Goal: Obtain resource: Obtain resource

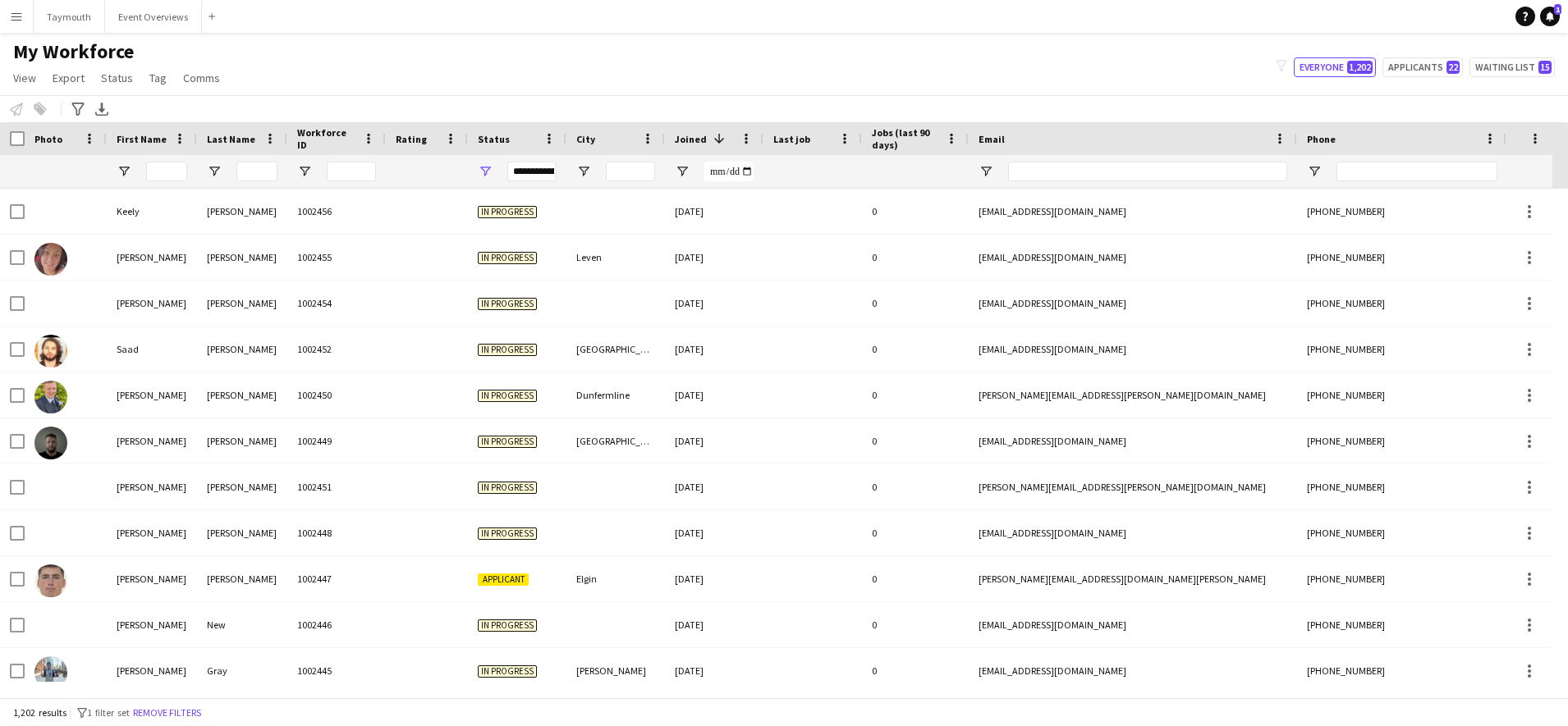
scroll to position [420, 0]
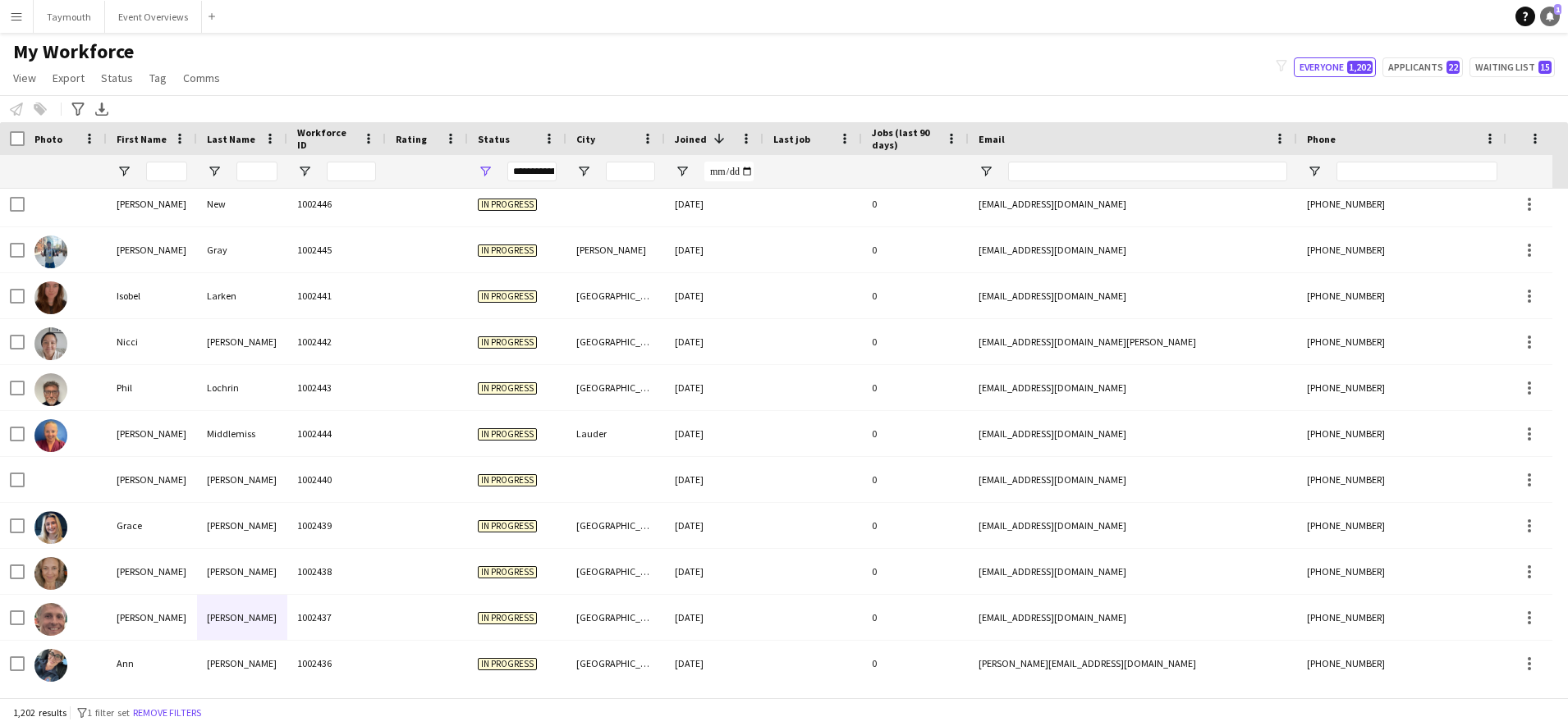
click at [1551, 16] on icon at bounding box center [1550, 16] width 8 height 8
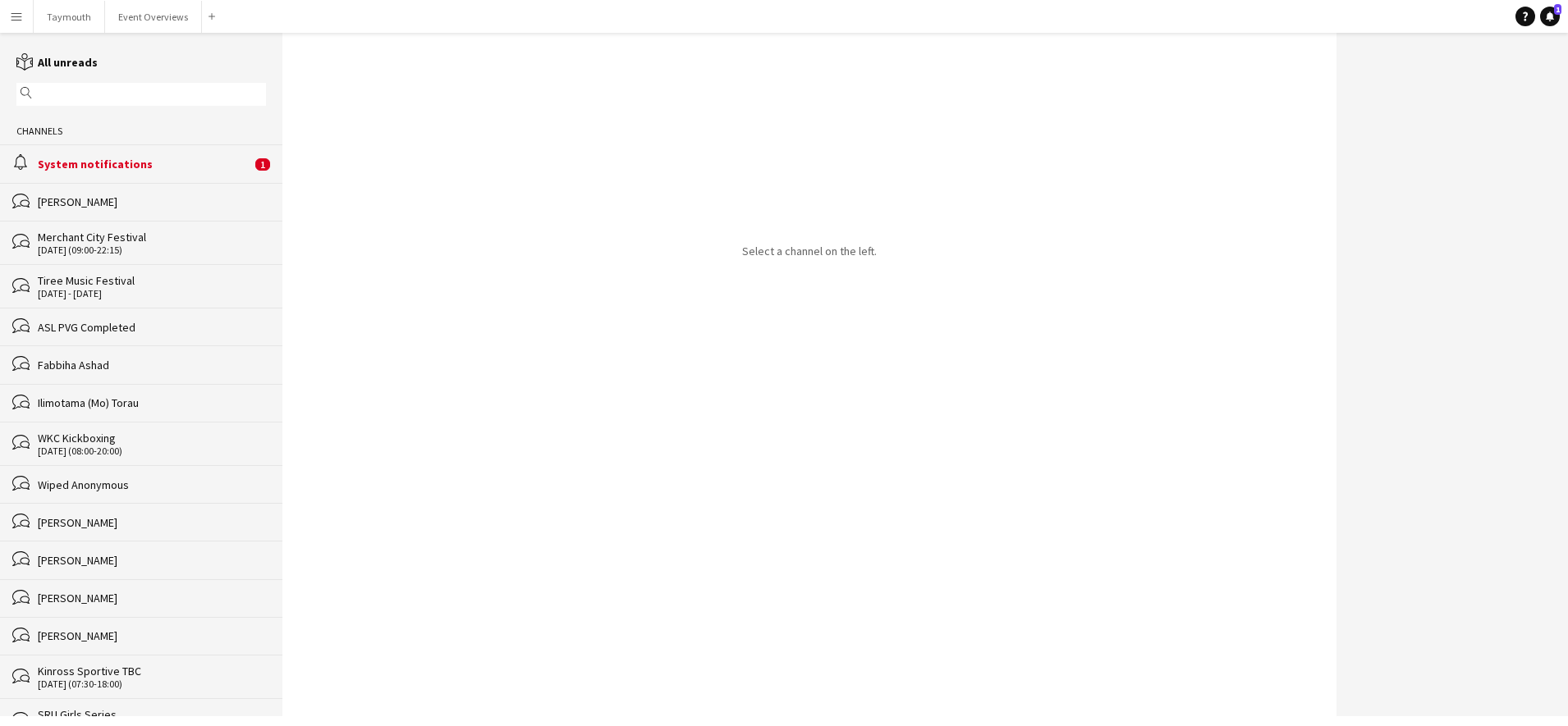
click at [187, 157] on div "System notifications" at bounding box center [145, 164] width 214 height 15
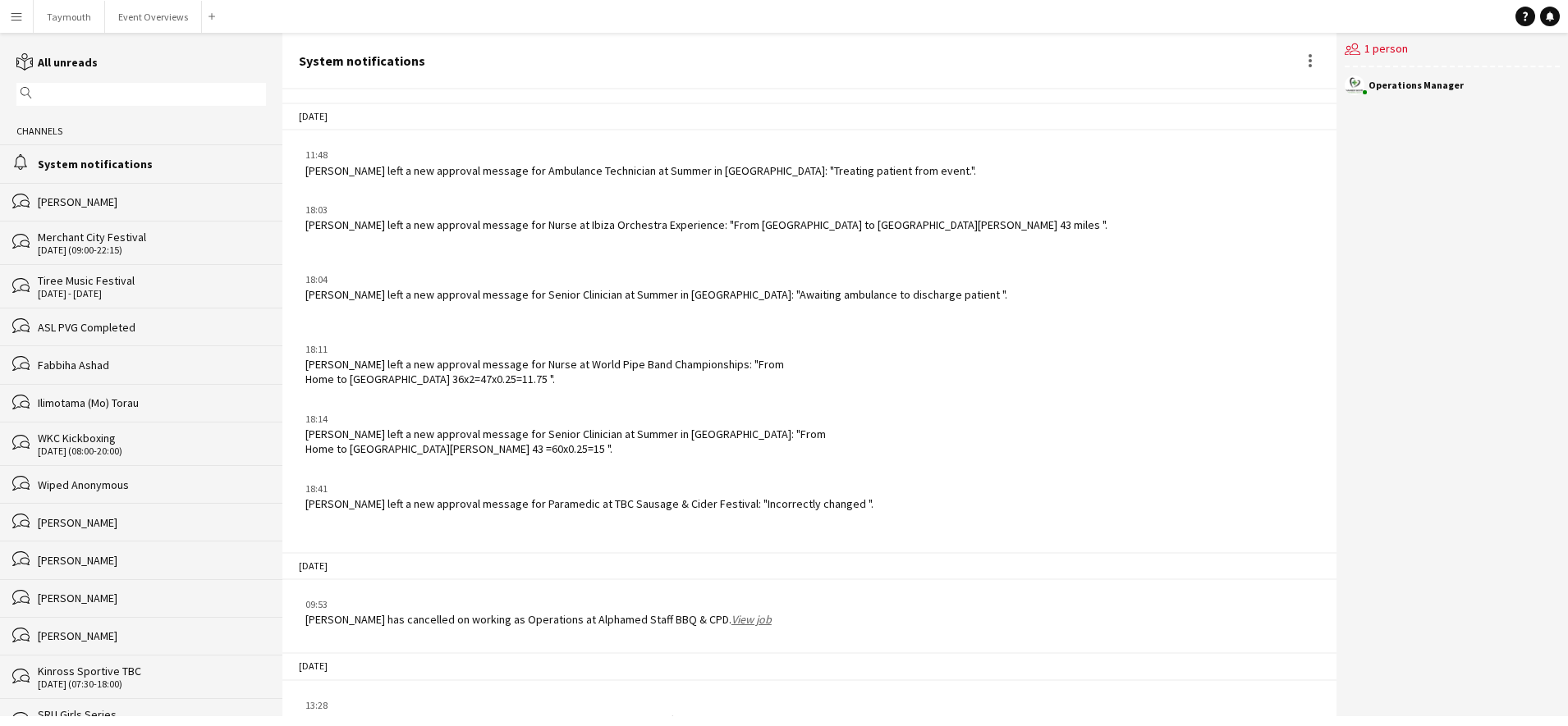
scroll to position [2026, 0]
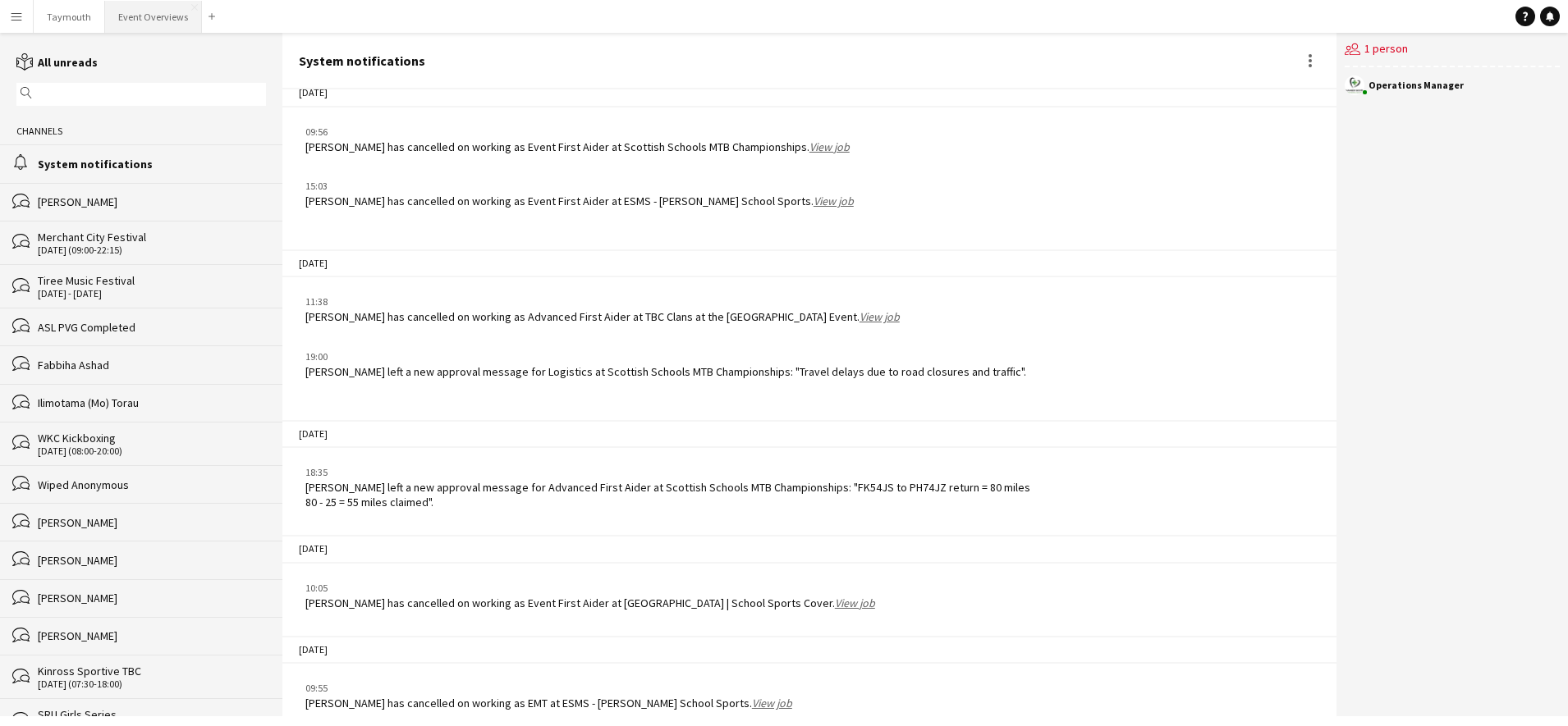
click at [130, 16] on button "Event Overviews Close" at bounding box center [154, 16] width 97 height 32
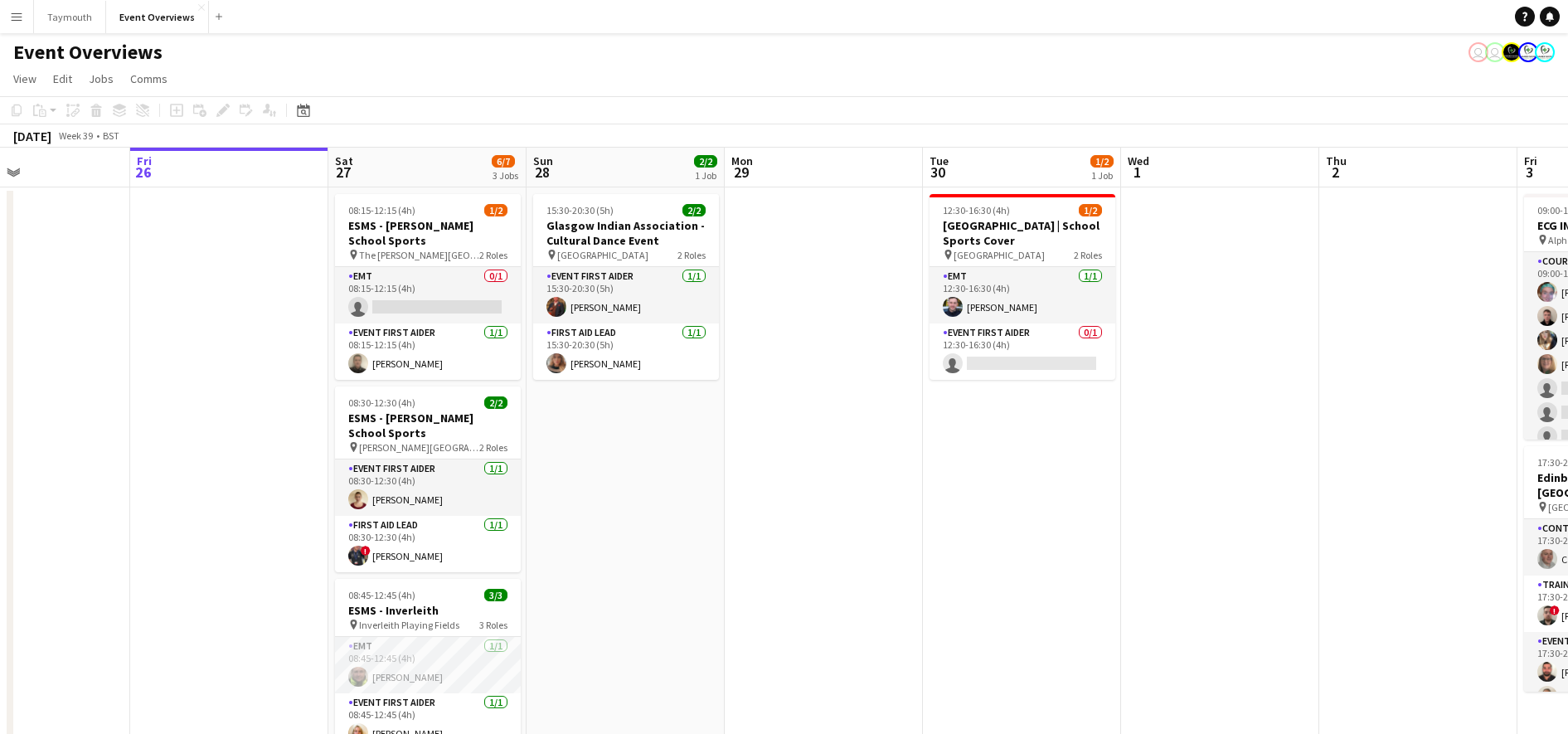
drag, startPoint x: 1054, startPoint y: 176, endPoint x: 979, endPoint y: 193, distance: 76.9
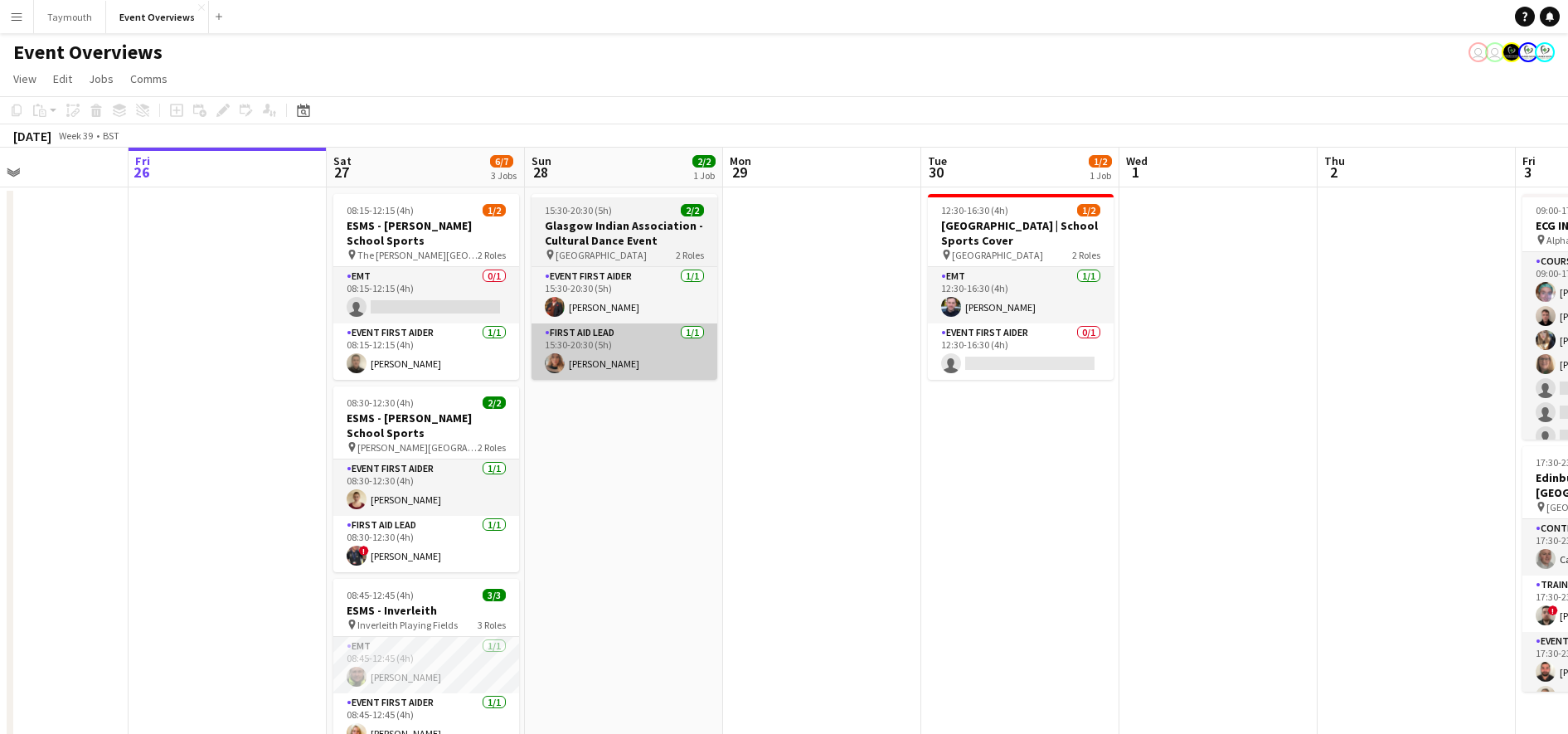
scroll to position [0, 466]
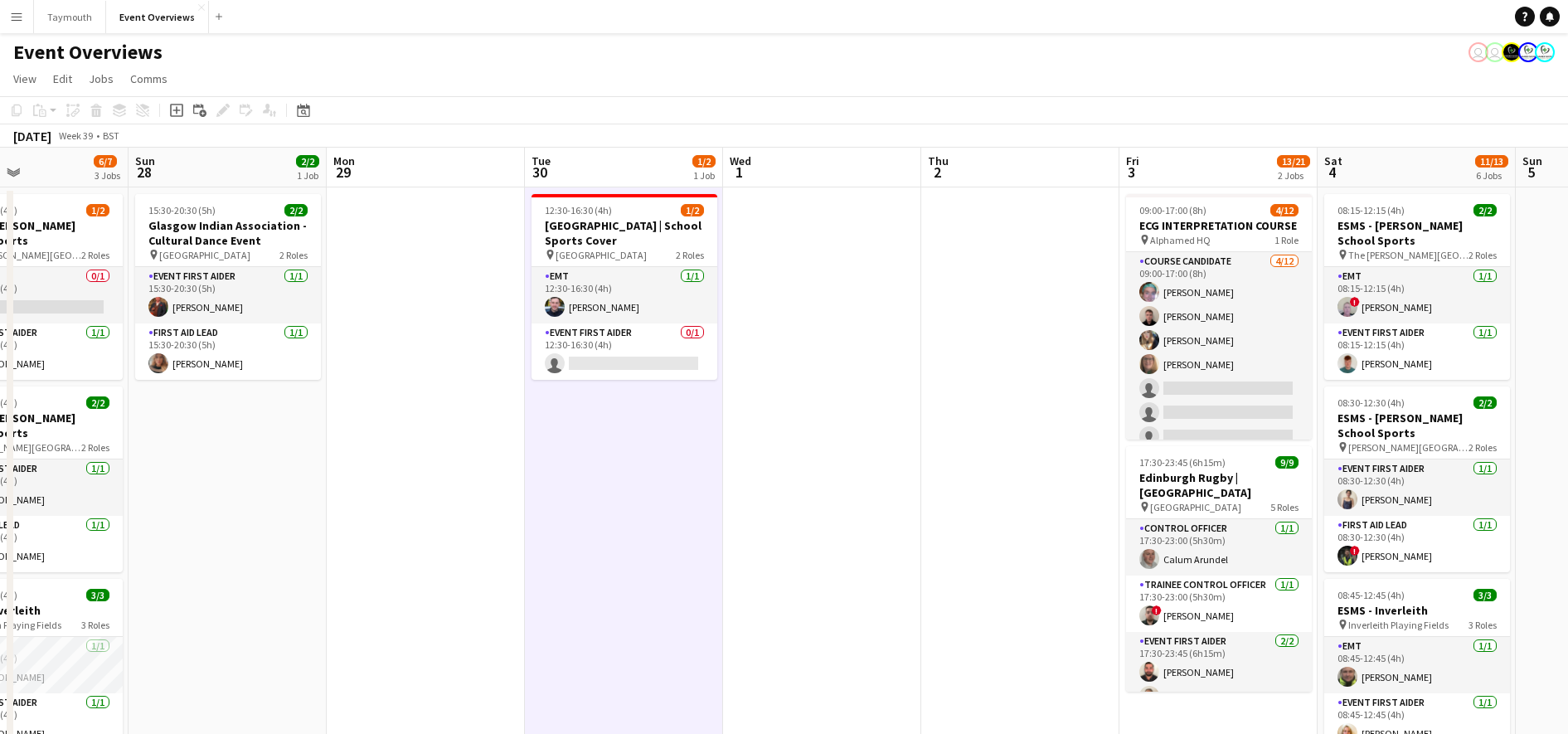
drag, startPoint x: 958, startPoint y: 179, endPoint x: 575, endPoint y: 182, distance: 383.0
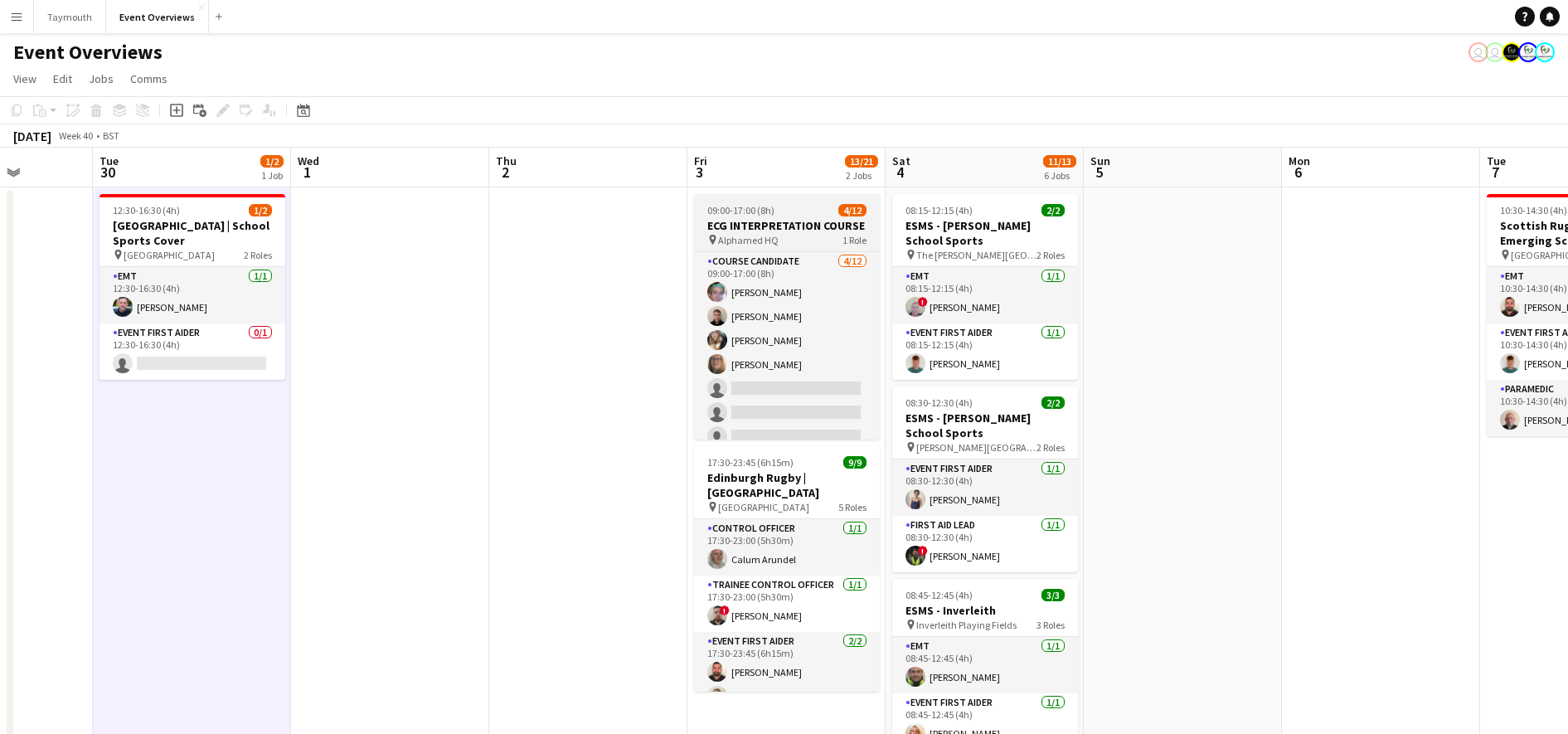
drag, startPoint x: 1227, startPoint y: 179, endPoint x: 761, endPoint y: 199, distance: 466.4
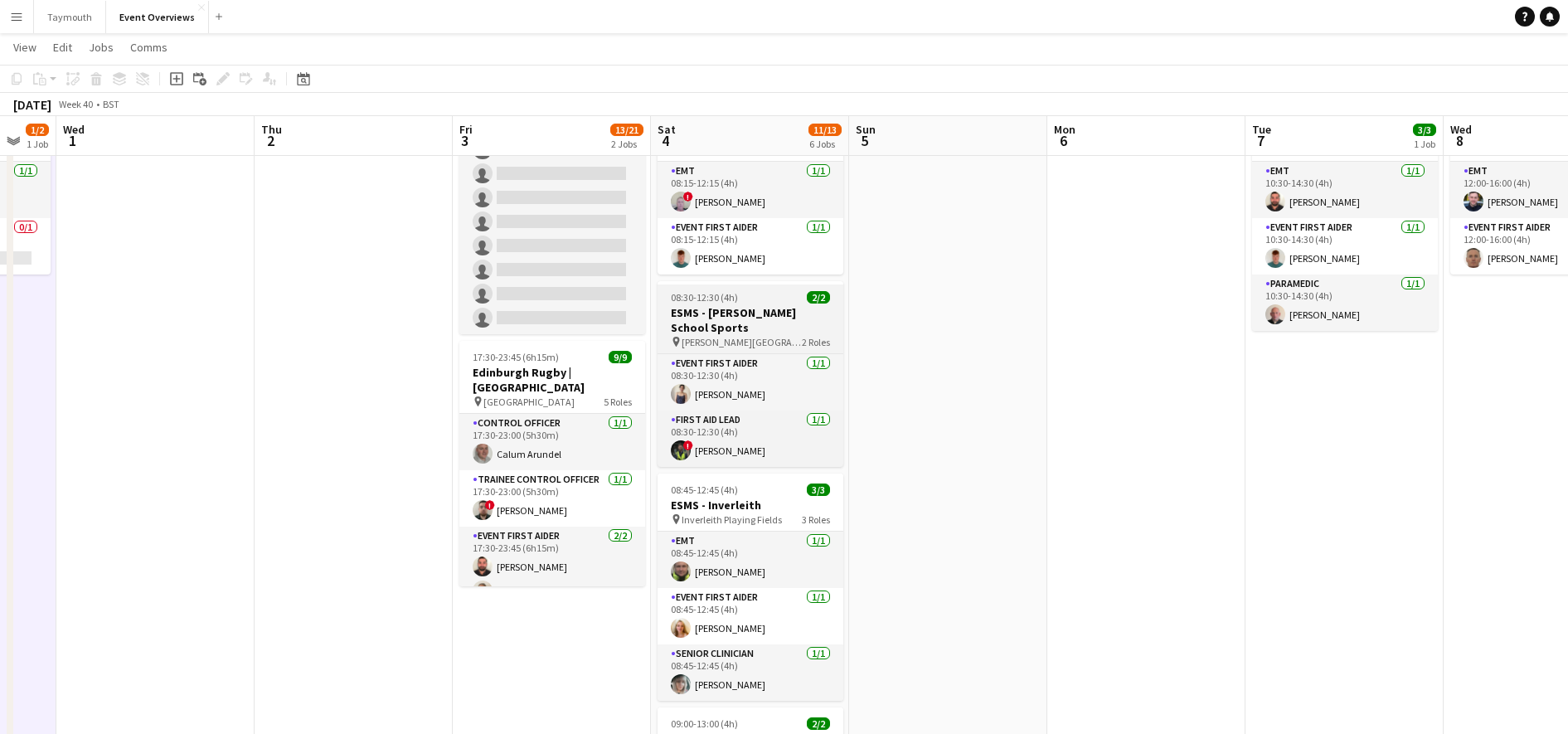
scroll to position [0, 616]
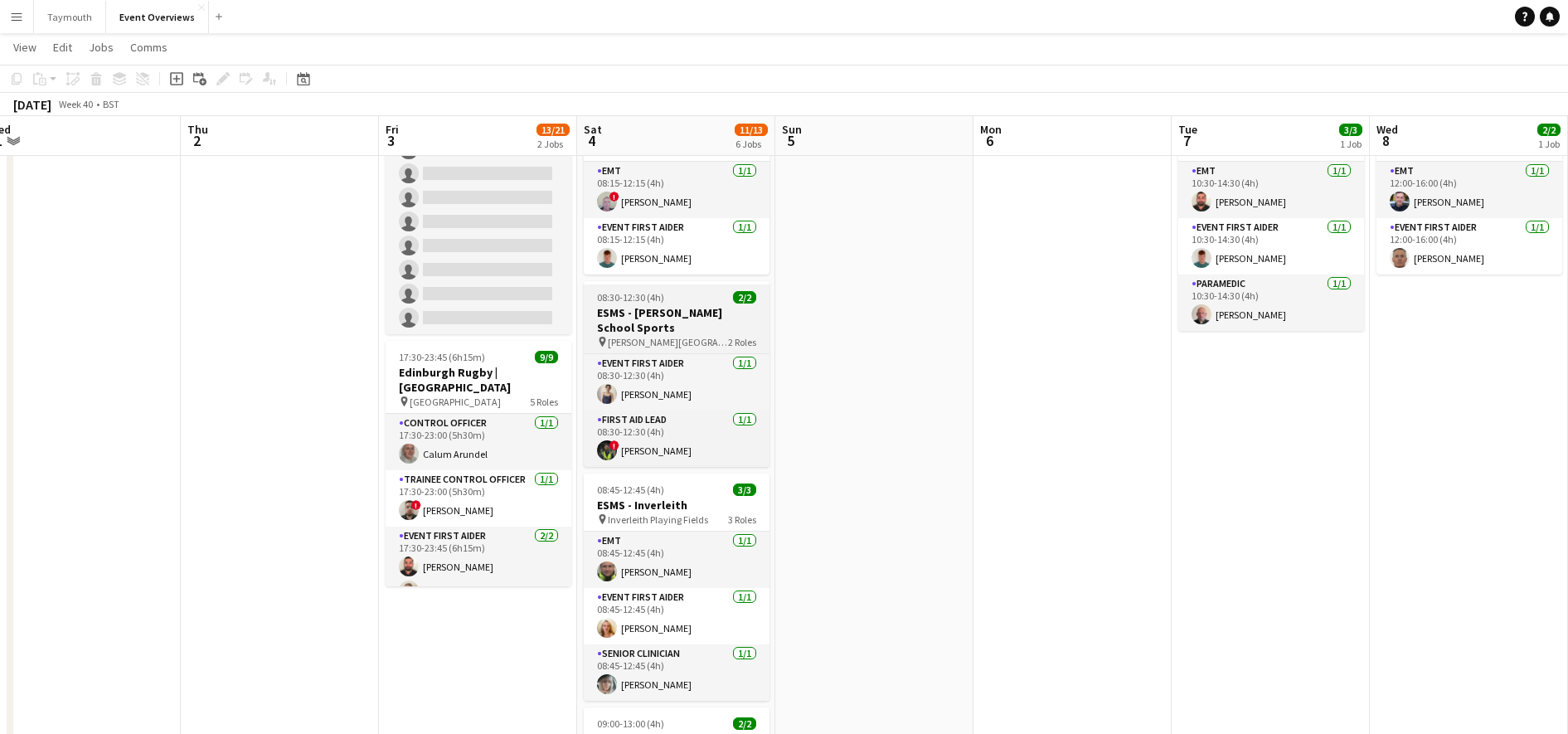
drag, startPoint x: 953, startPoint y: 150, endPoint x: 647, endPoint y: 283, distance: 333.7
click at [664, 269] on app-calendar-viewport "Sun 28 2/2 1 Job Mon 29 Tue 30 1/2 1 Job Wed 1 Thu 2 Fri 3 13/21 2 Jobs Sat 4 1…" at bounding box center [784, 639] width 1568 height 1358
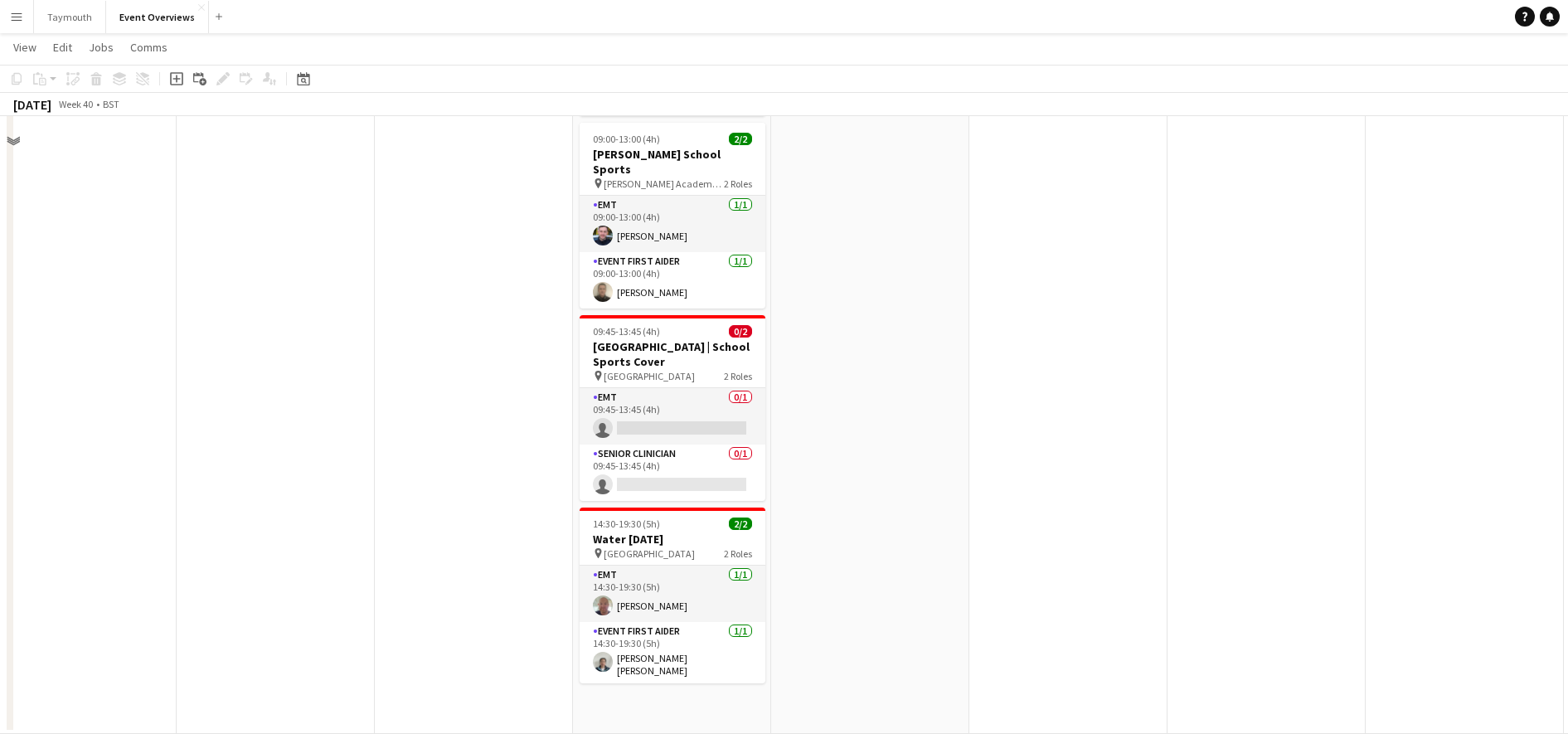
scroll to position [0, 0]
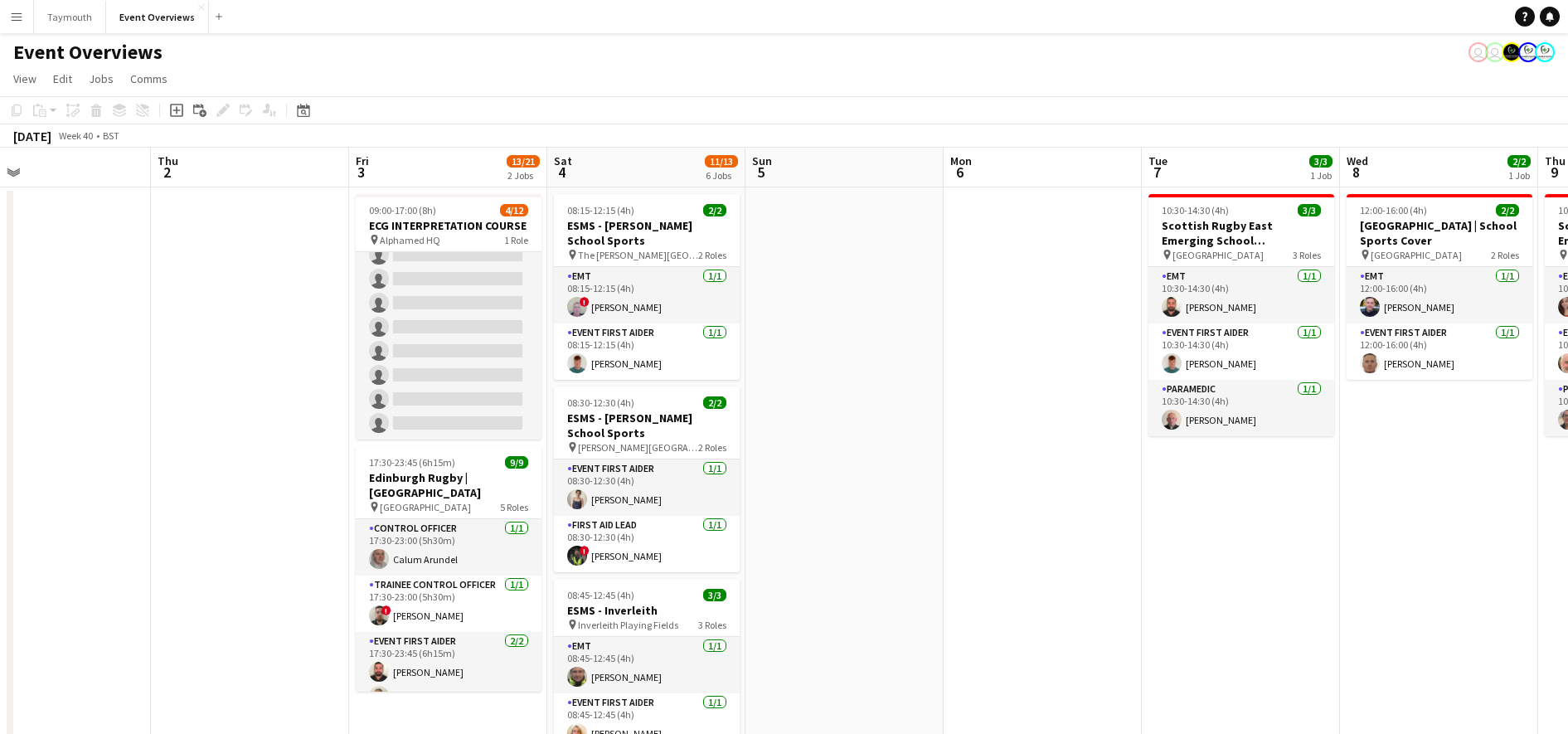
drag, startPoint x: 1256, startPoint y: 173, endPoint x: 783, endPoint y: 289, distance: 487.0
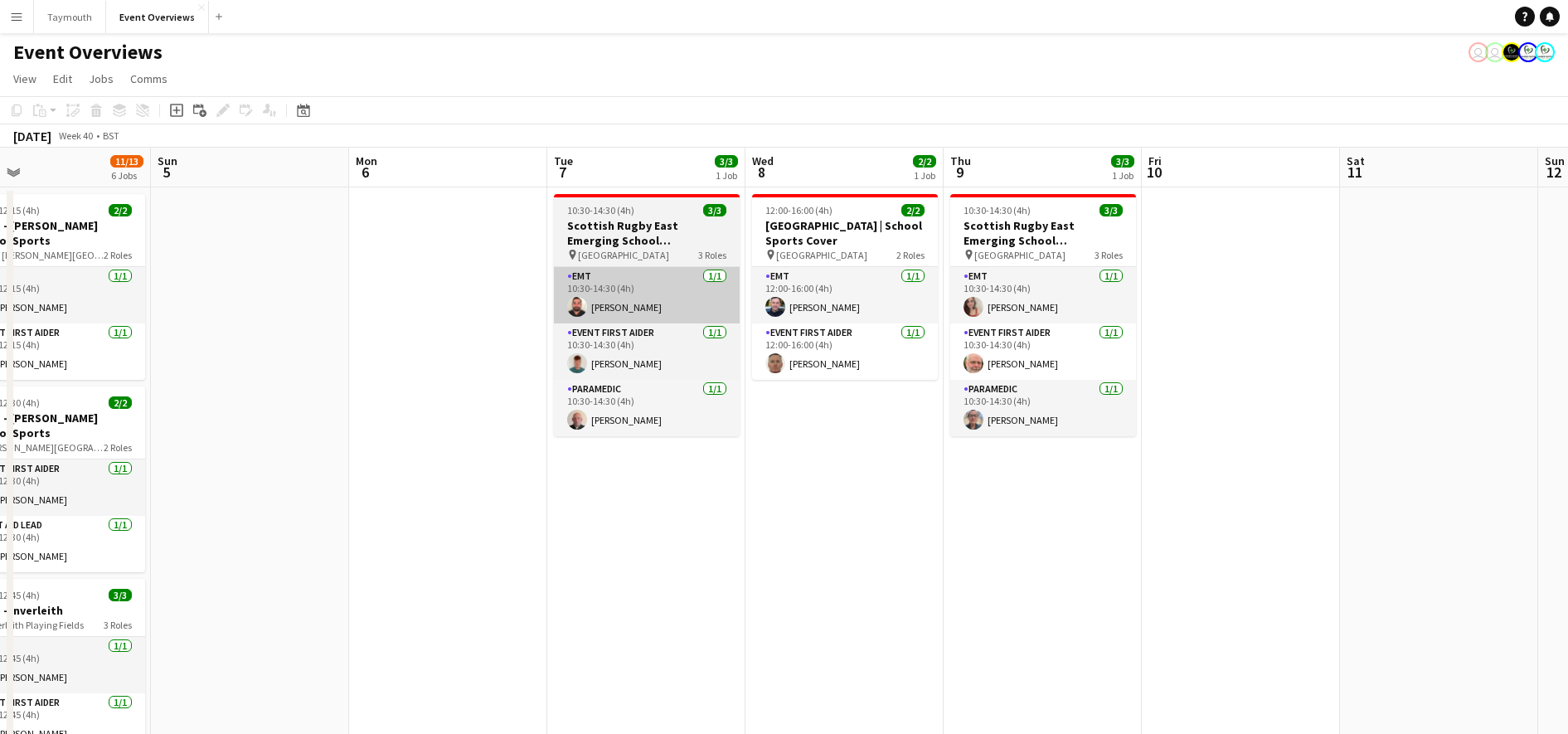
scroll to position [0, 488]
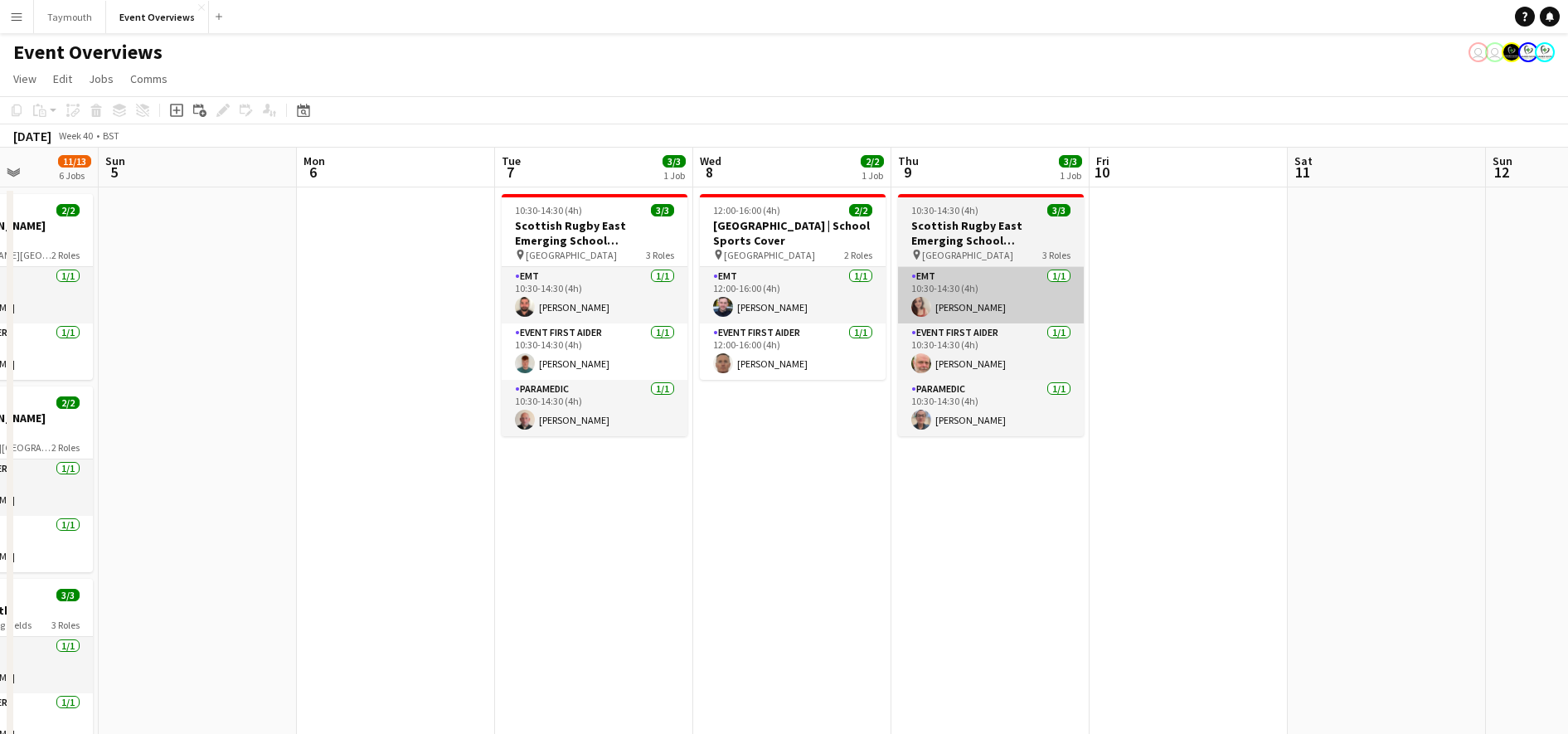
drag, startPoint x: 1162, startPoint y: 166, endPoint x: 720, endPoint y: 278, distance: 456.0
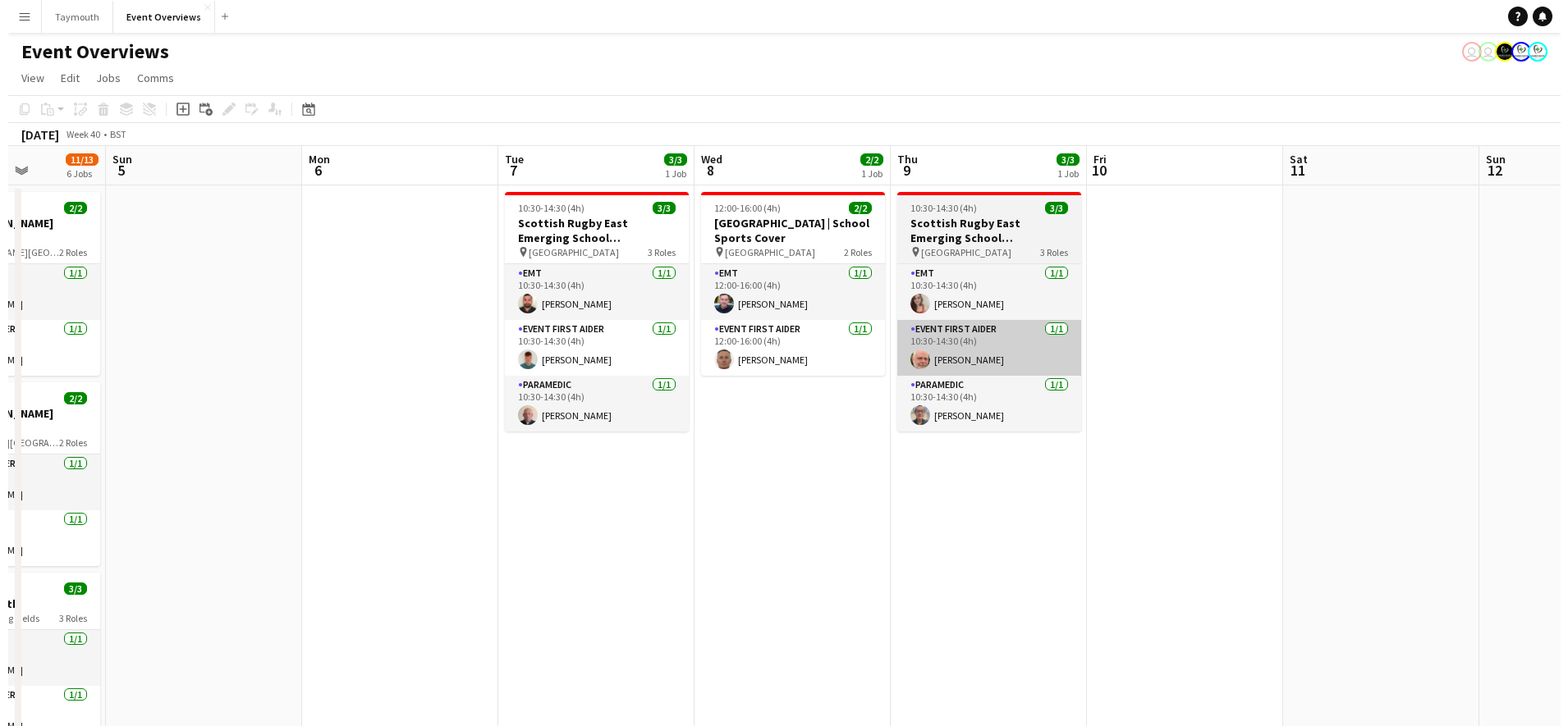
scroll to position [0, 516]
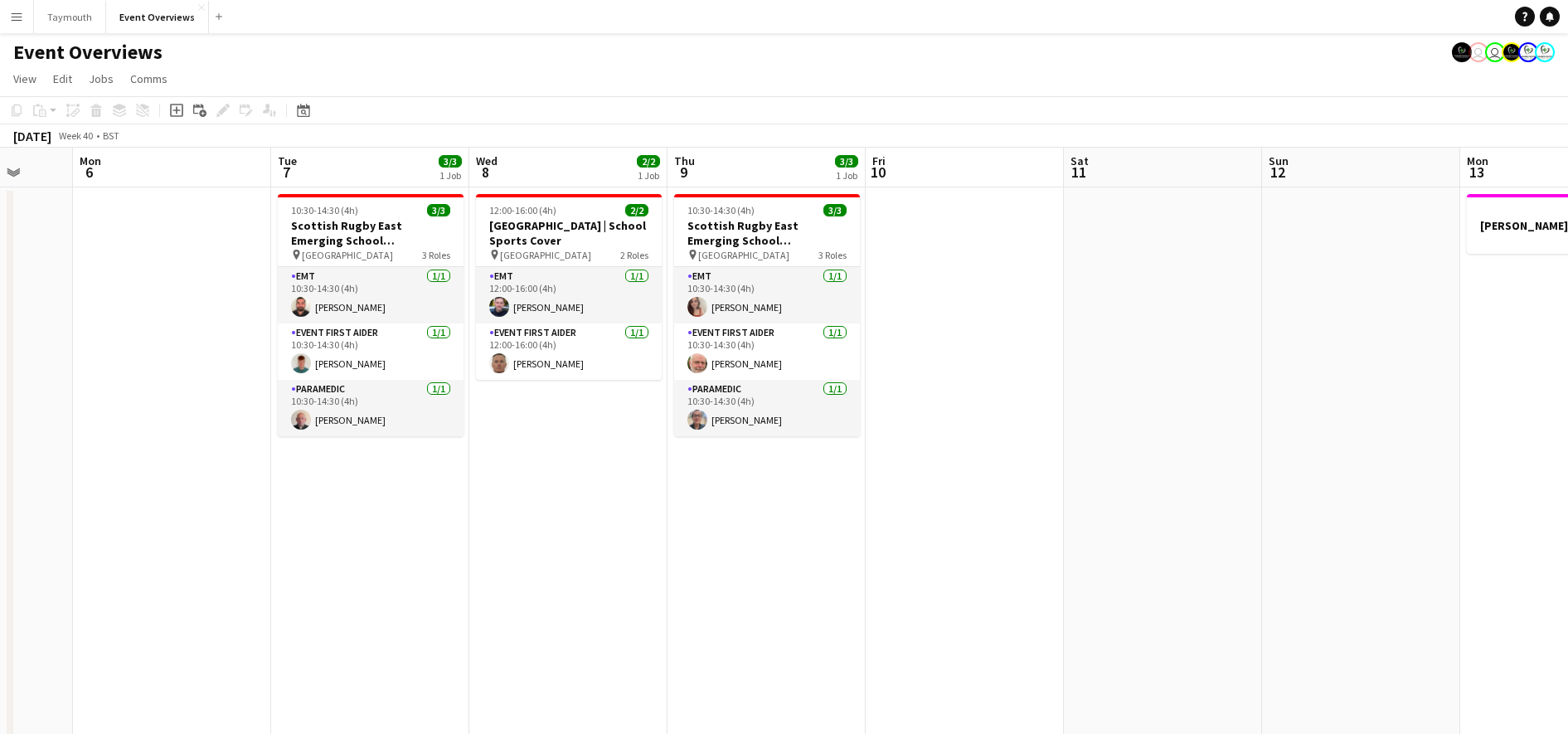
click at [6, 19] on button "Menu" at bounding box center [17, 17] width 33 height 33
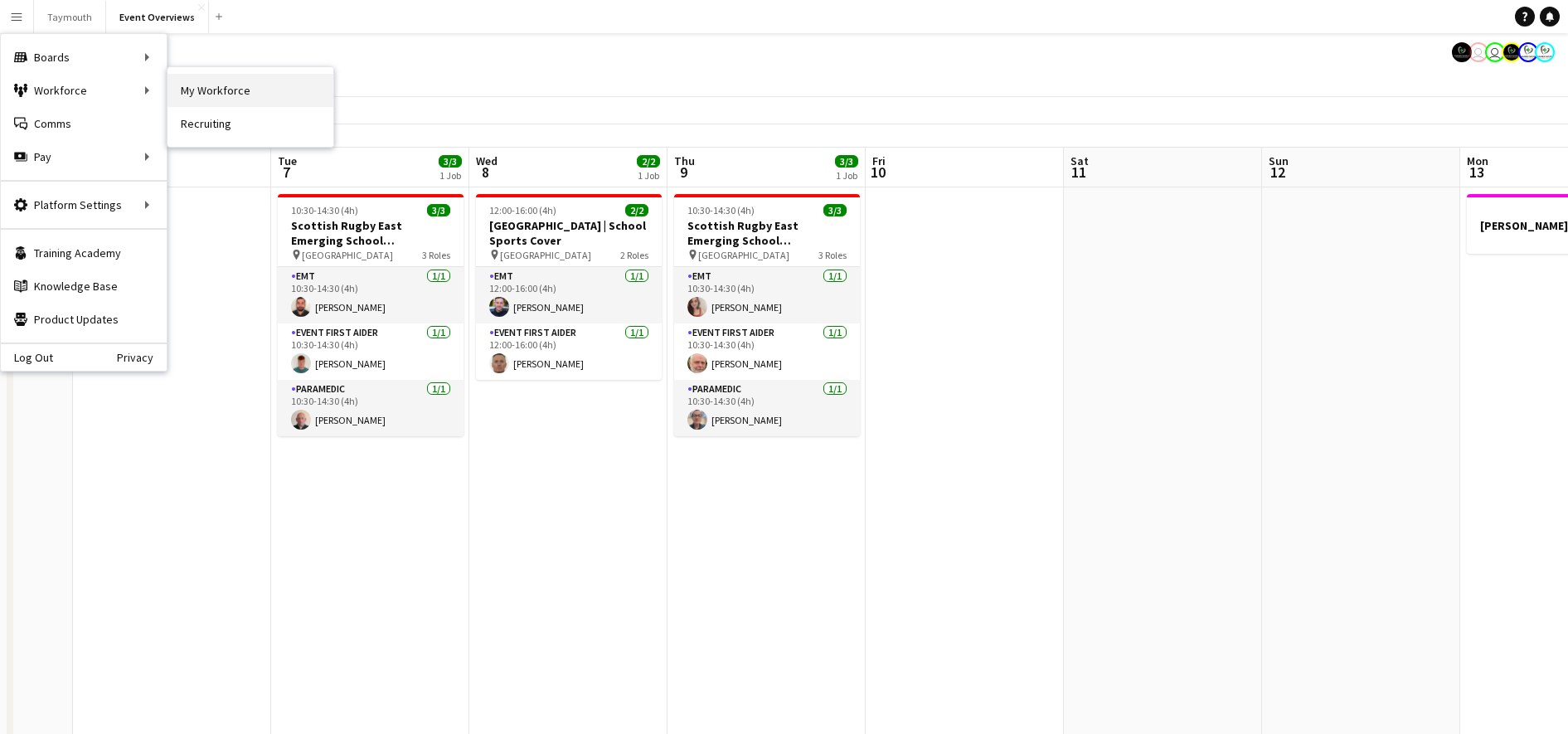
click at [197, 89] on link "My Workforce" at bounding box center [251, 91] width 166 height 33
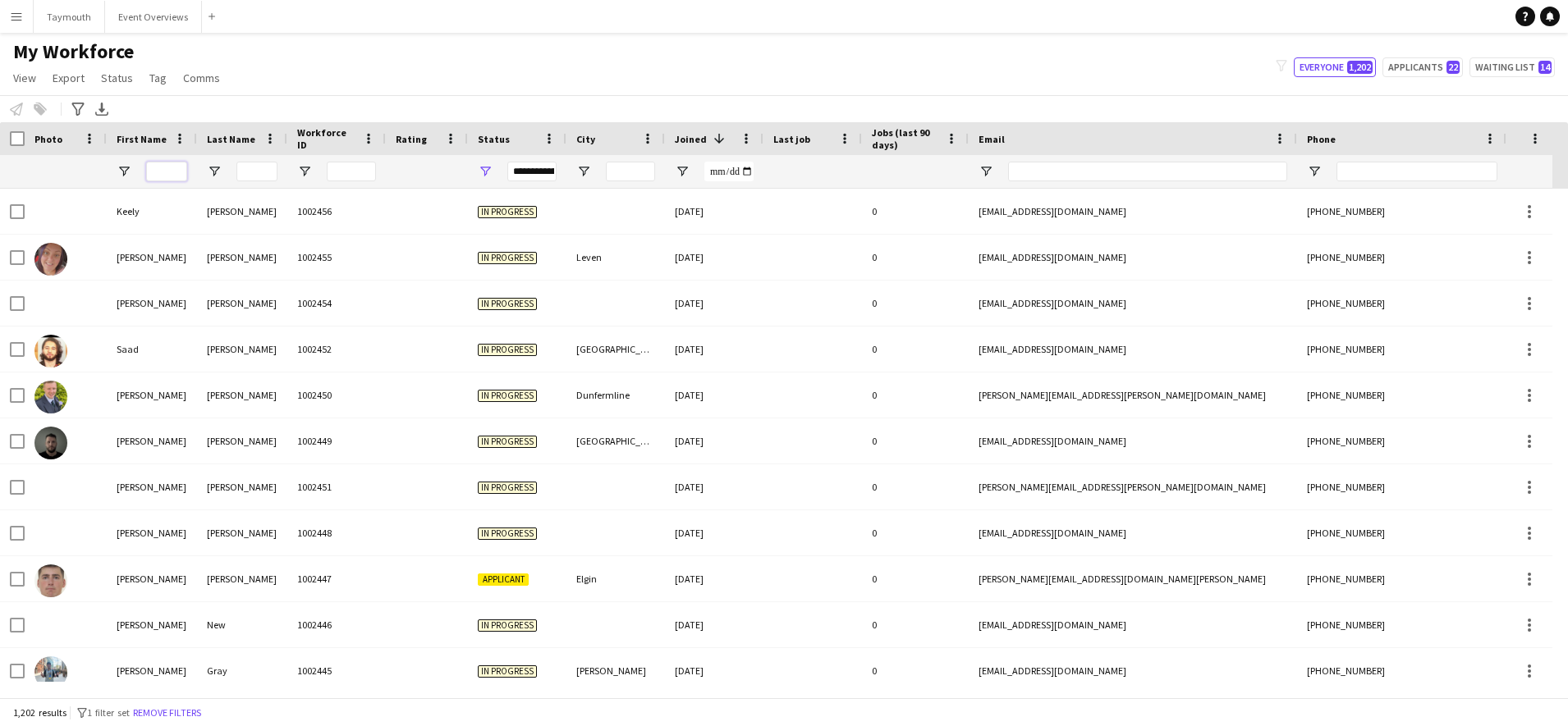
click at [159, 174] on input "First Name Filter Input" at bounding box center [167, 172] width 41 height 20
click at [488, 163] on div "**********" at bounding box center [517, 172] width 99 height 33
click at [488, 172] on span "Open Filter Menu" at bounding box center [485, 172] width 15 height 15
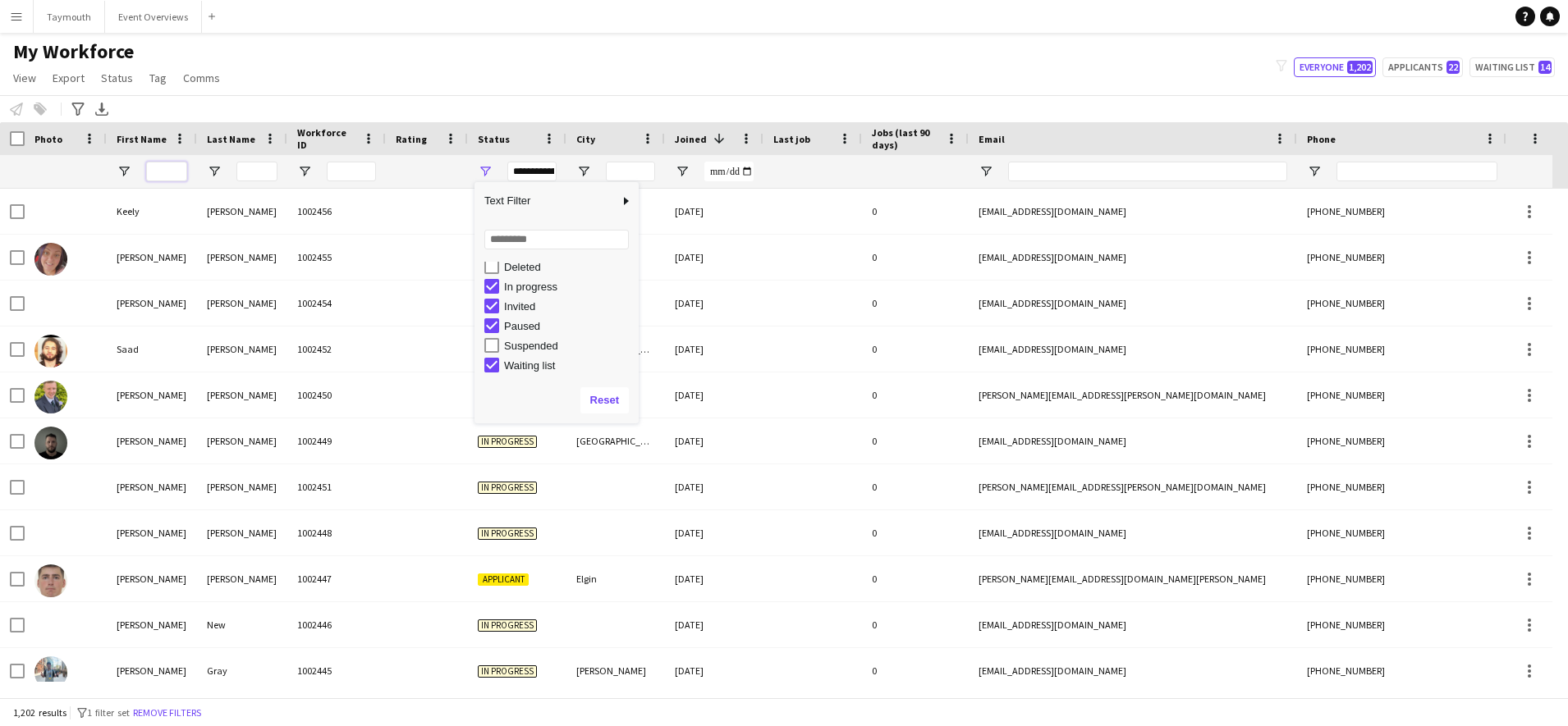
click at [162, 170] on input "First Name Filter Input" at bounding box center [167, 172] width 41 height 20
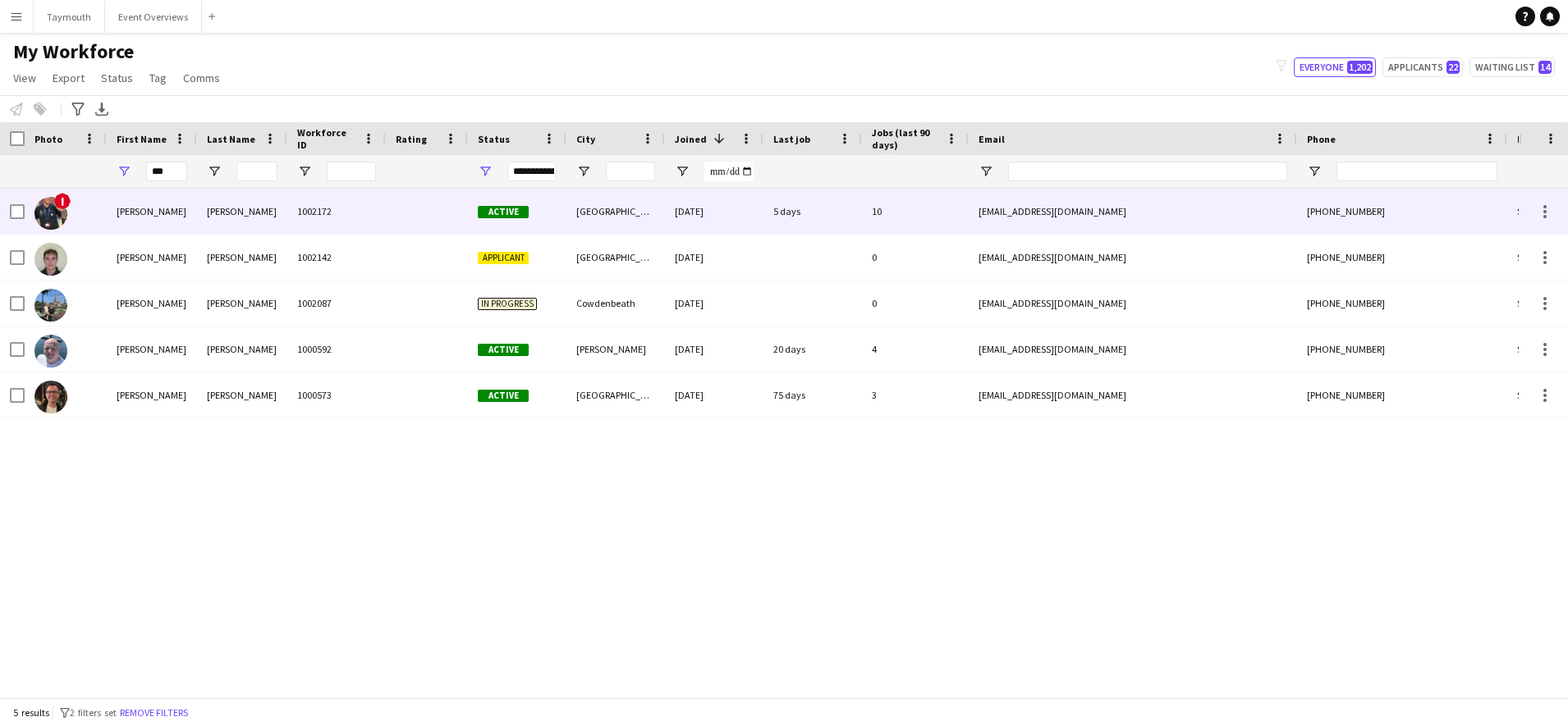
click at [179, 216] on div "[PERSON_NAME]" at bounding box center [152, 211] width 90 height 45
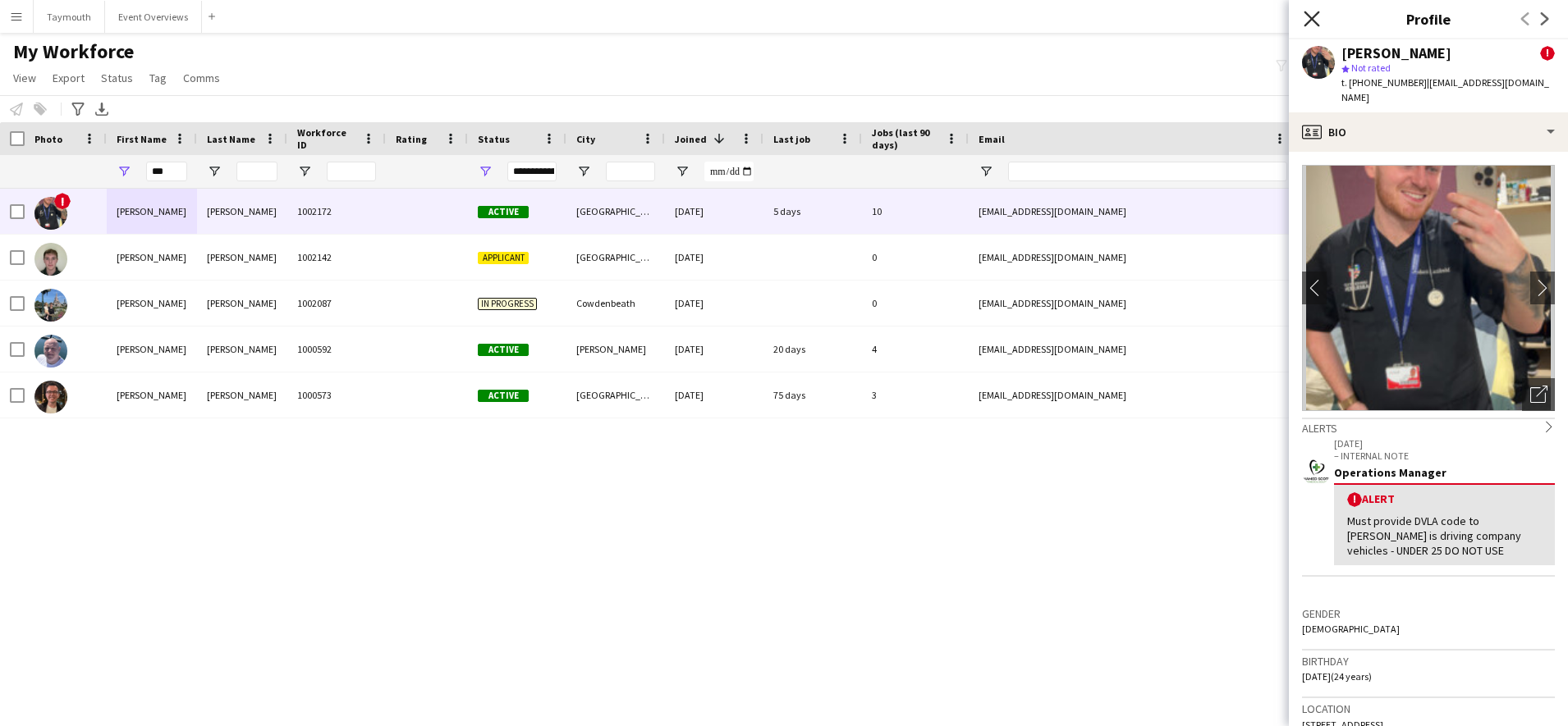
click at [1315, 21] on icon "Close pop-in" at bounding box center [1311, 18] width 16 height 16
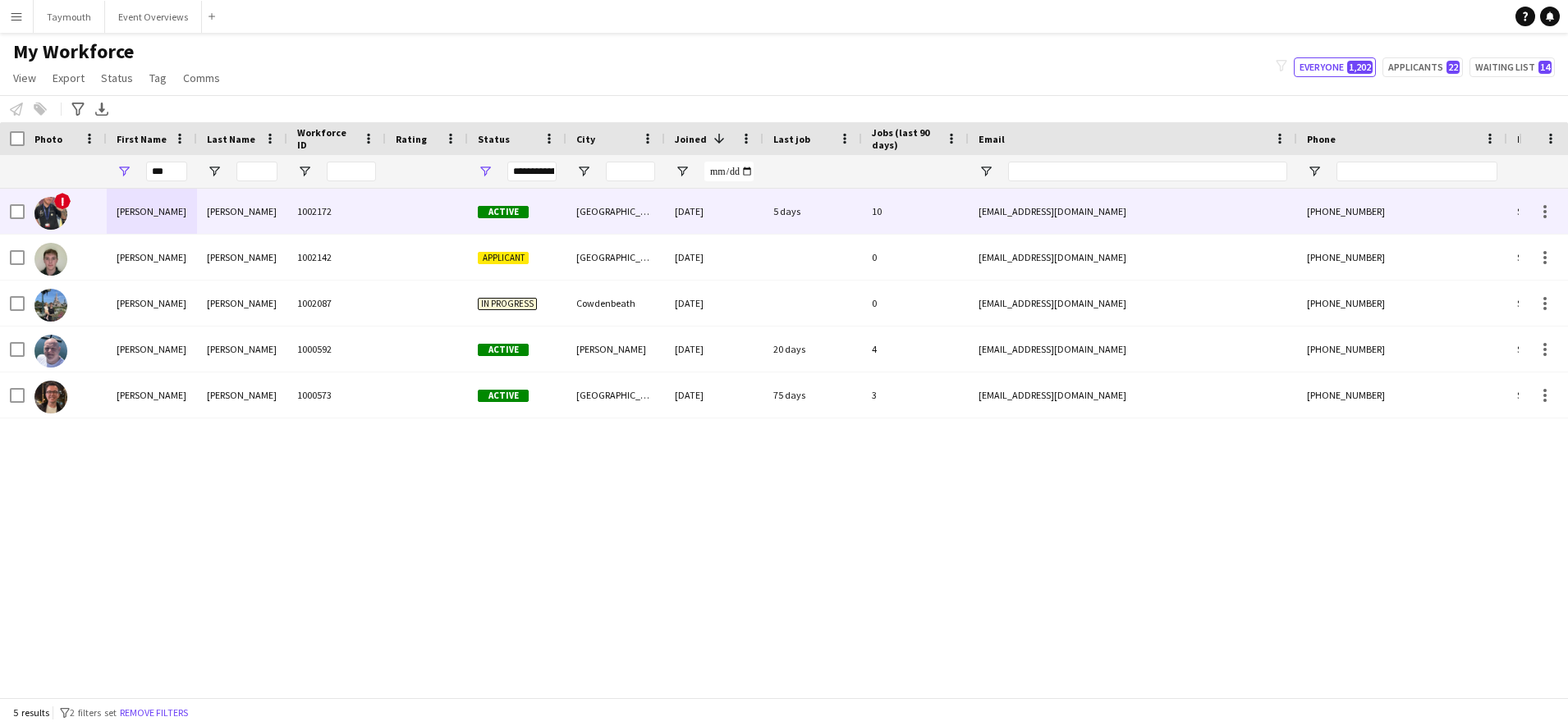
click at [168, 226] on div "[PERSON_NAME]" at bounding box center [152, 211] width 90 height 45
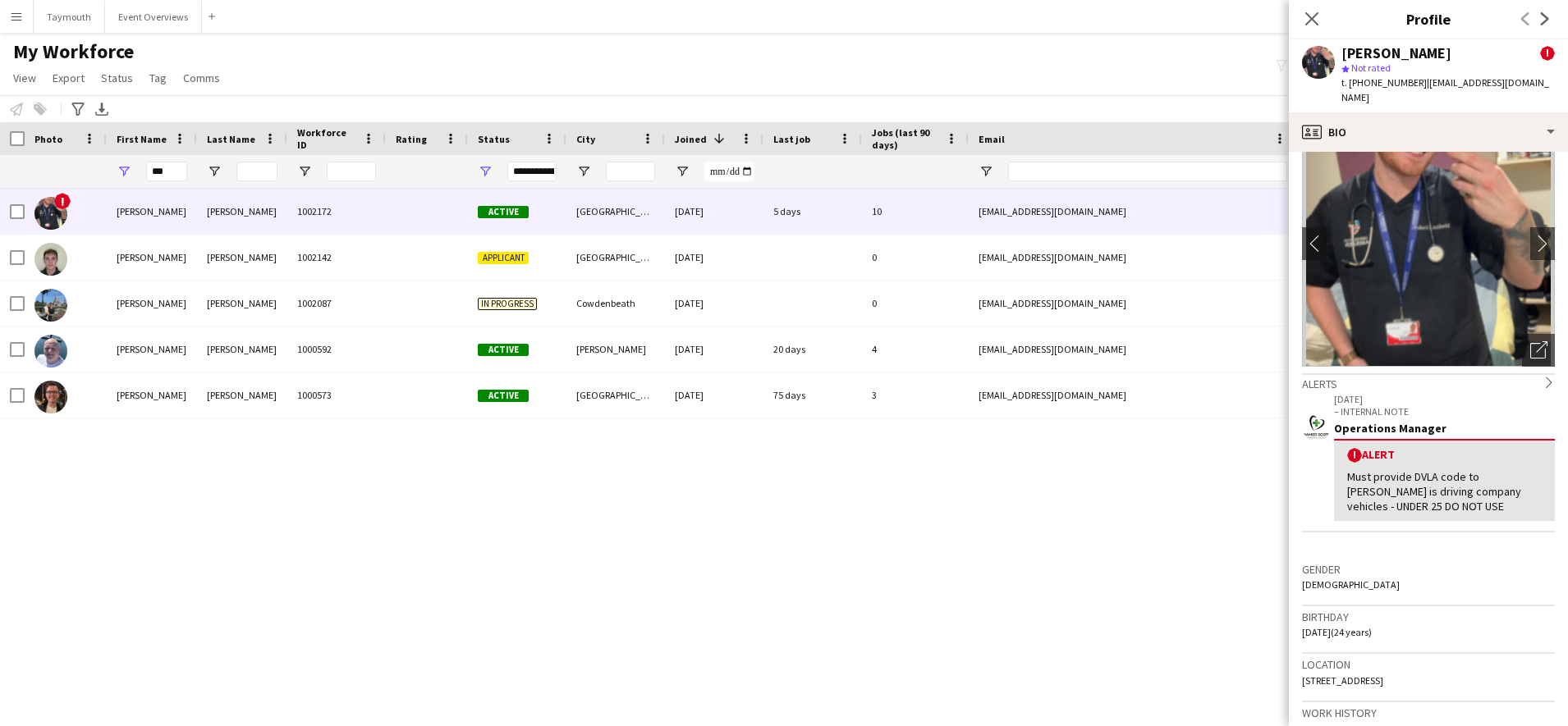
scroll to position [0, 0]
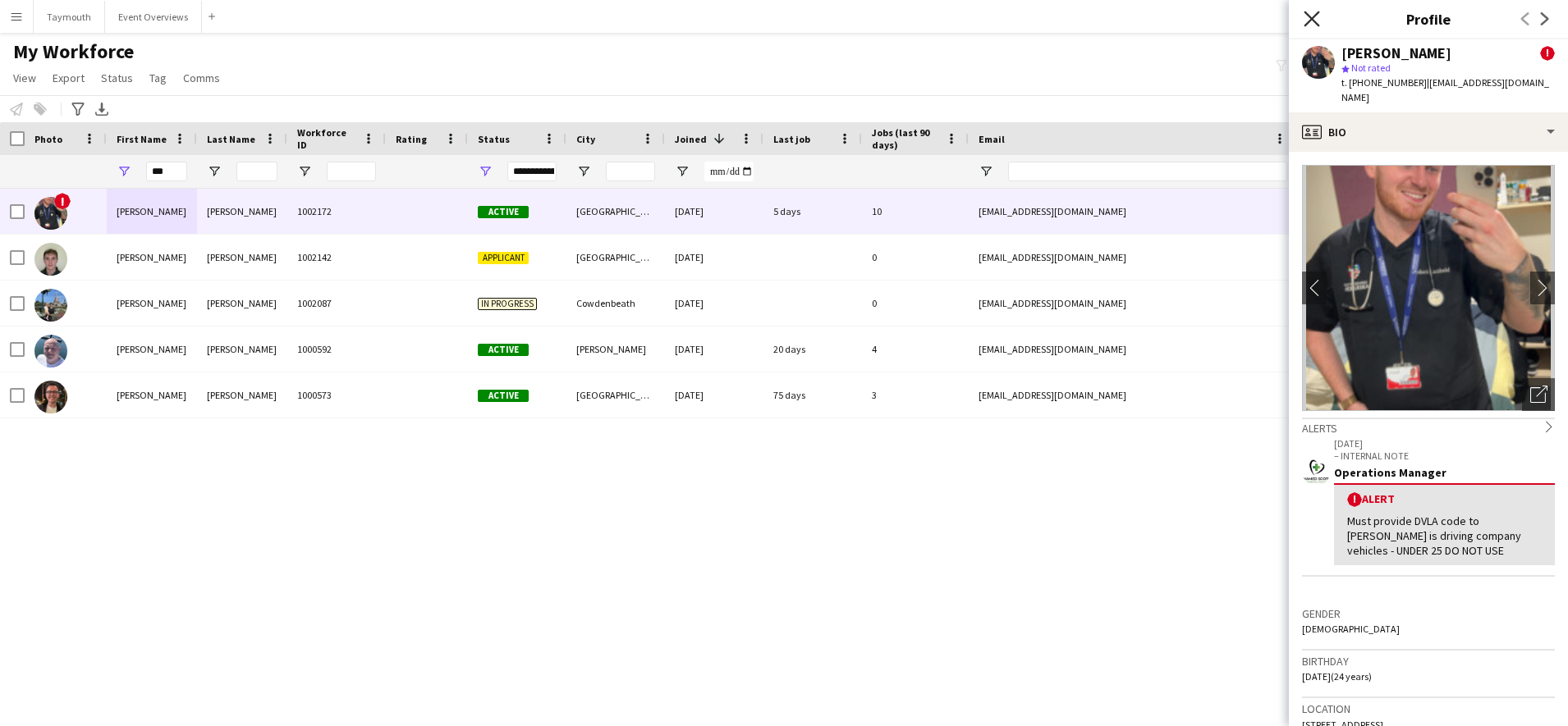
click at [1312, 17] on icon "Close pop-in" at bounding box center [1311, 18] width 16 height 16
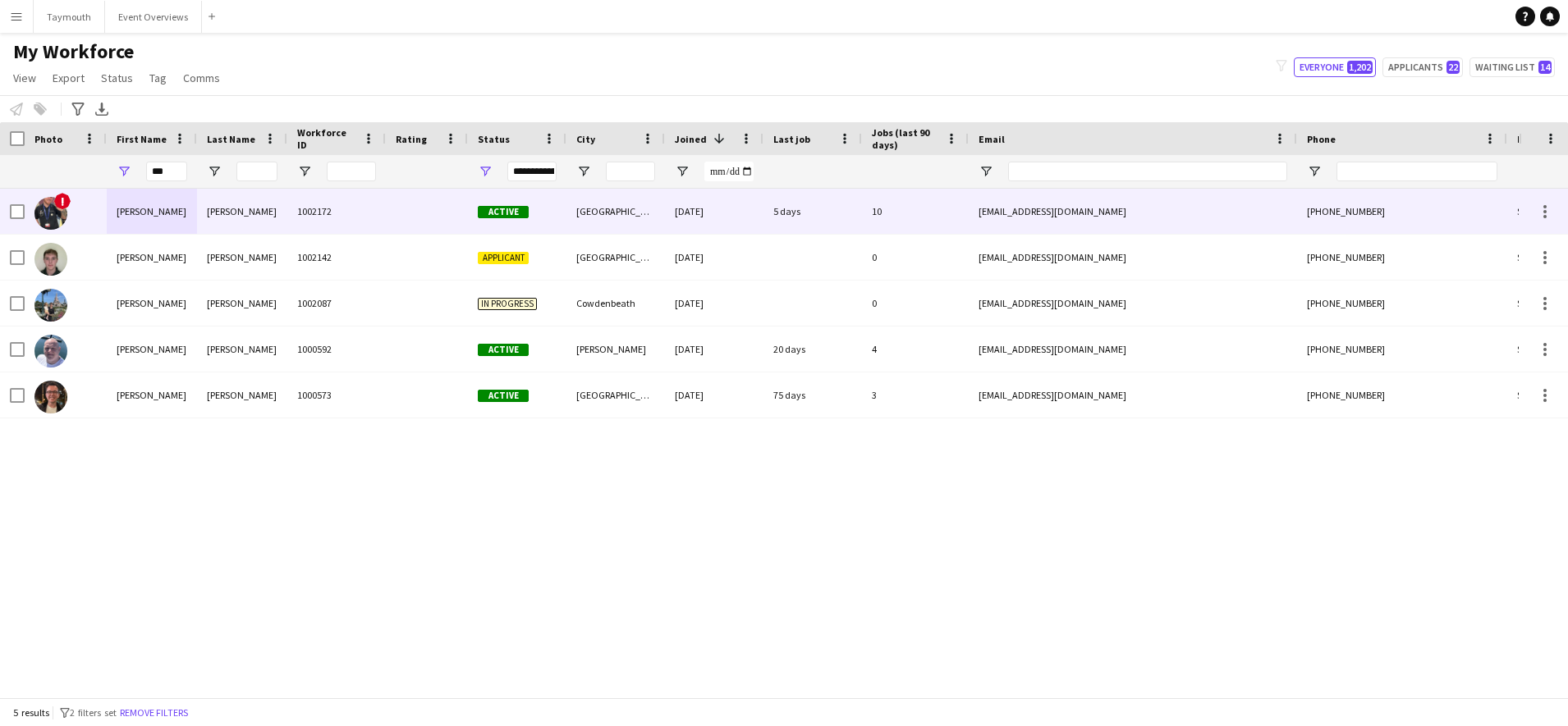
click at [258, 213] on div "[PERSON_NAME]" at bounding box center [242, 211] width 90 height 45
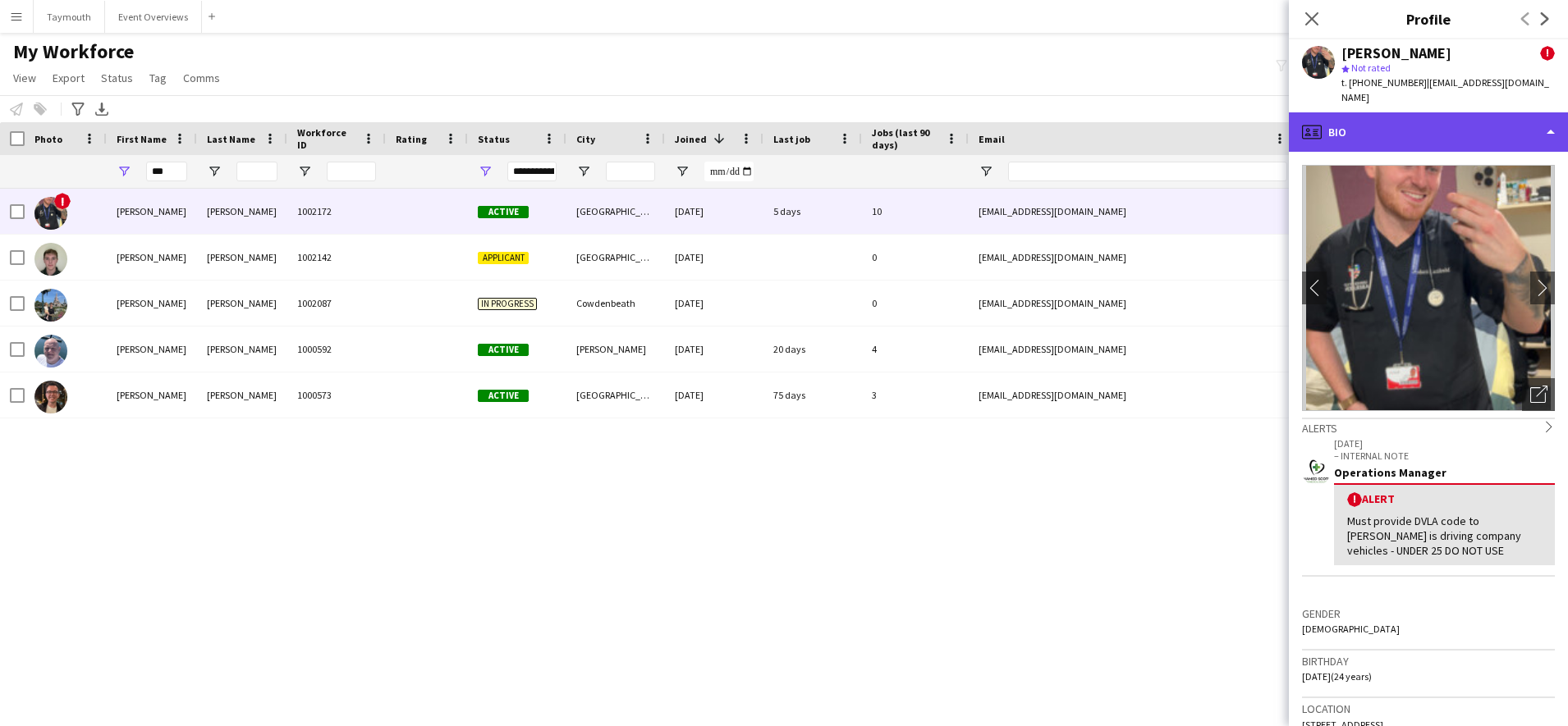
click at [1334, 113] on div "profile Bio" at bounding box center [1428, 132] width 279 height 39
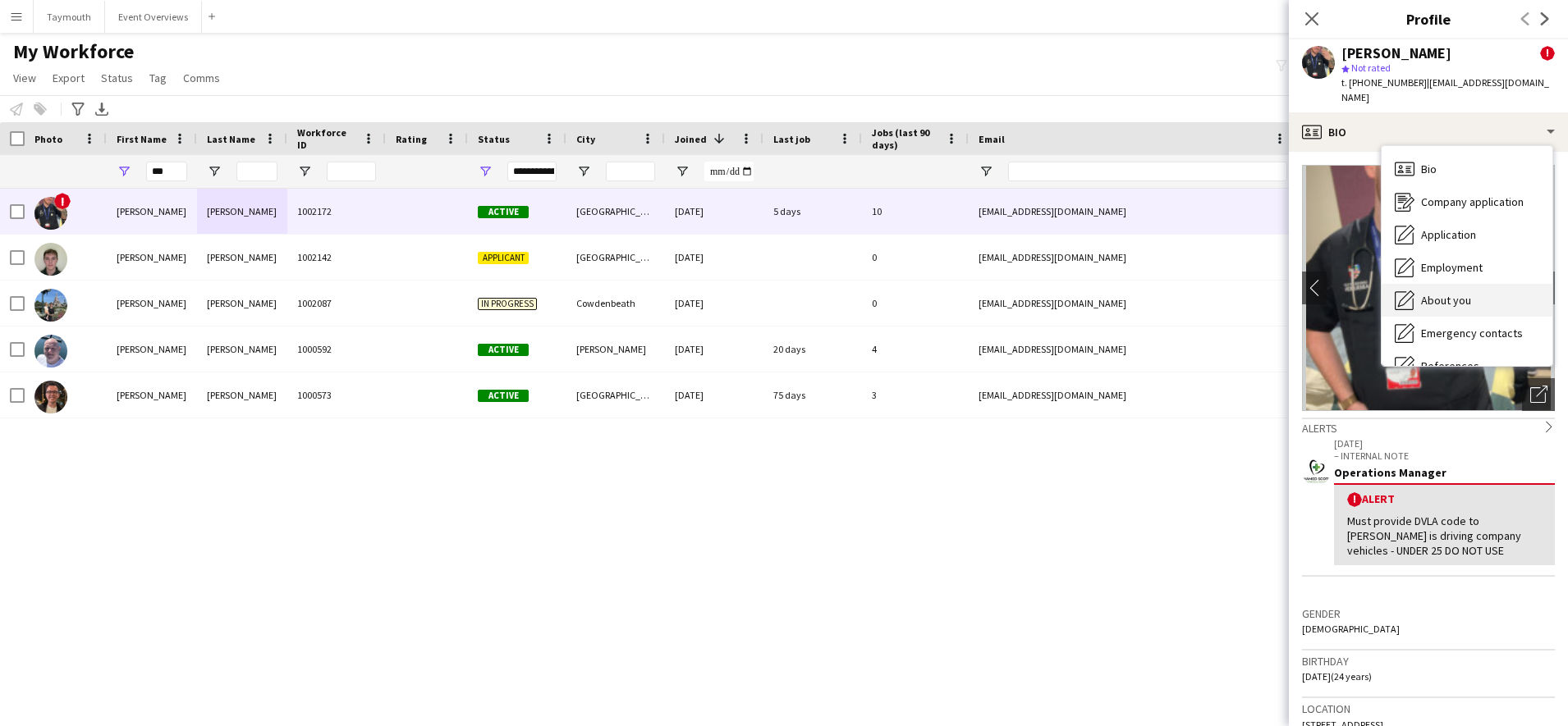
click at [1445, 296] on div "About you About you" at bounding box center [1467, 301] width 171 height 33
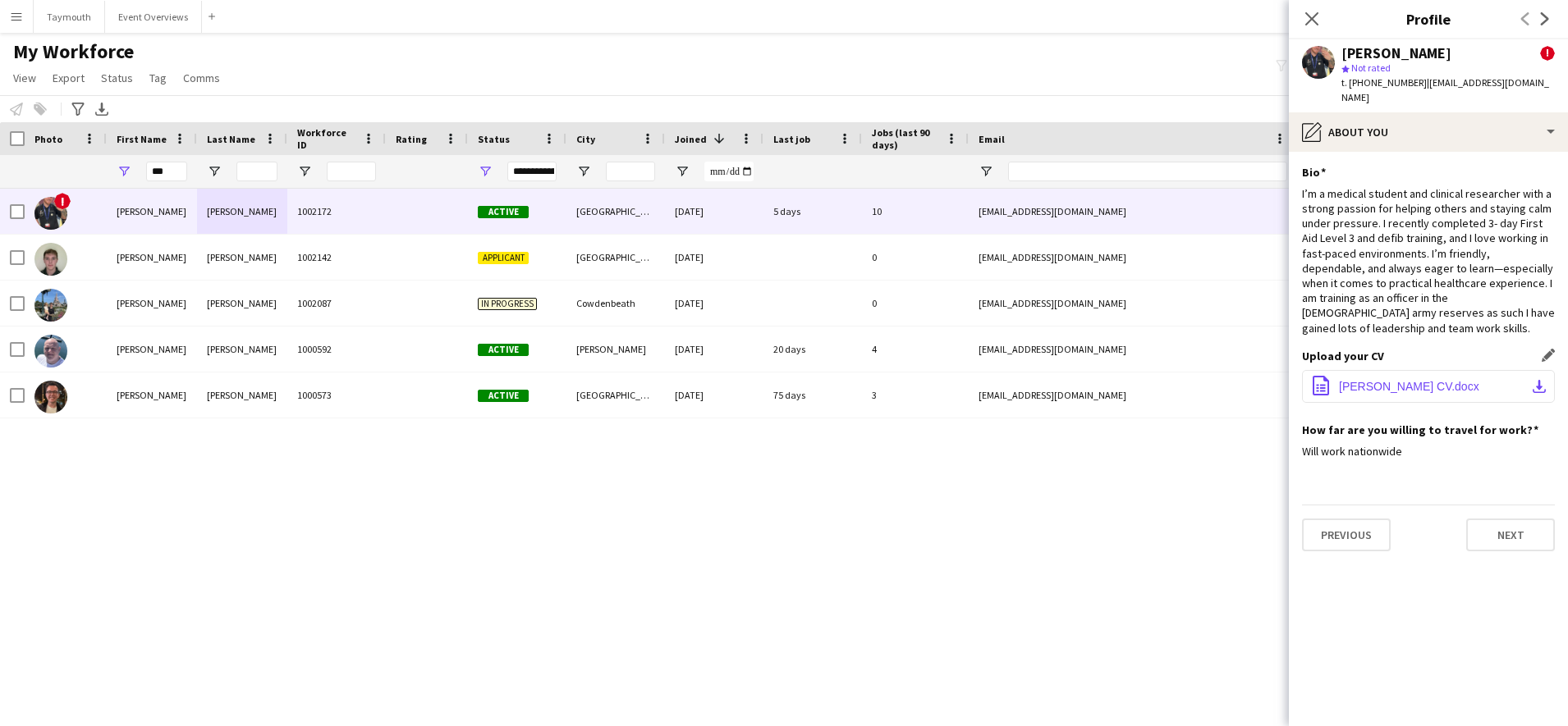
click at [1386, 370] on button "office-file-sheet [PERSON_NAME] CV.docx download-bottom" at bounding box center [1428, 386] width 253 height 33
click at [172, 169] on input "***" at bounding box center [167, 172] width 41 height 20
type input "*"
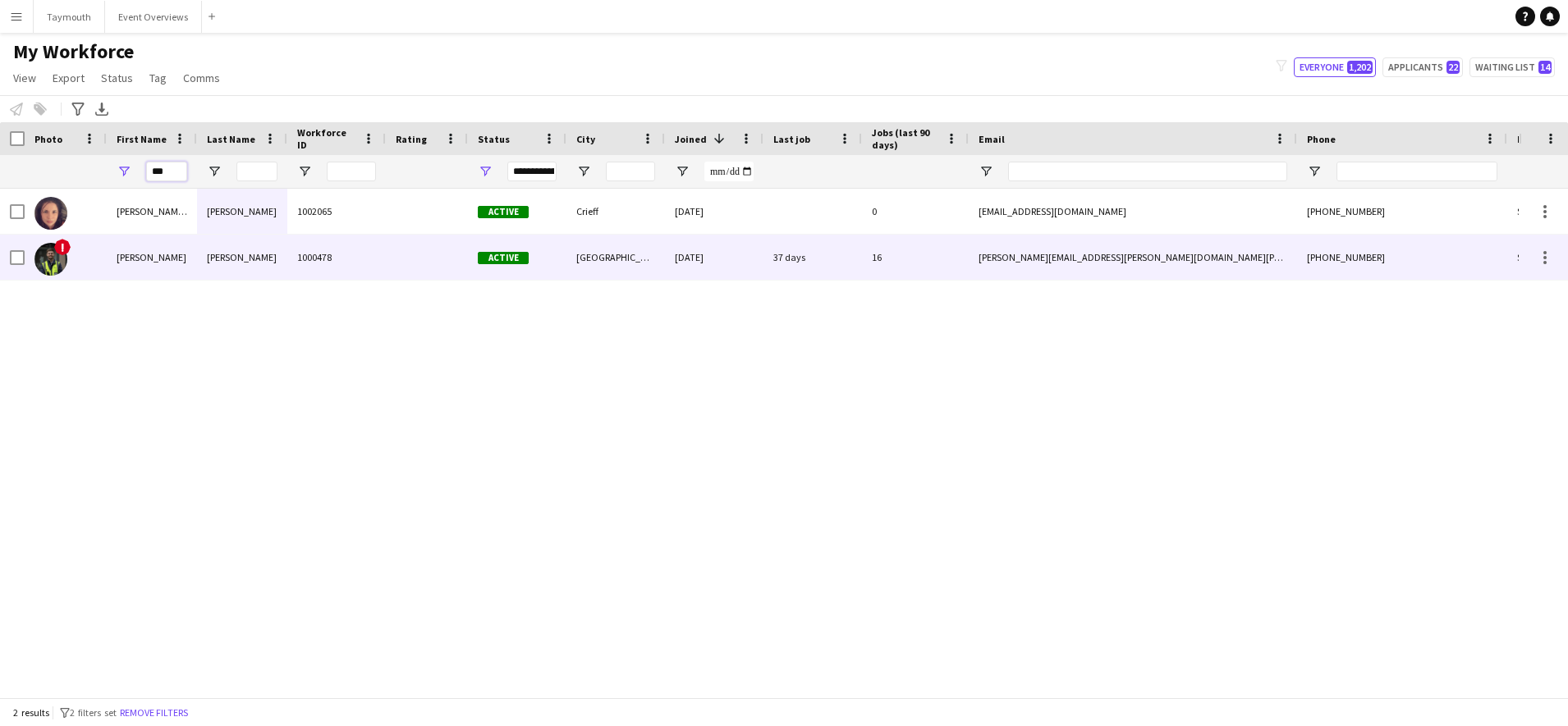
type input "***"
click at [253, 250] on div "[PERSON_NAME]" at bounding box center [242, 257] width 90 height 45
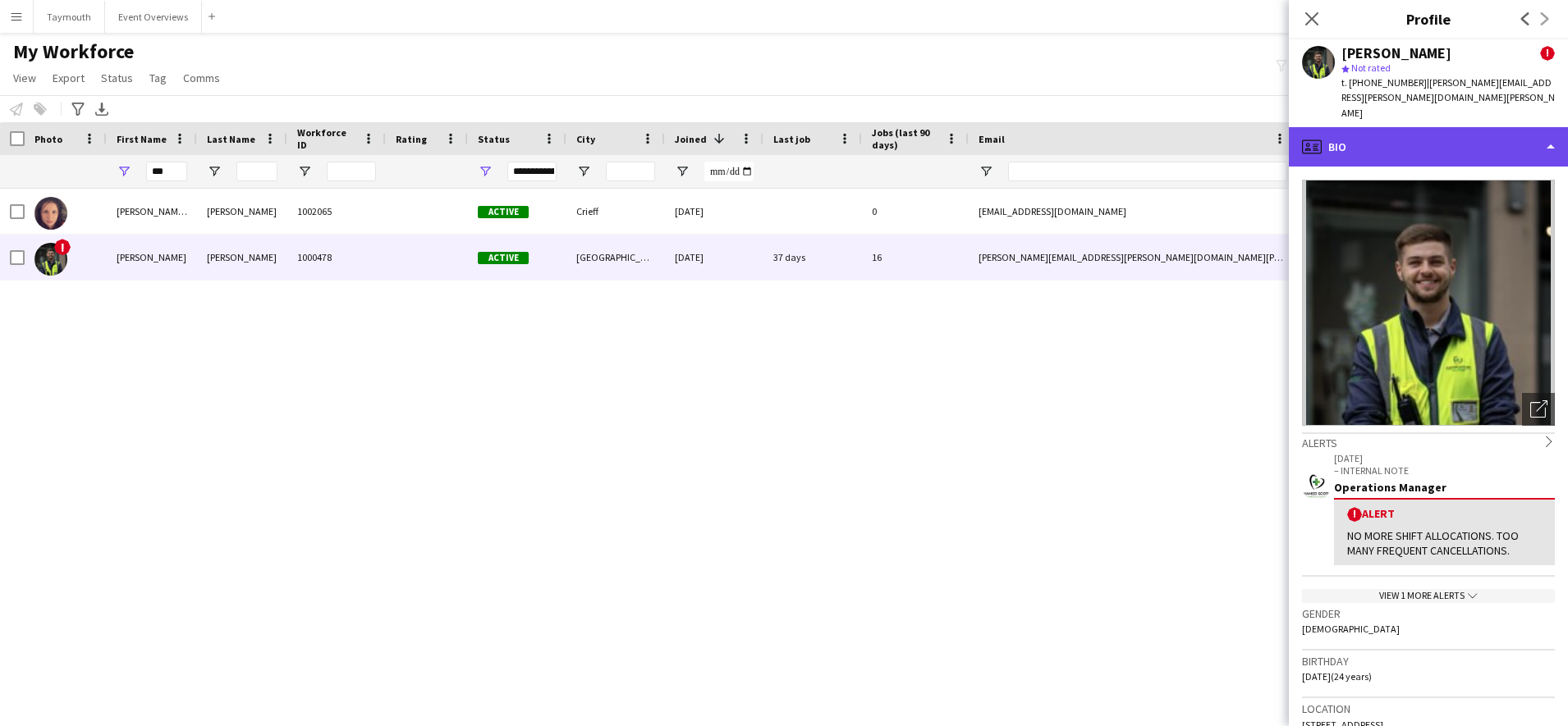
click at [1437, 127] on div "profile Bio" at bounding box center [1428, 147] width 279 height 39
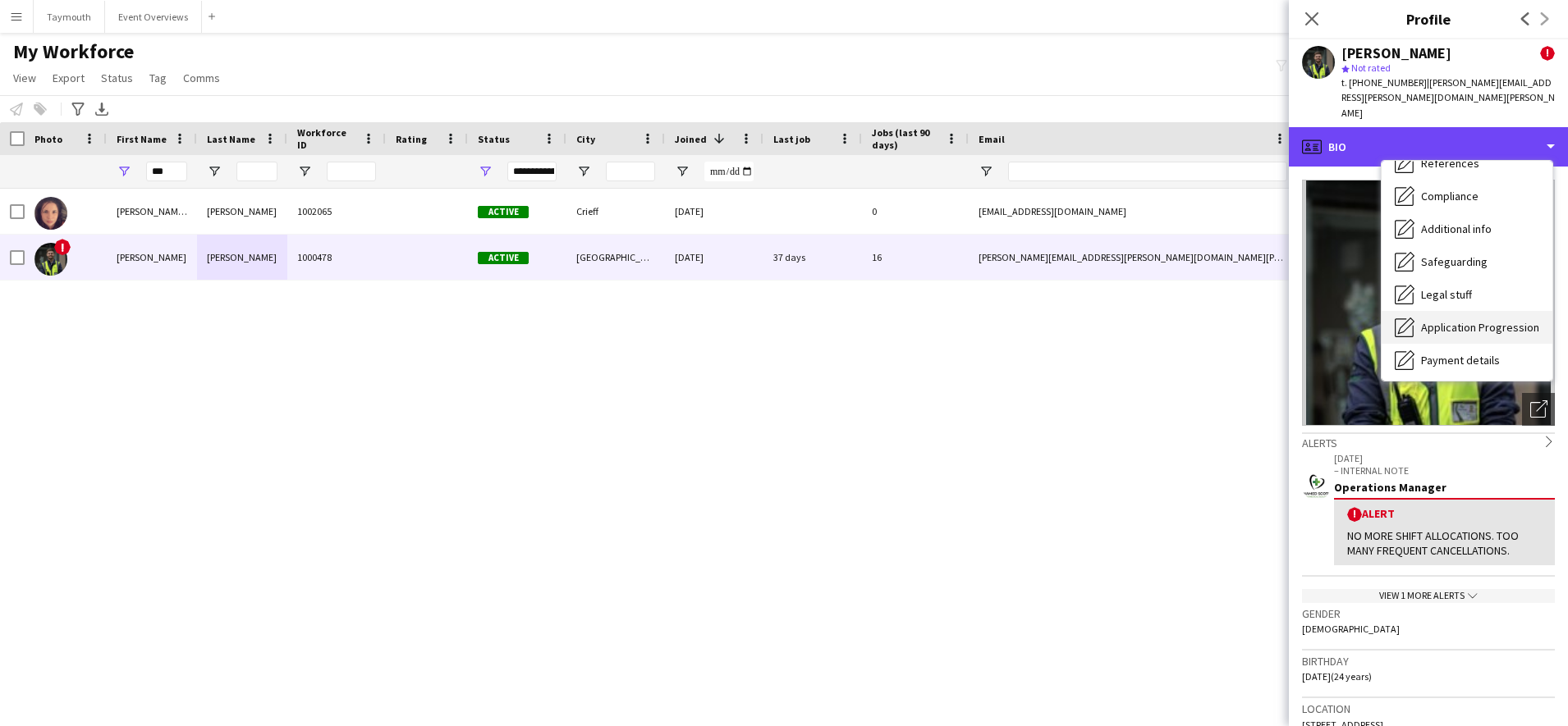
scroll to position [286, 0]
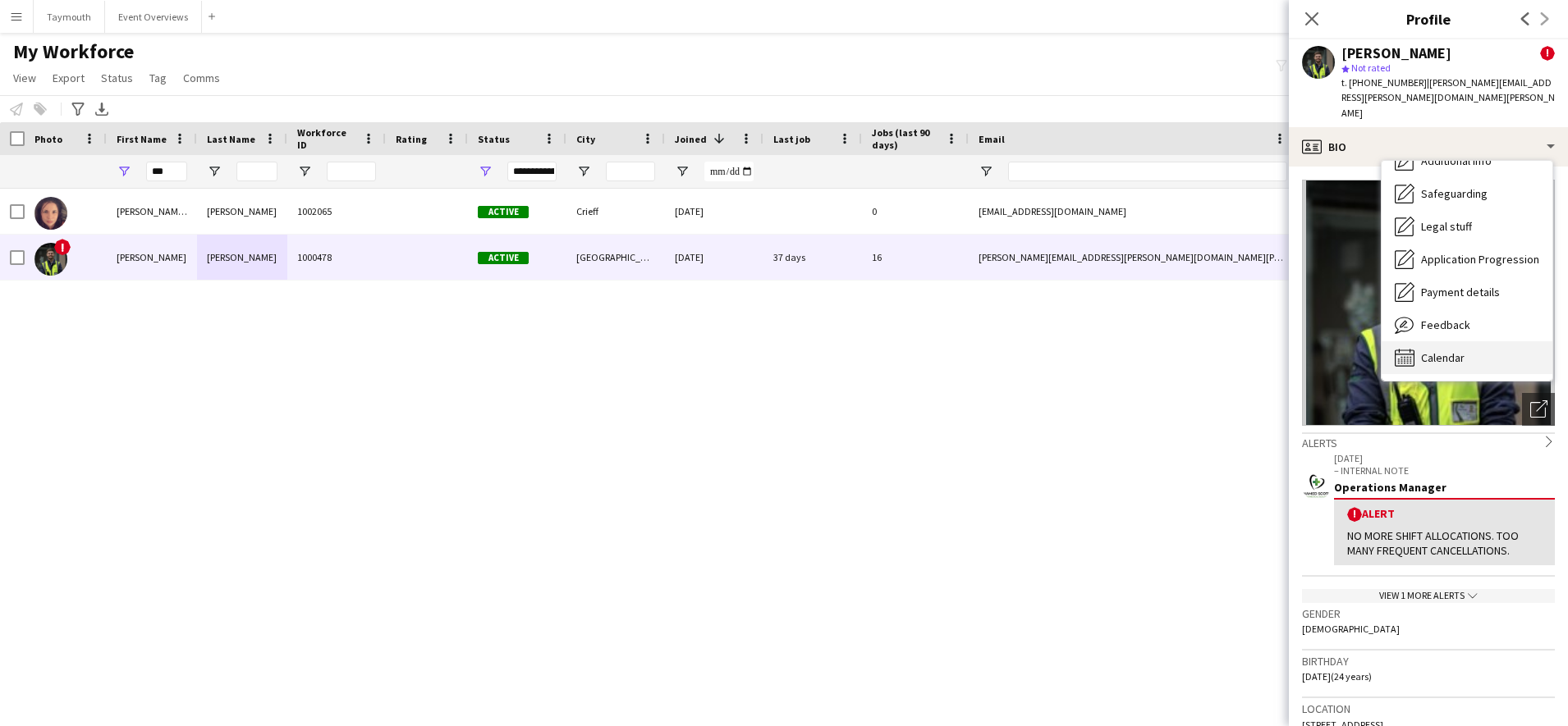
click at [1452, 350] on span "Calendar" at bounding box center [1442, 357] width 44 height 15
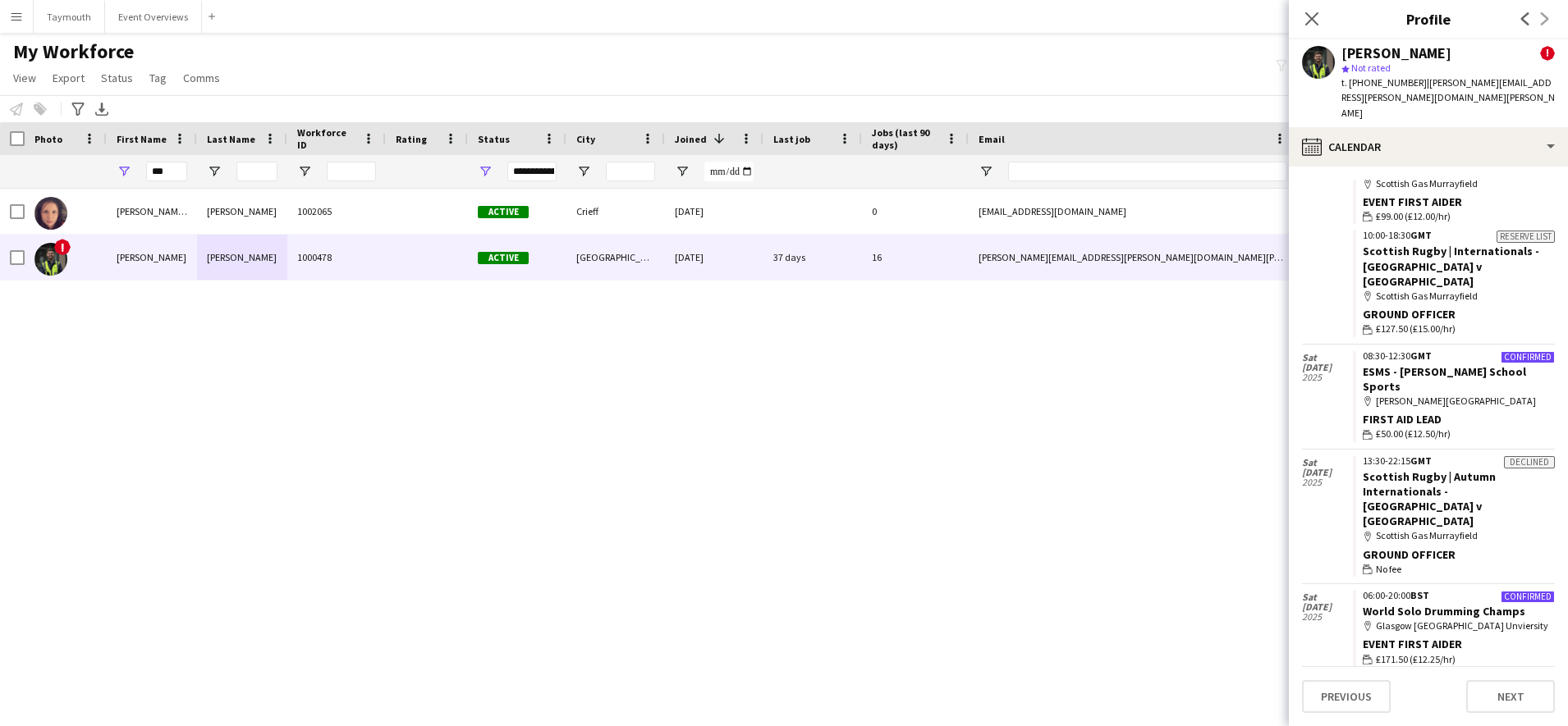
scroll to position [1333, 0]
click at [157, 21] on button "Event Overviews Close" at bounding box center [154, 16] width 97 height 32
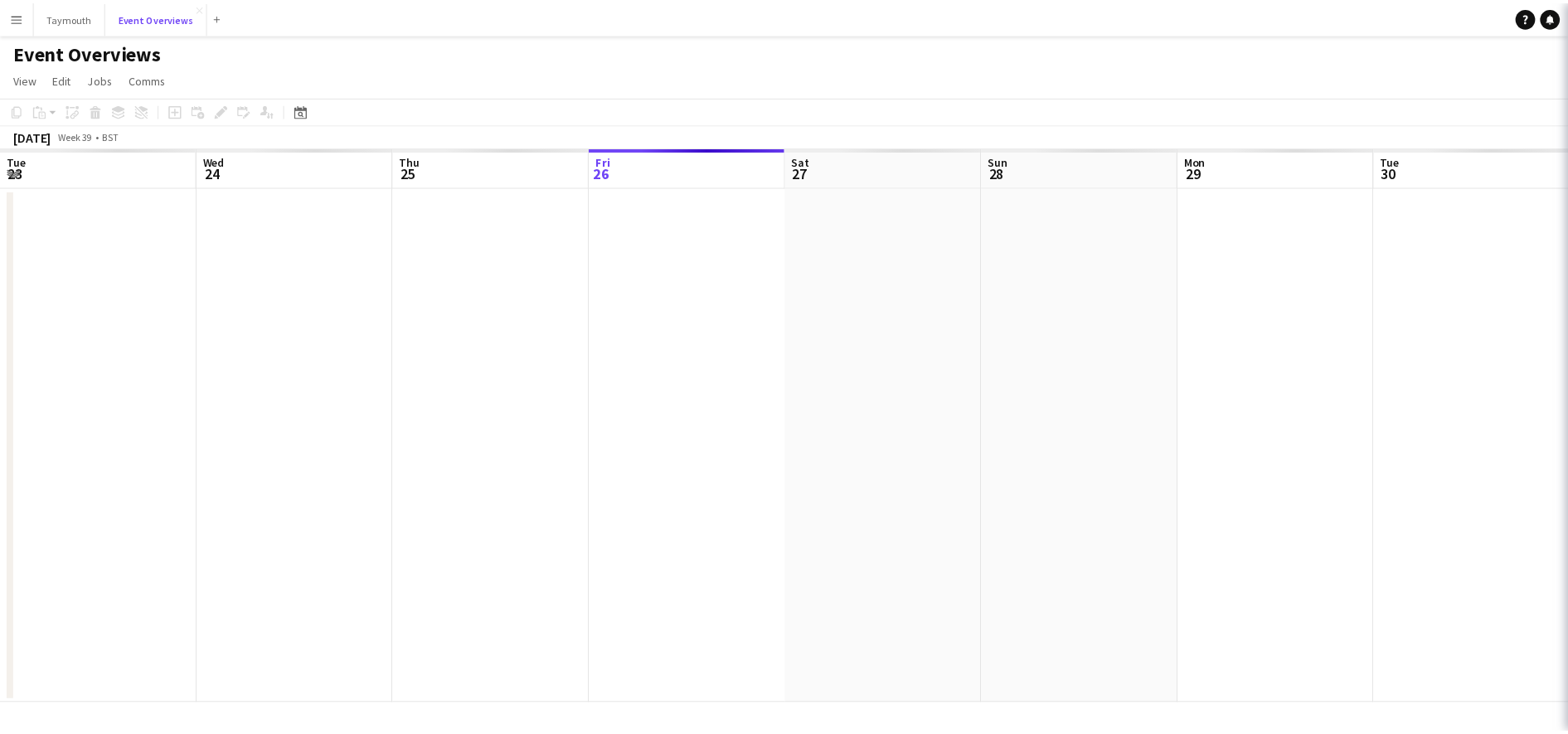
scroll to position [0, 396]
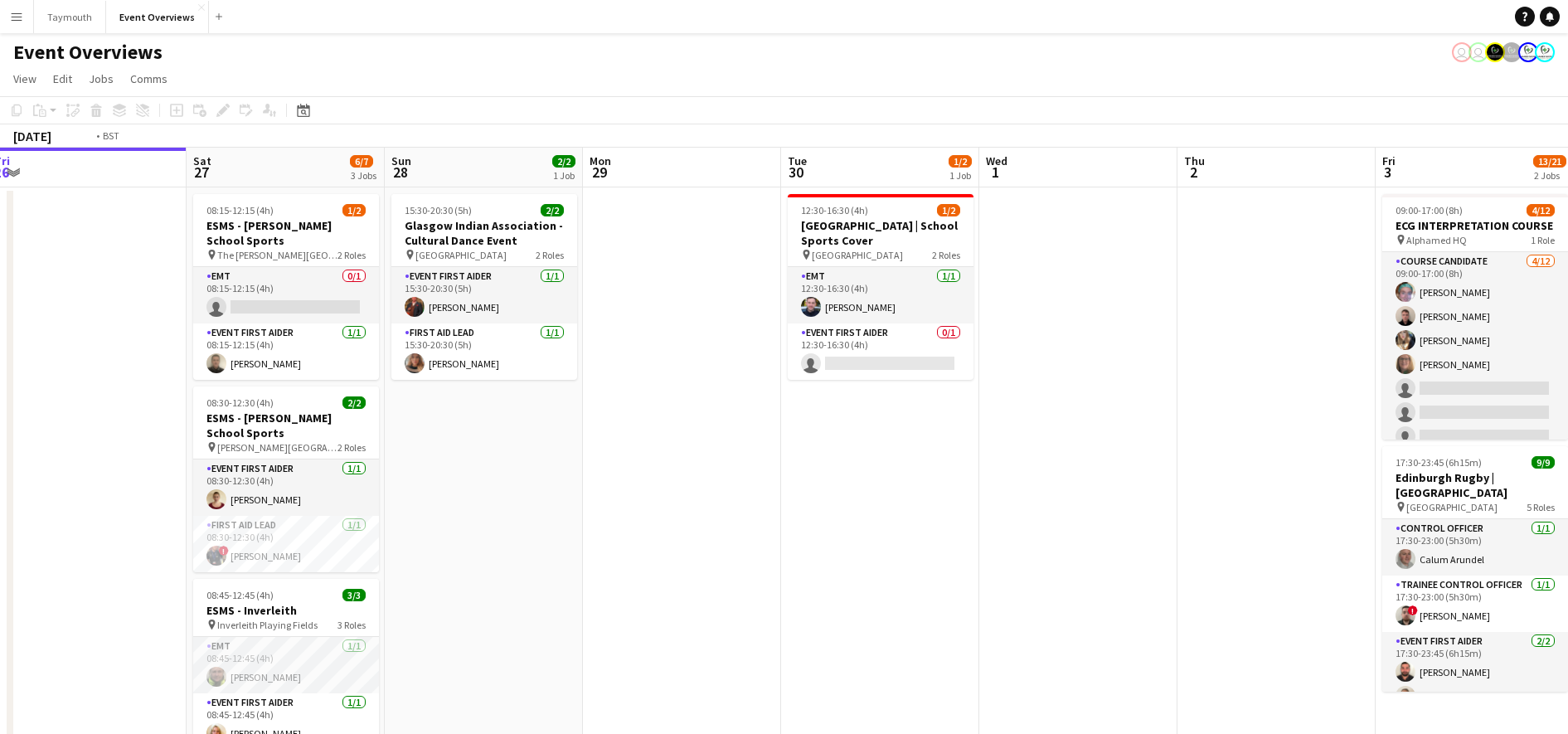
drag, startPoint x: 1069, startPoint y: 227, endPoint x: 471, endPoint y: 254, distance: 598.6
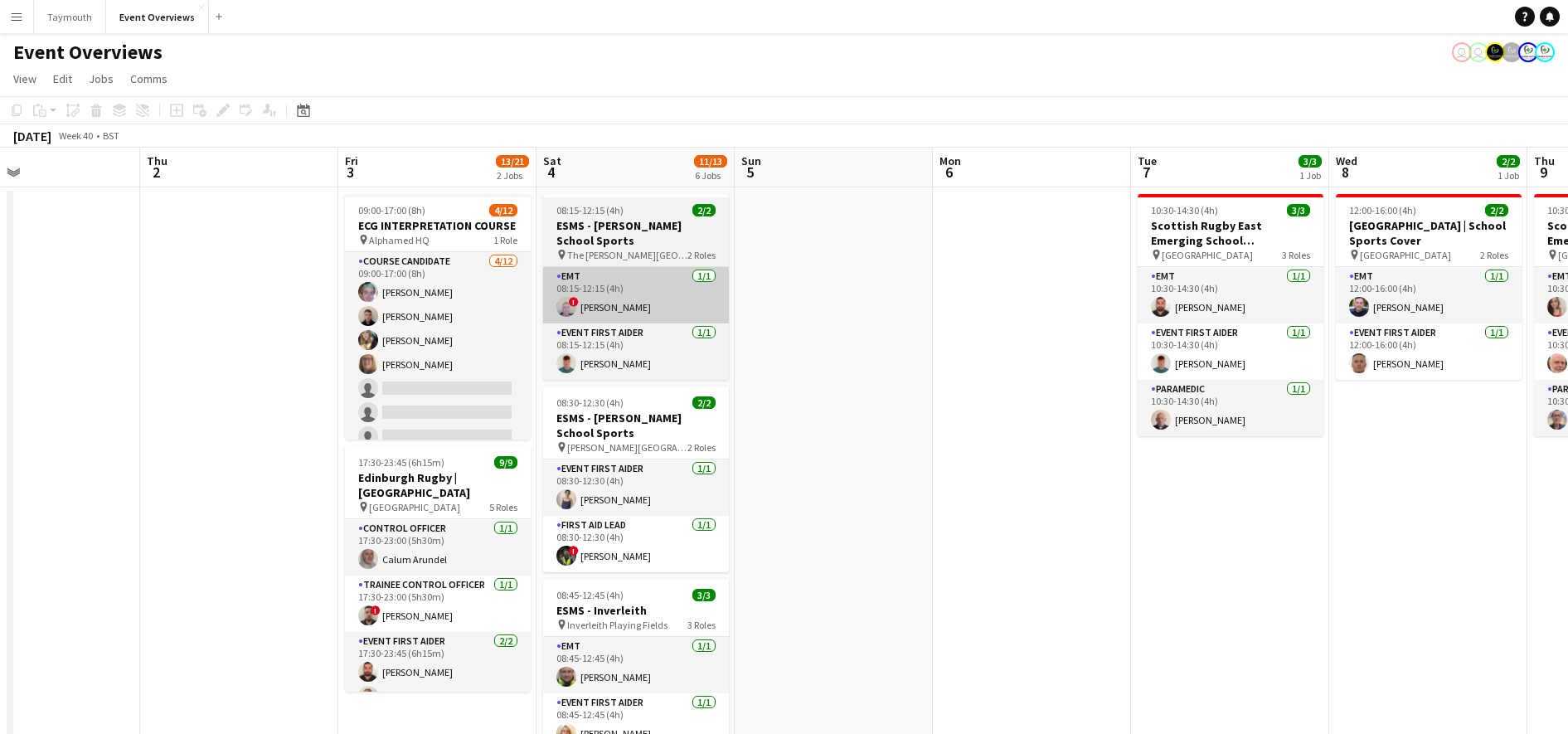
drag, startPoint x: 1028, startPoint y: 191, endPoint x: 252, endPoint y: 318, distance: 786.3
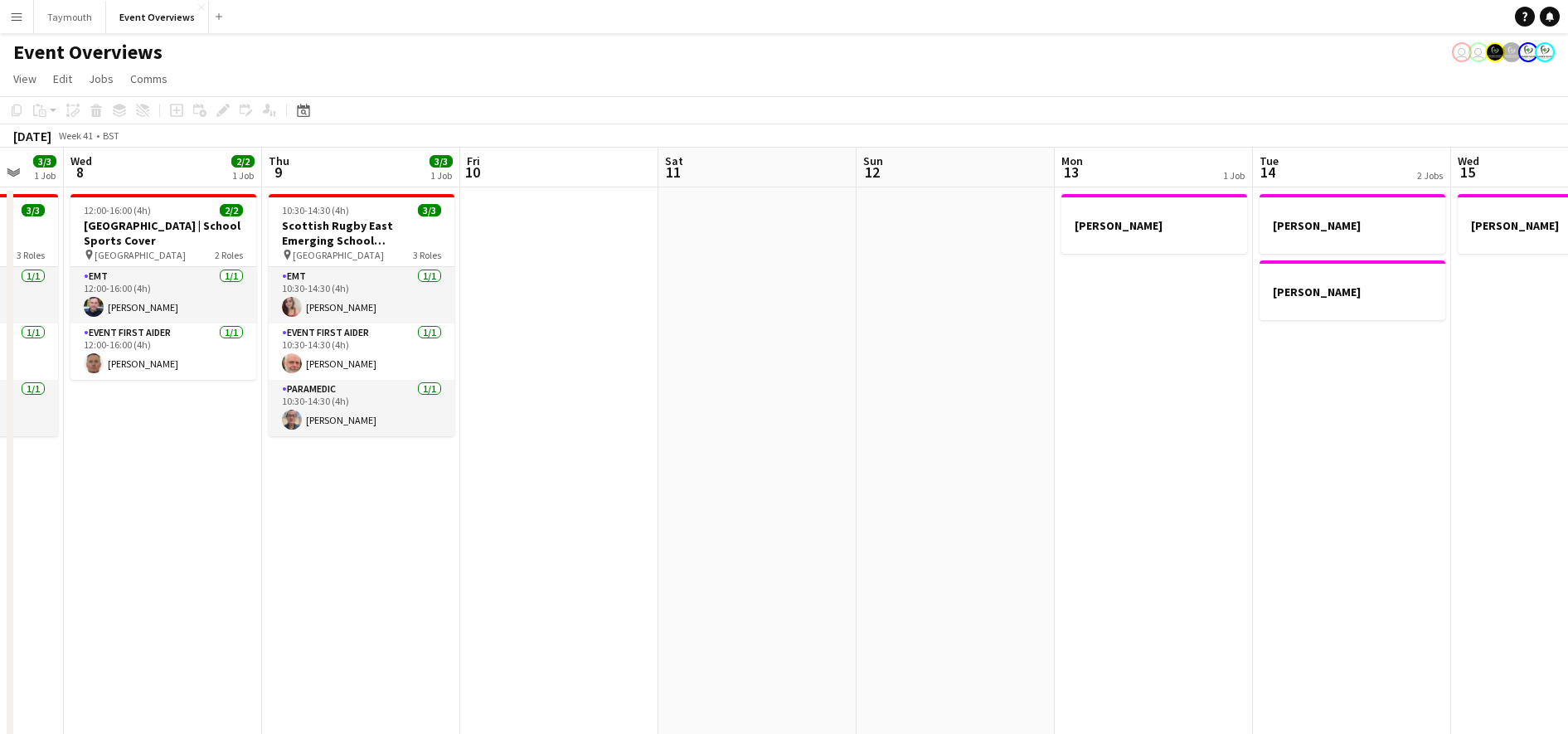
scroll to position [0, 503]
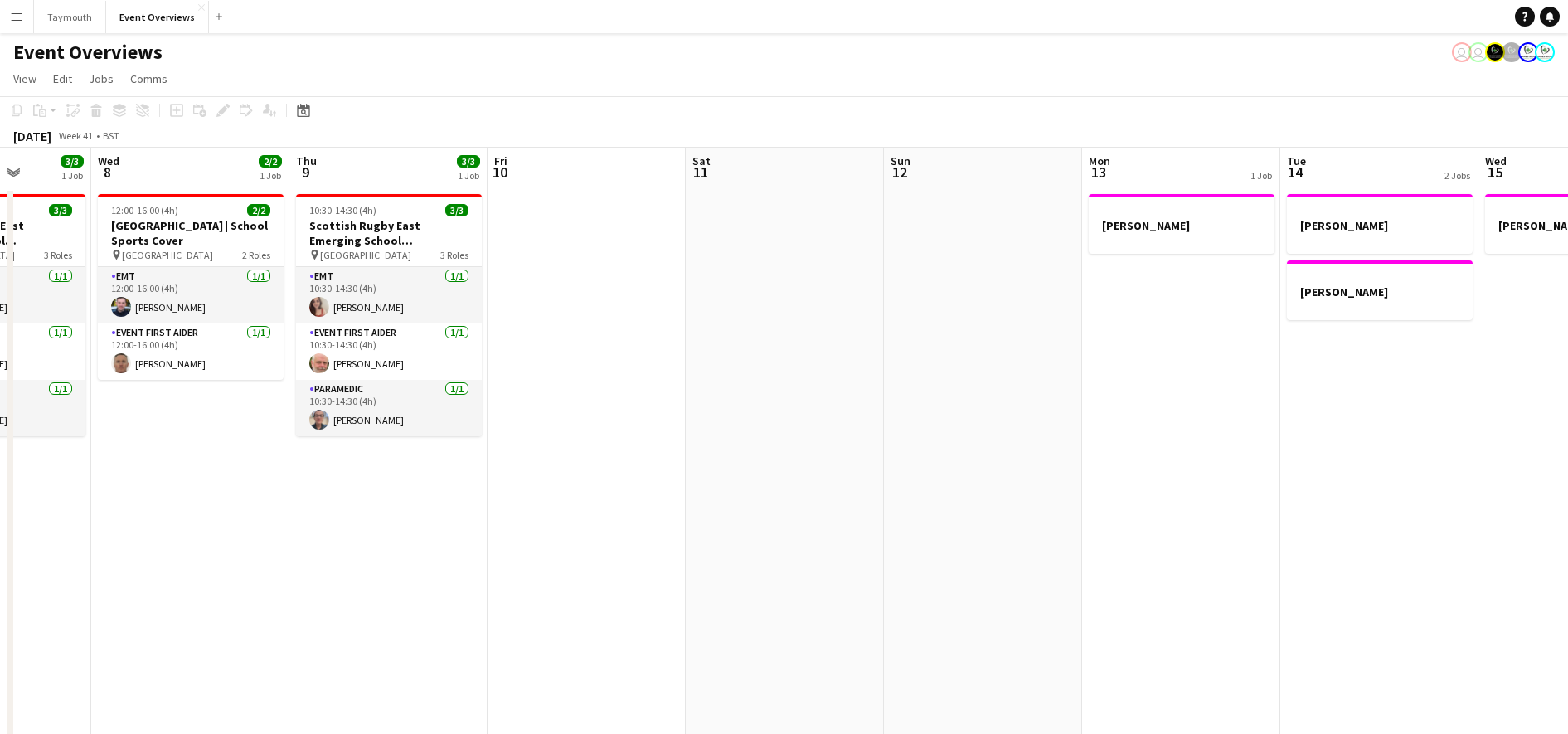
drag, startPoint x: 928, startPoint y: 179, endPoint x: 0, endPoint y: 408, distance: 955.8
click at [0, 409] on html "Menu Boards Boards Boards All jobs Status Workforce Workforce My Workforce Recr…" at bounding box center [784, 712] width 1568 height 1424
drag, startPoint x: 828, startPoint y: 179, endPoint x: -4, endPoint y: 301, distance: 840.9
click at [0, 301] on html "Menu Boards Boards Boards All jobs Status Workforce Workforce My Workforce Recr…" at bounding box center [784, 712] width 1568 height 1424
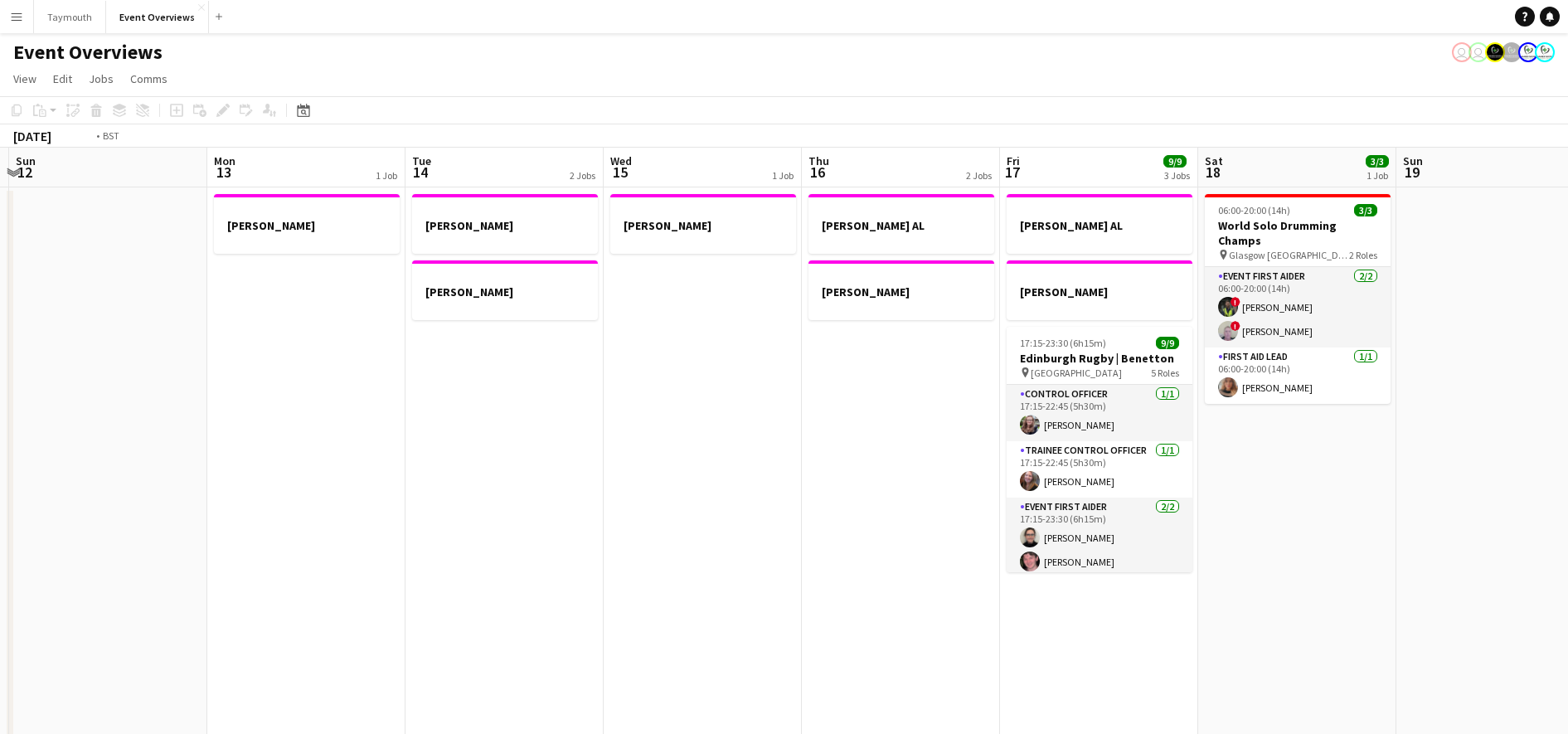
drag, startPoint x: 726, startPoint y: 191, endPoint x: 161, endPoint y: 223, distance: 565.9
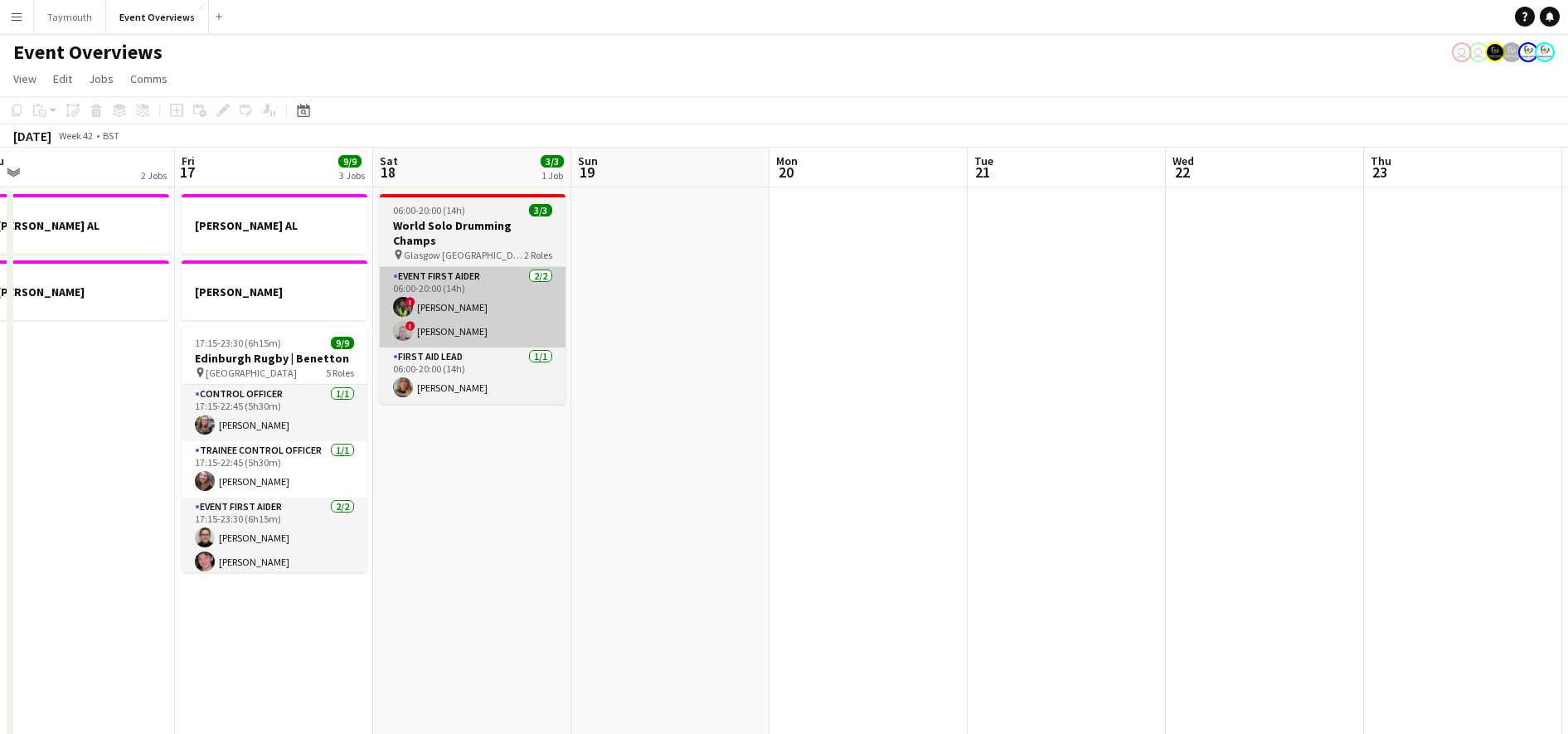
drag, startPoint x: 787, startPoint y: 174, endPoint x: 69, endPoint y: 325, distance: 733.7
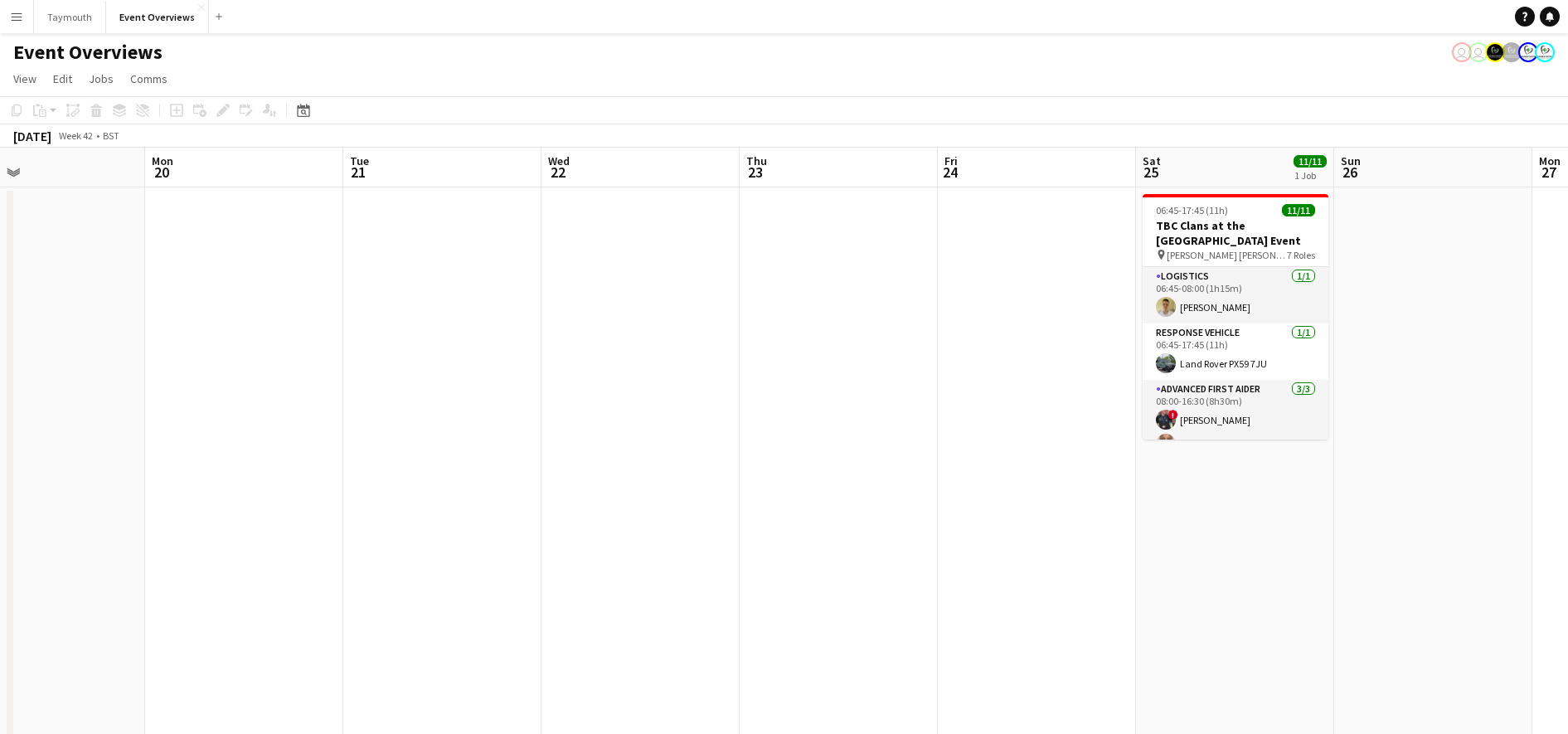
scroll to position [0, 665]
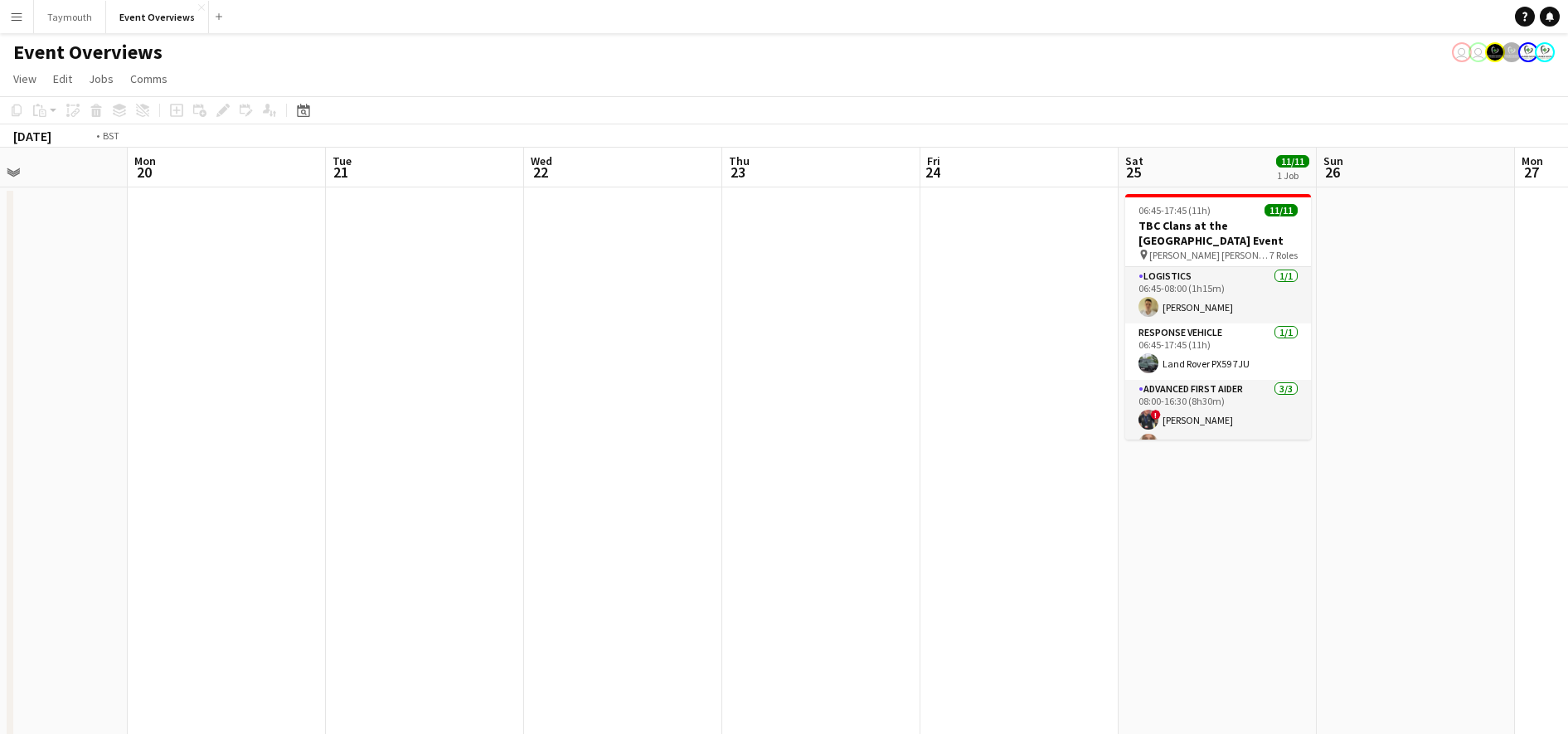
drag, startPoint x: 510, startPoint y: 264, endPoint x: 0, endPoint y: 386, distance: 524.4
click at [0, 392] on html "Menu Boards Boards Boards All jobs Status Workforce Workforce My Workforce Recr…" at bounding box center [784, 712] width 1568 height 1424
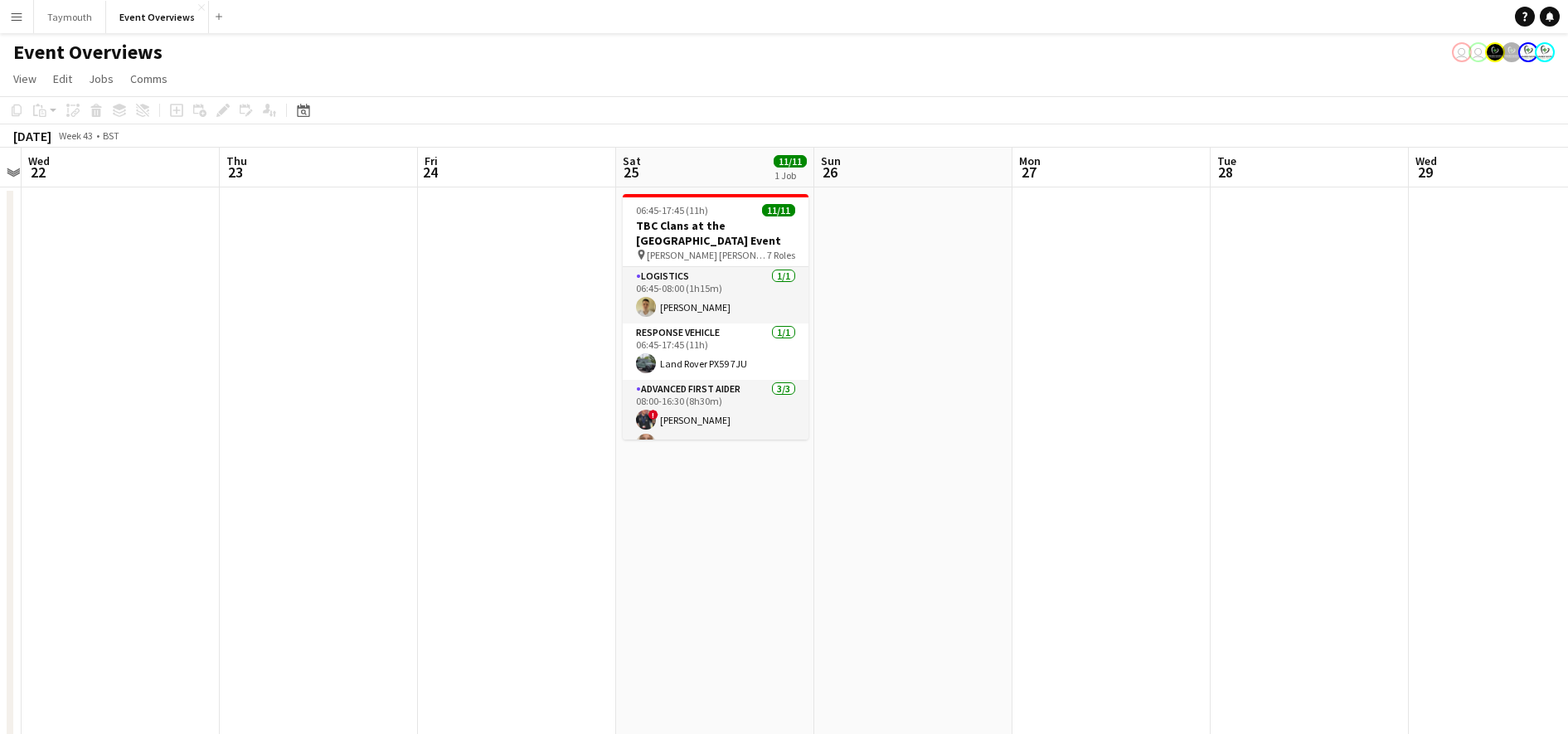
scroll to position [0, 579]
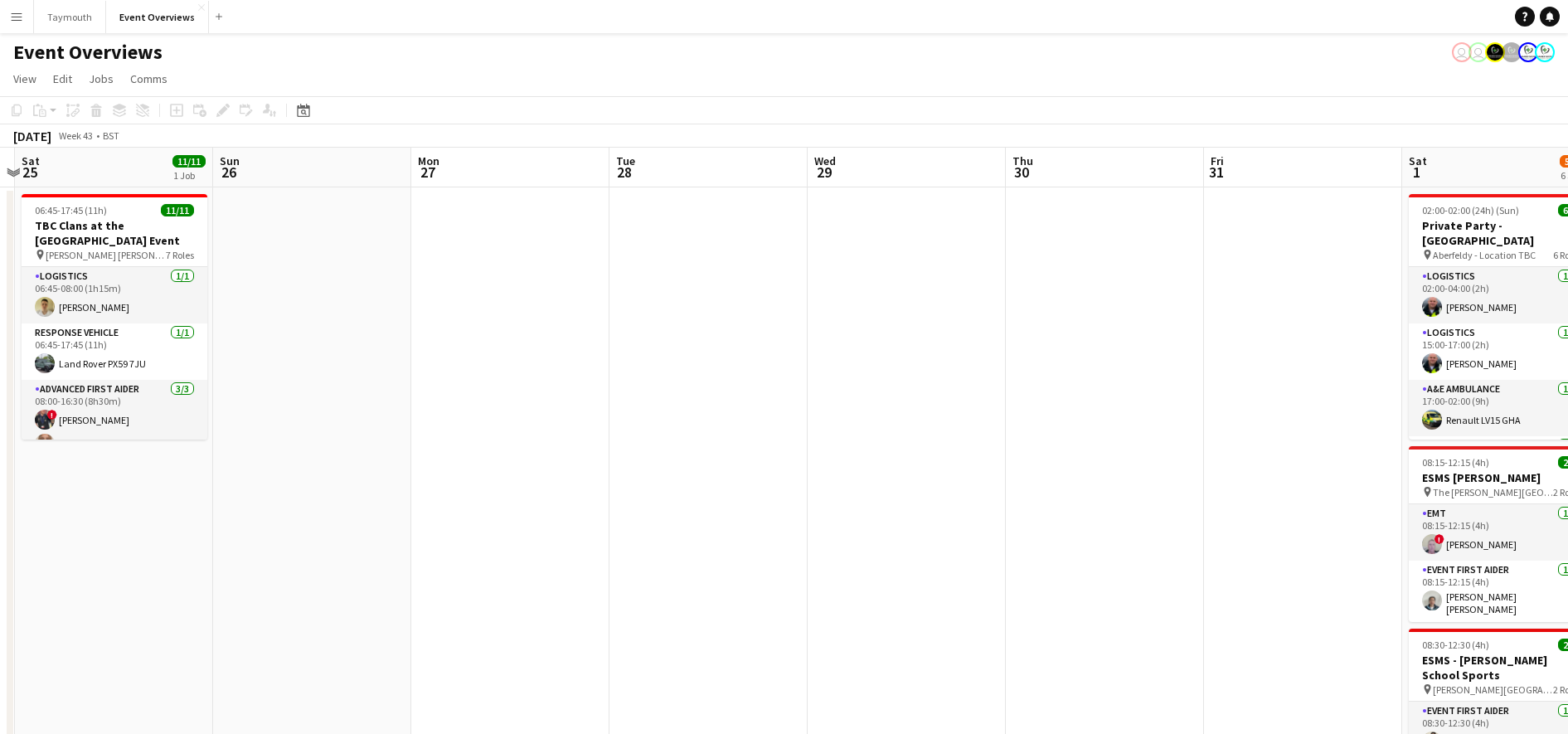
drag, startPoint x: 706, startPoint y: 211, endPoint x: -4, endPoint y: 384, distance: 730.8
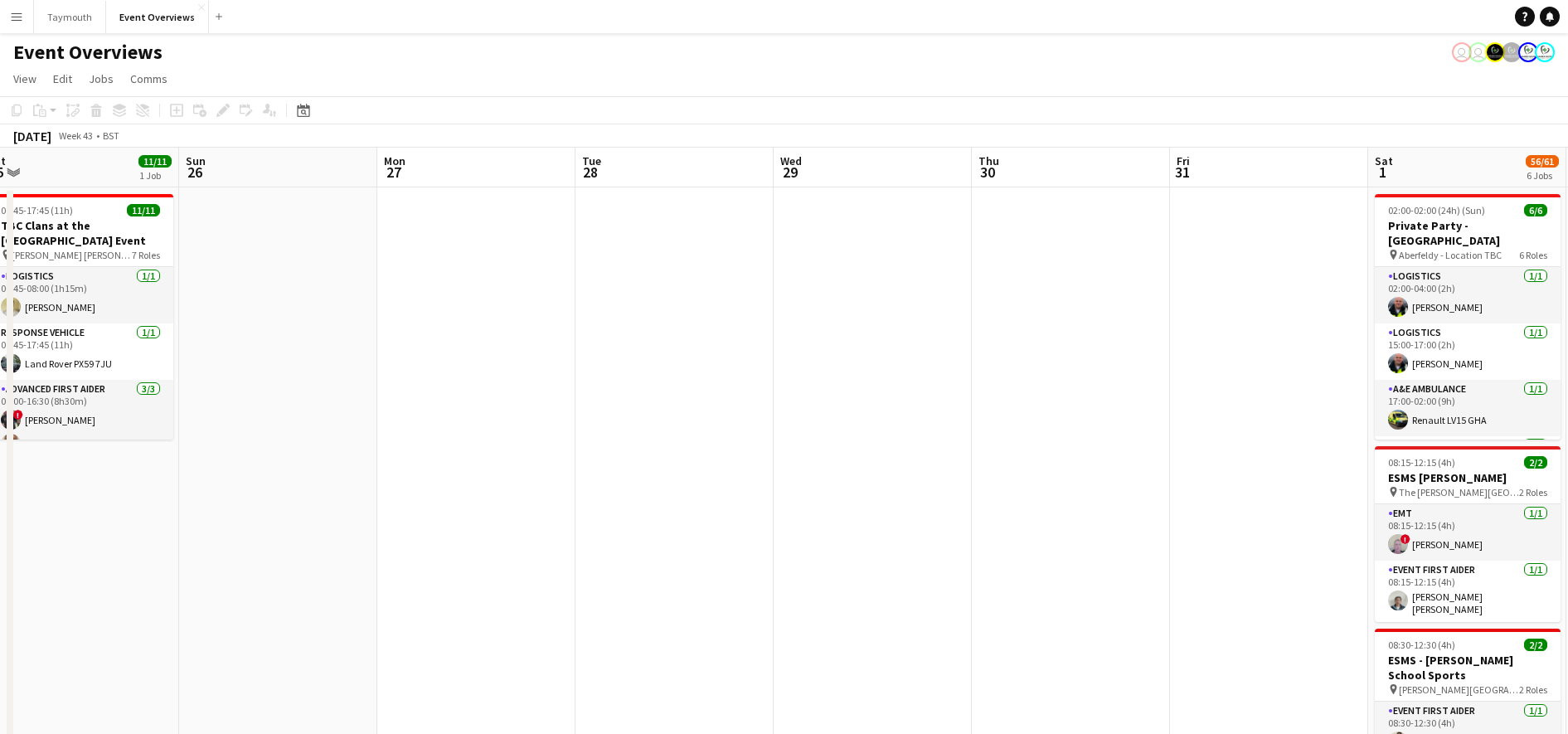
drag, startPoint x: 329, startPoint y: 181, endPoint x: 66, endPoint y: 232, distance: 267.9
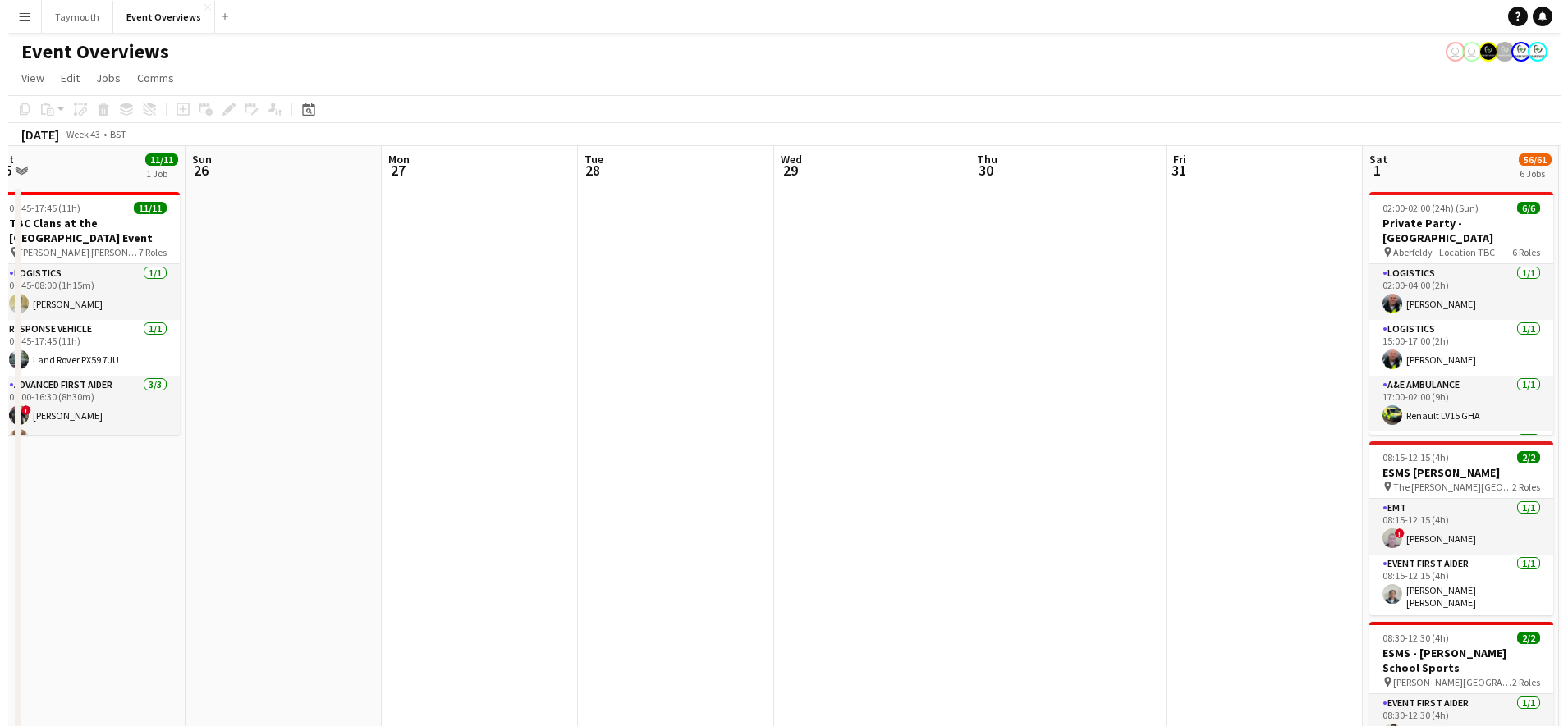
scroll to position [0, 634]
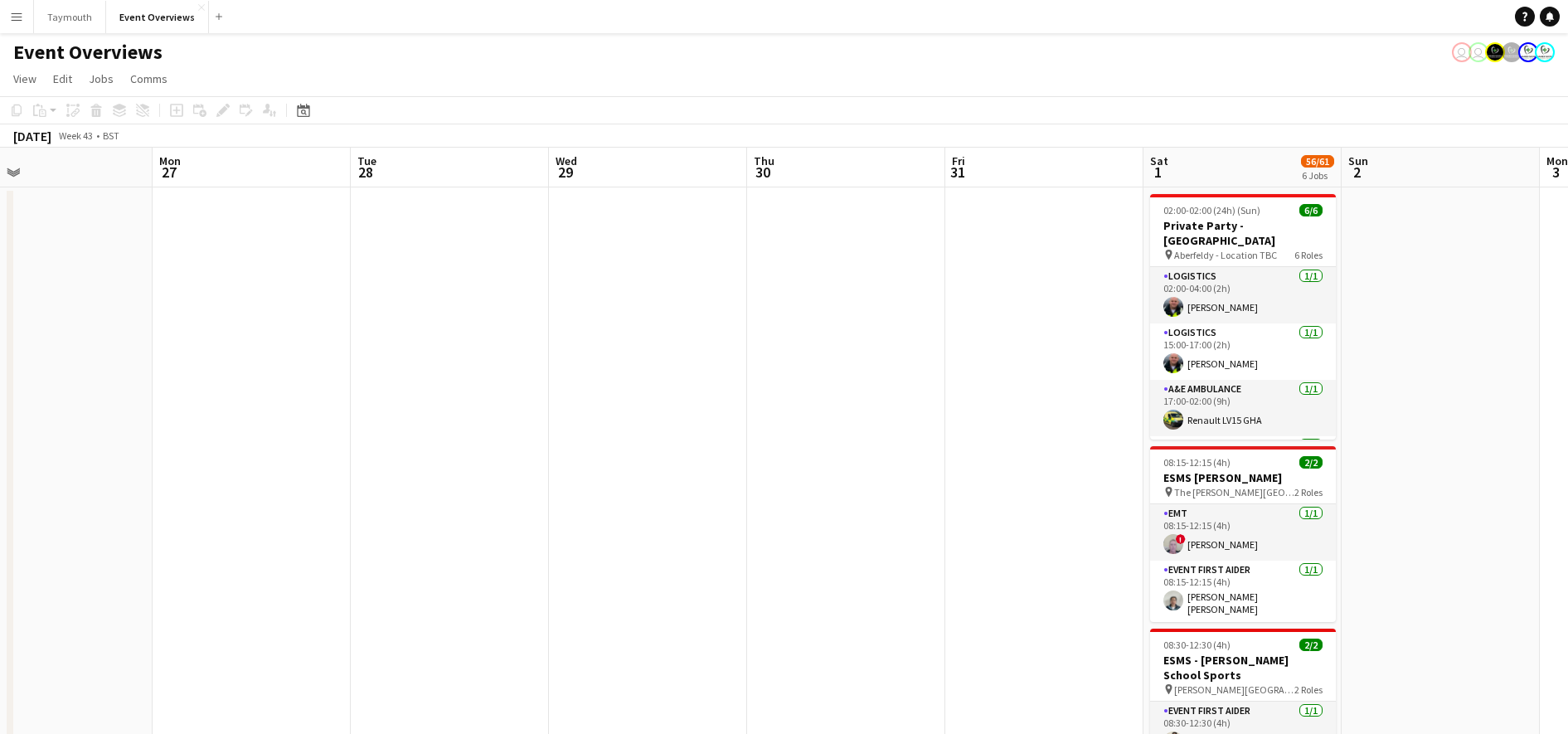
click at [16, 21] on app-icon "Menu" at bounding box center [17, 17] width 13 height 13
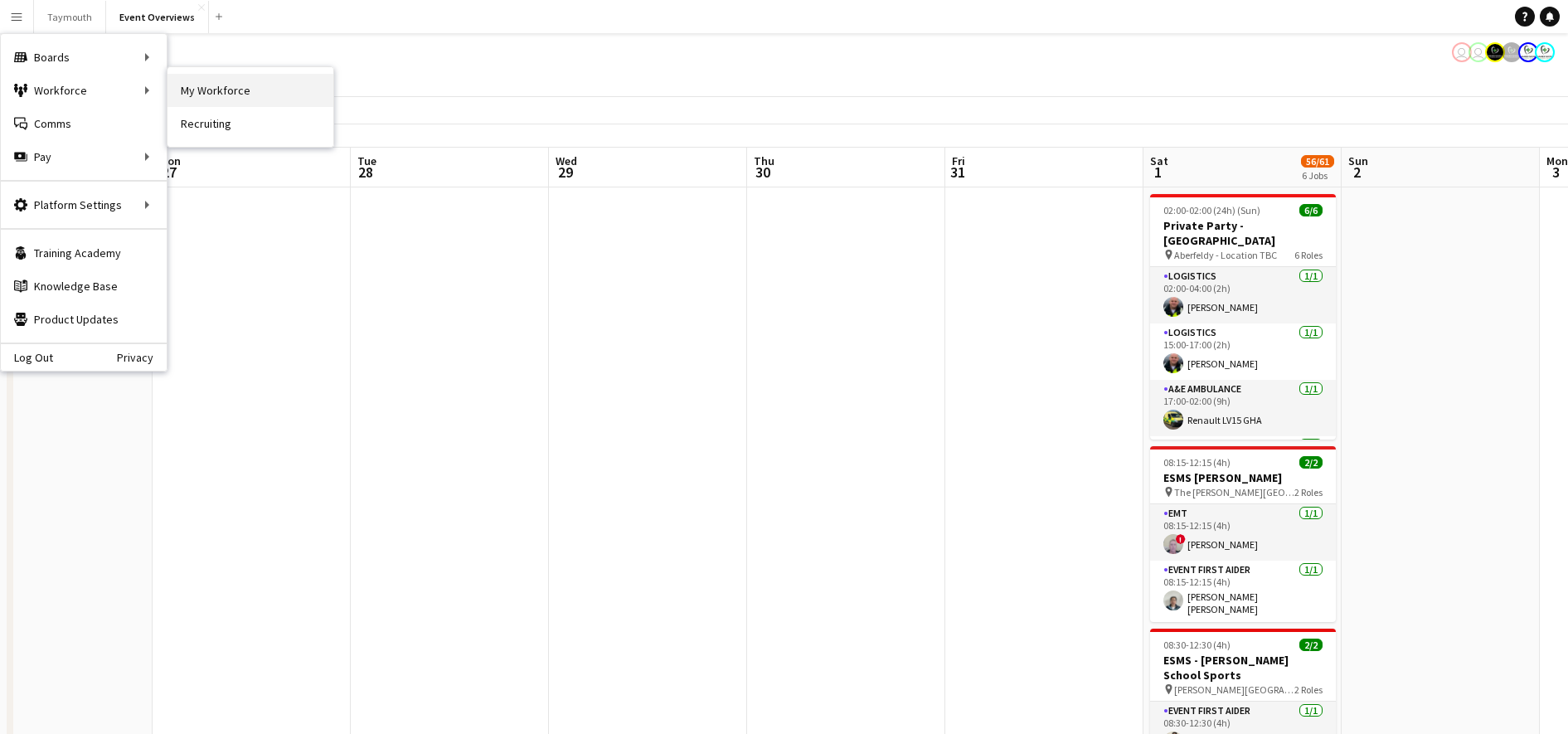
click at [193, 90] on link "My Workforce" at bounding box center [251, 91] width 166 height 33
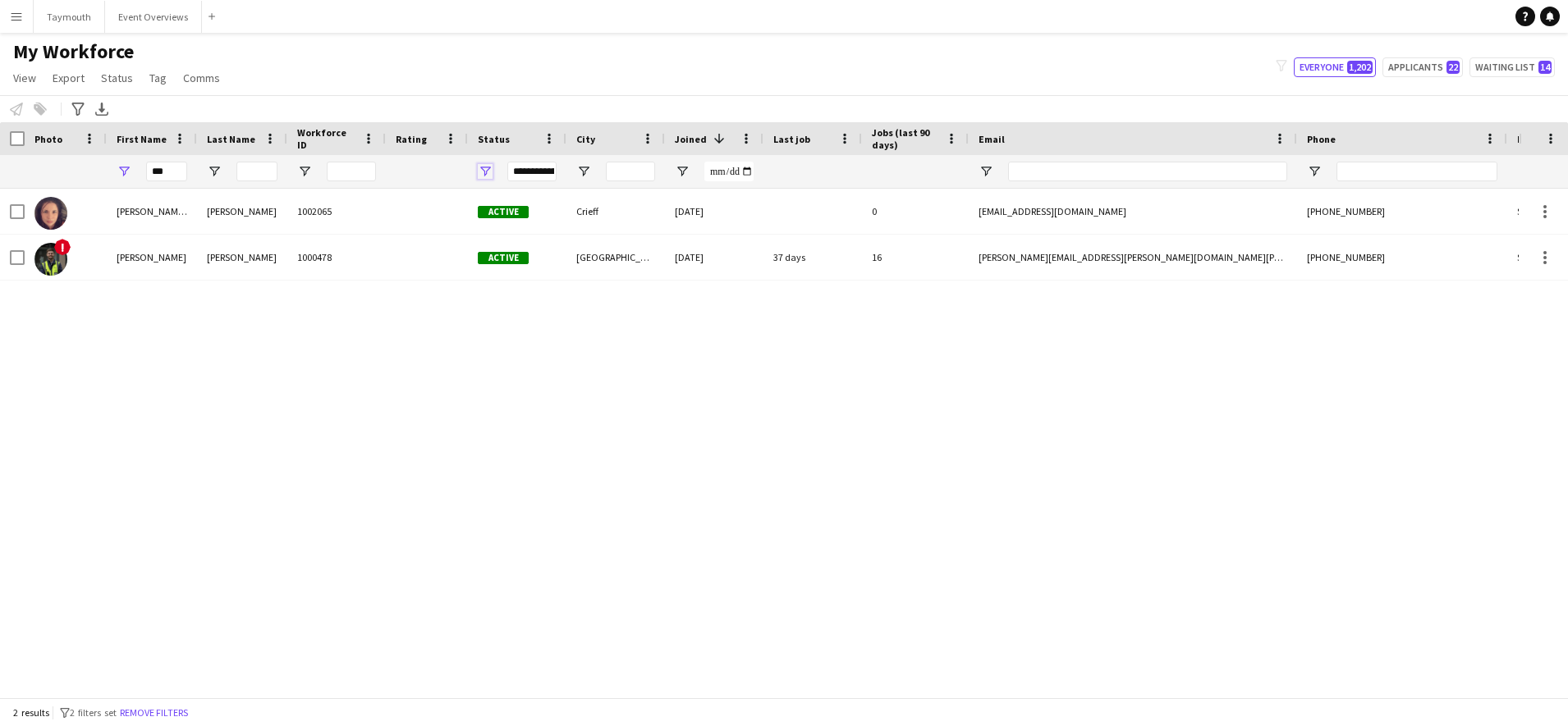
click at [482, 175] on span "Open Filter Menu" at bounding box center [485, 172] width 15 height 15
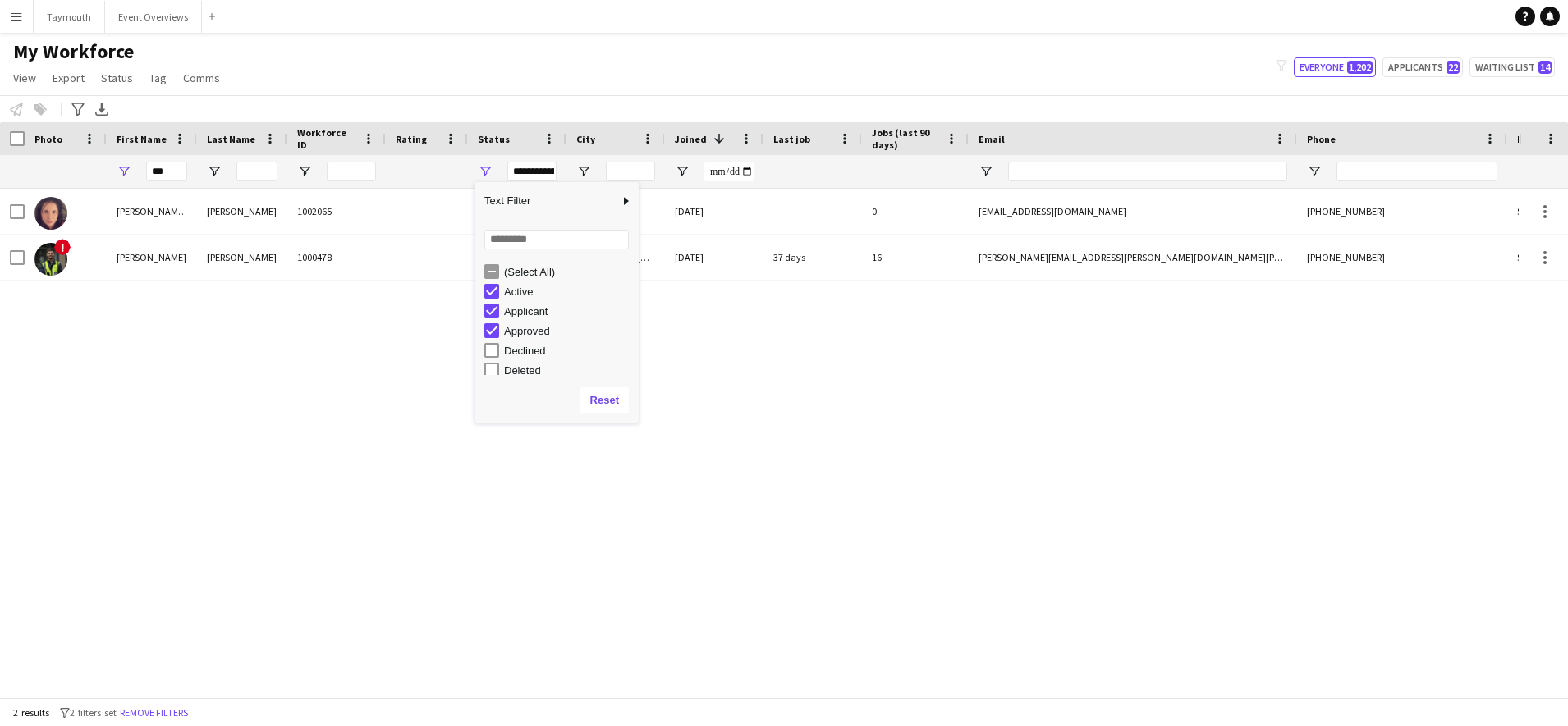
click at [487, 263] on div "(Select All)" at bounding box center [561, 272] width 154 height 20
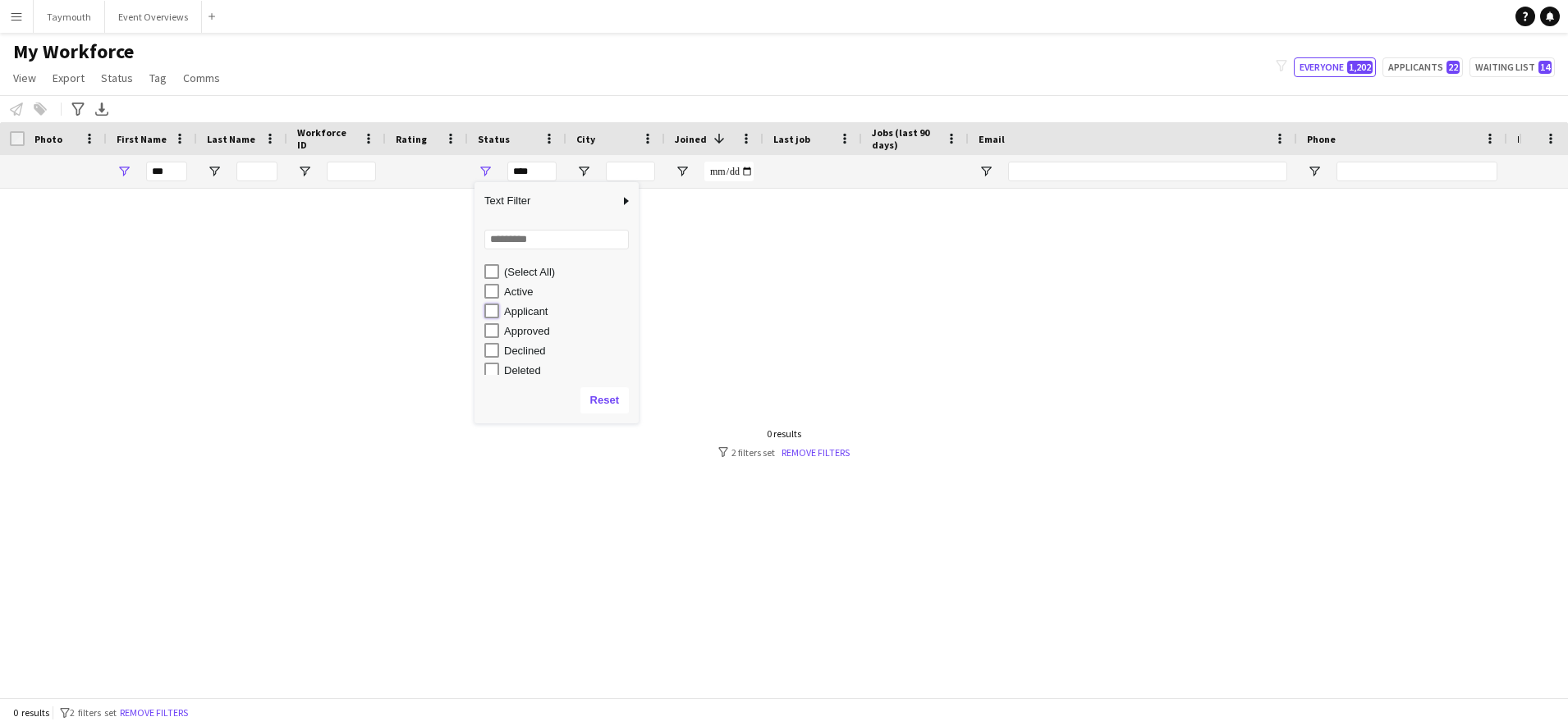
type input "**********"
click at [500, 123] on div "Status" at bounding box center [517, 139] width 79 height 33
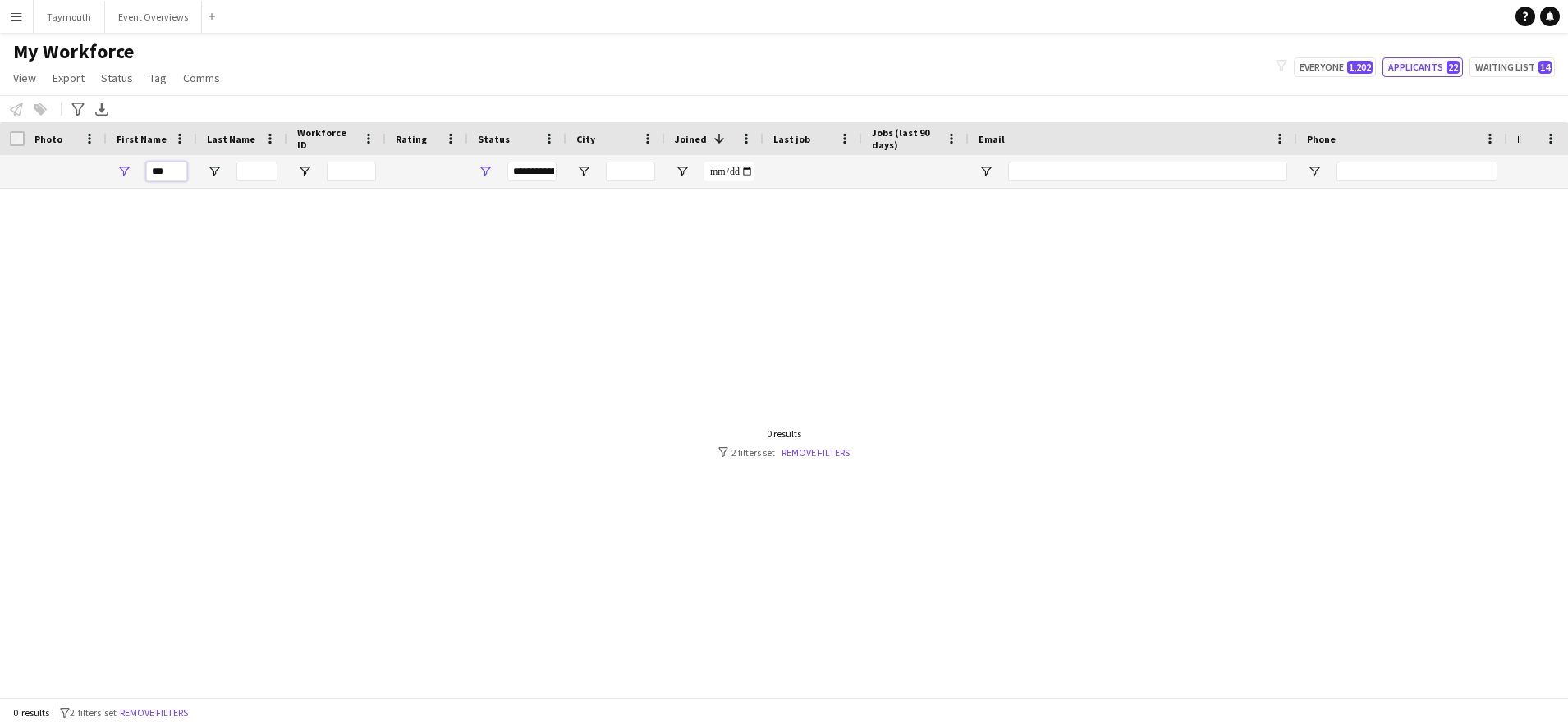
click at [180, 168] on input "***" at bounding box center [167, 172] width 41 height 20
type input "*"
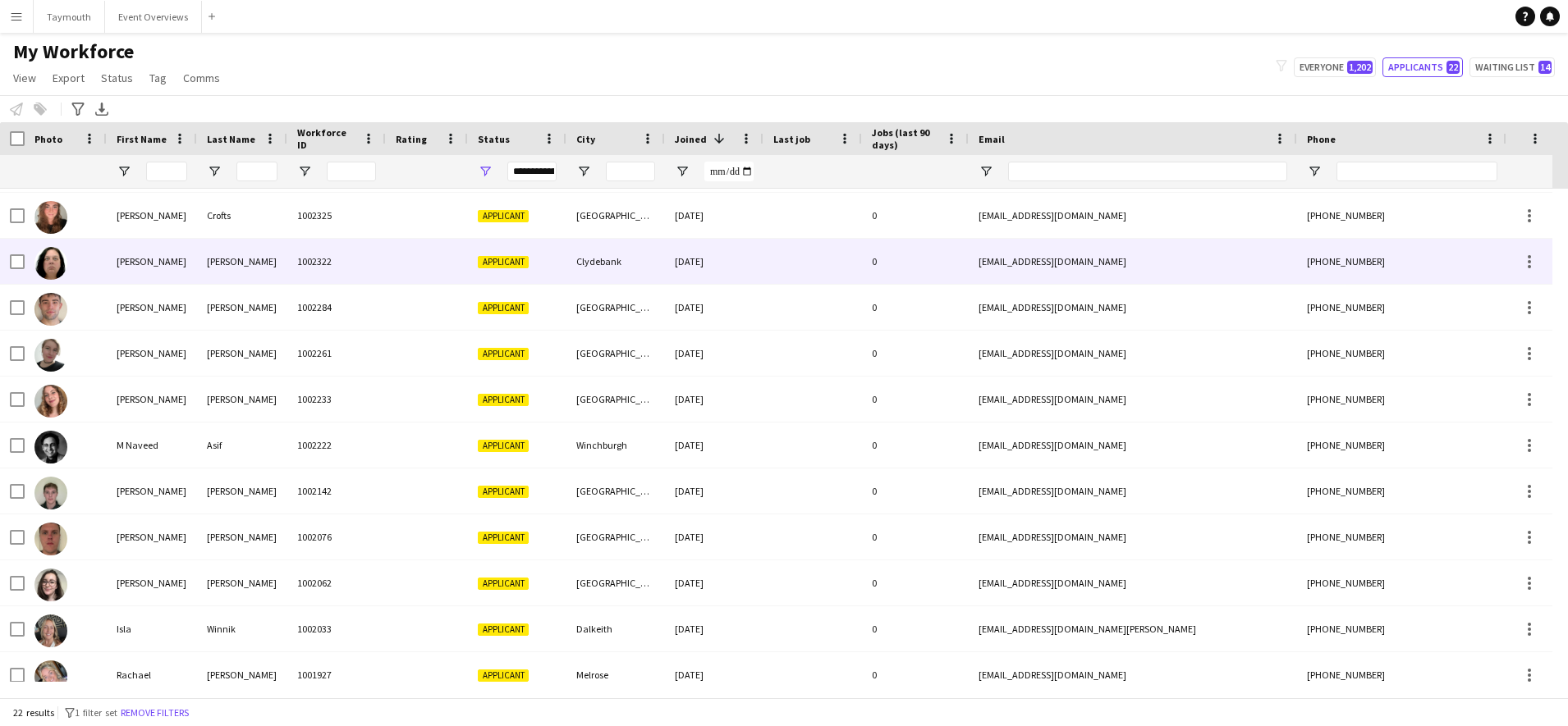
scroll to position [308, 0]
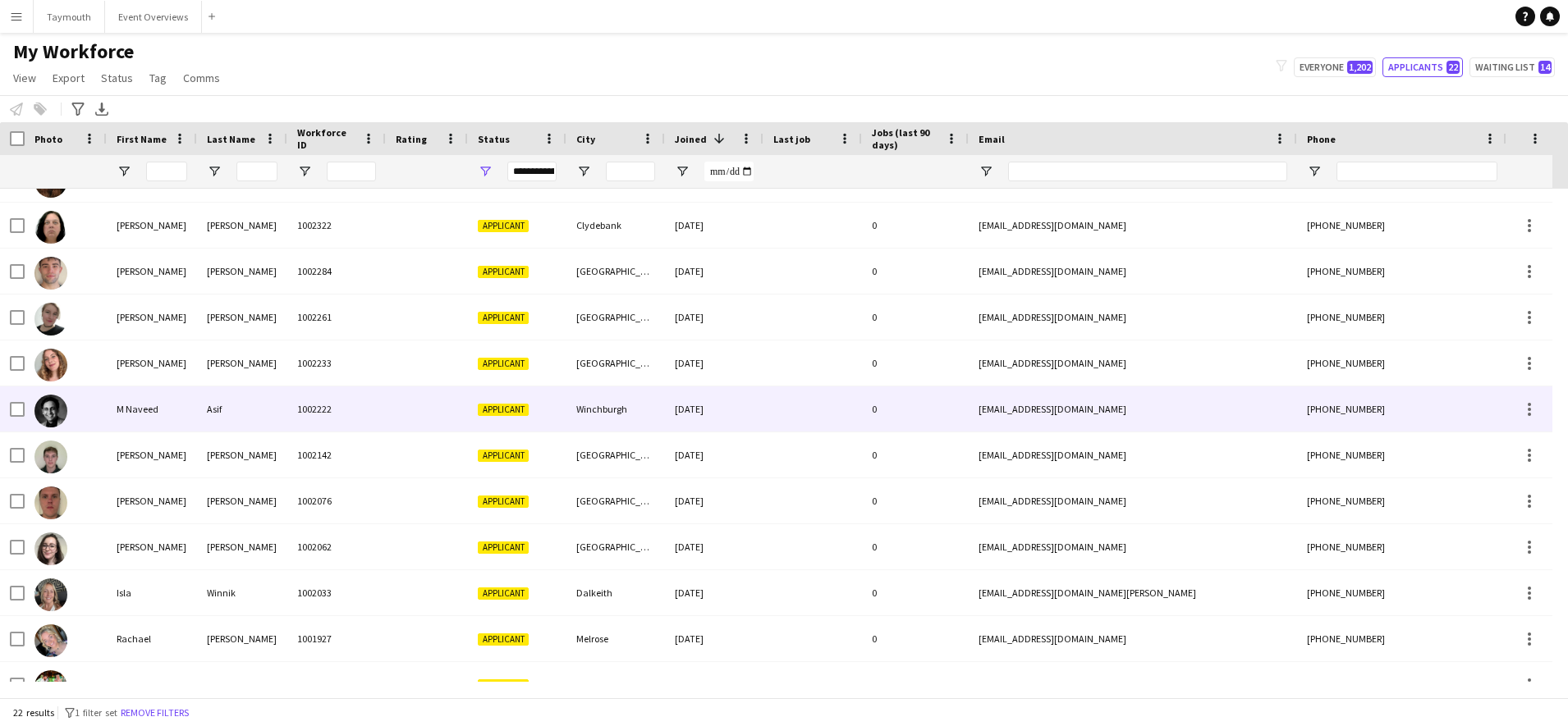
click at [196, 410] on div "M Naveed" at bounding box center [152, 408] width 90 height 45
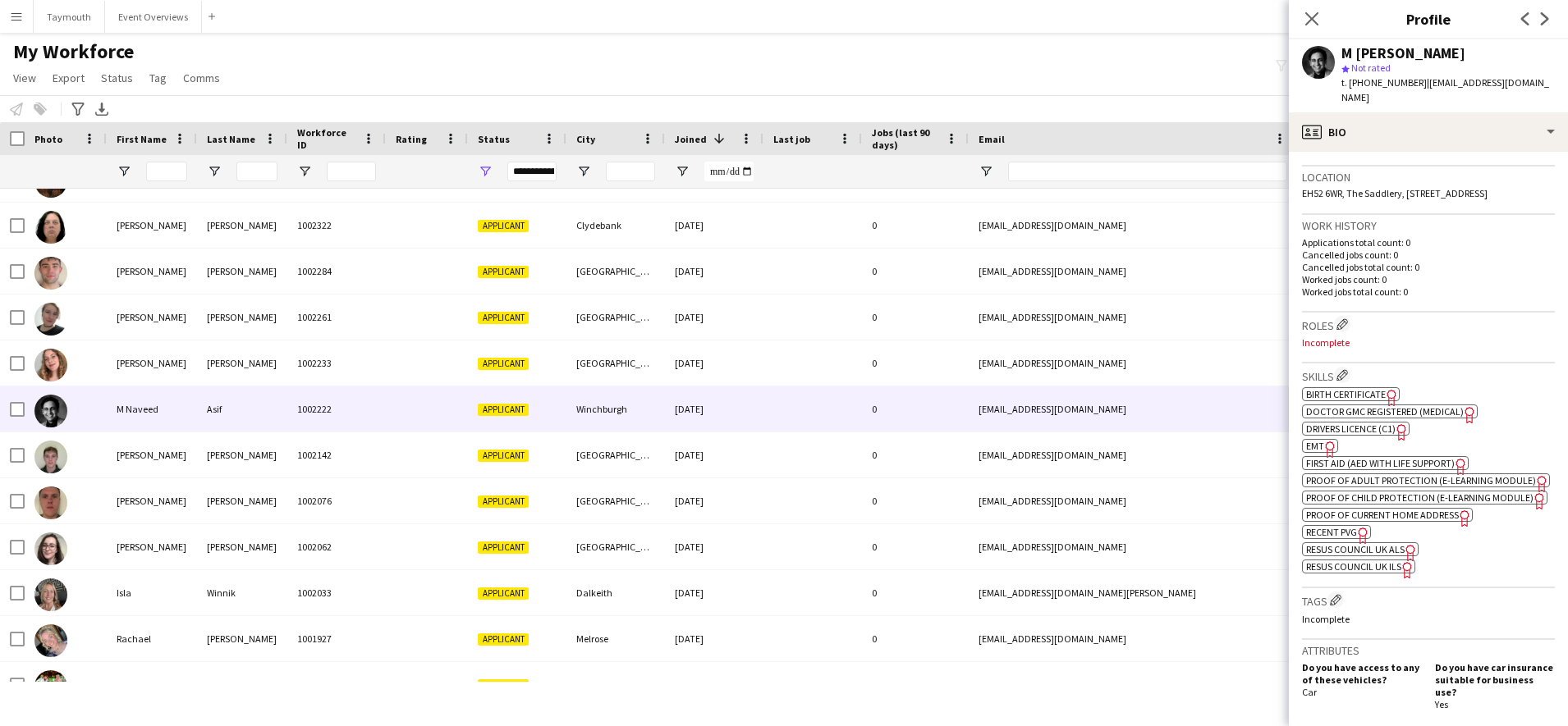
scroll to position [410, 0]
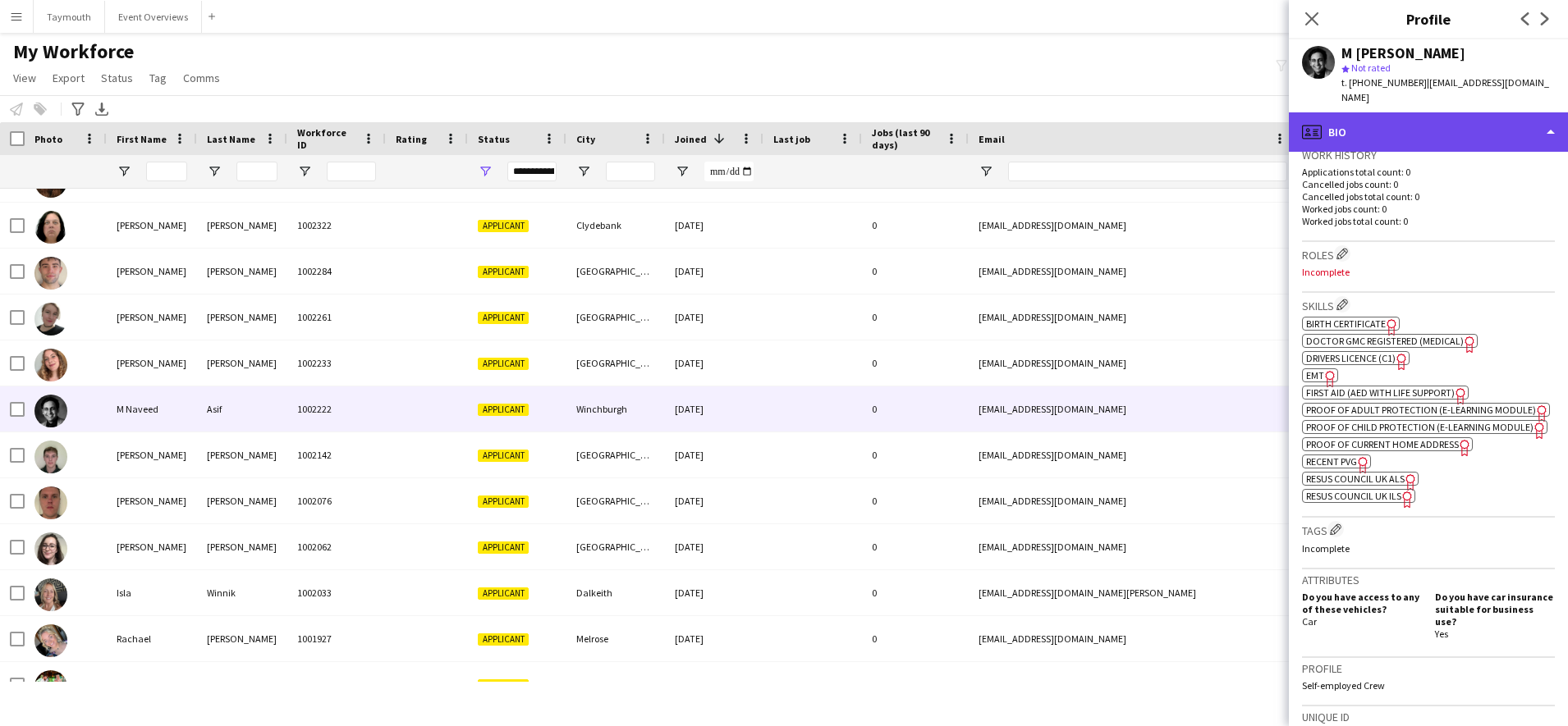
click at [1398, 113] on div "profile Bio" at bounding box center [1428, 132] width 279 height 39
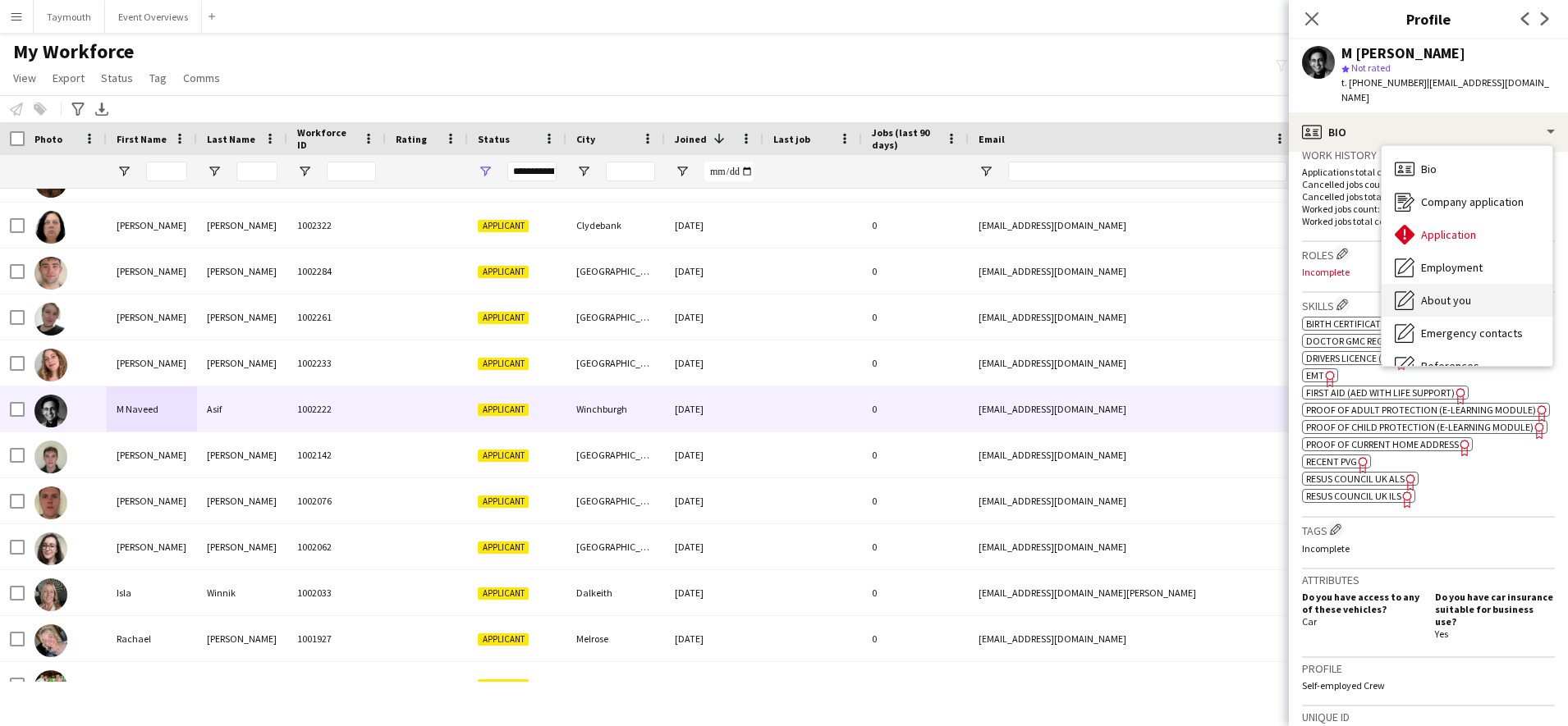
click at [1471, 291] on div "About you About you" at bounding box center [1467, 301] width 171 height 33
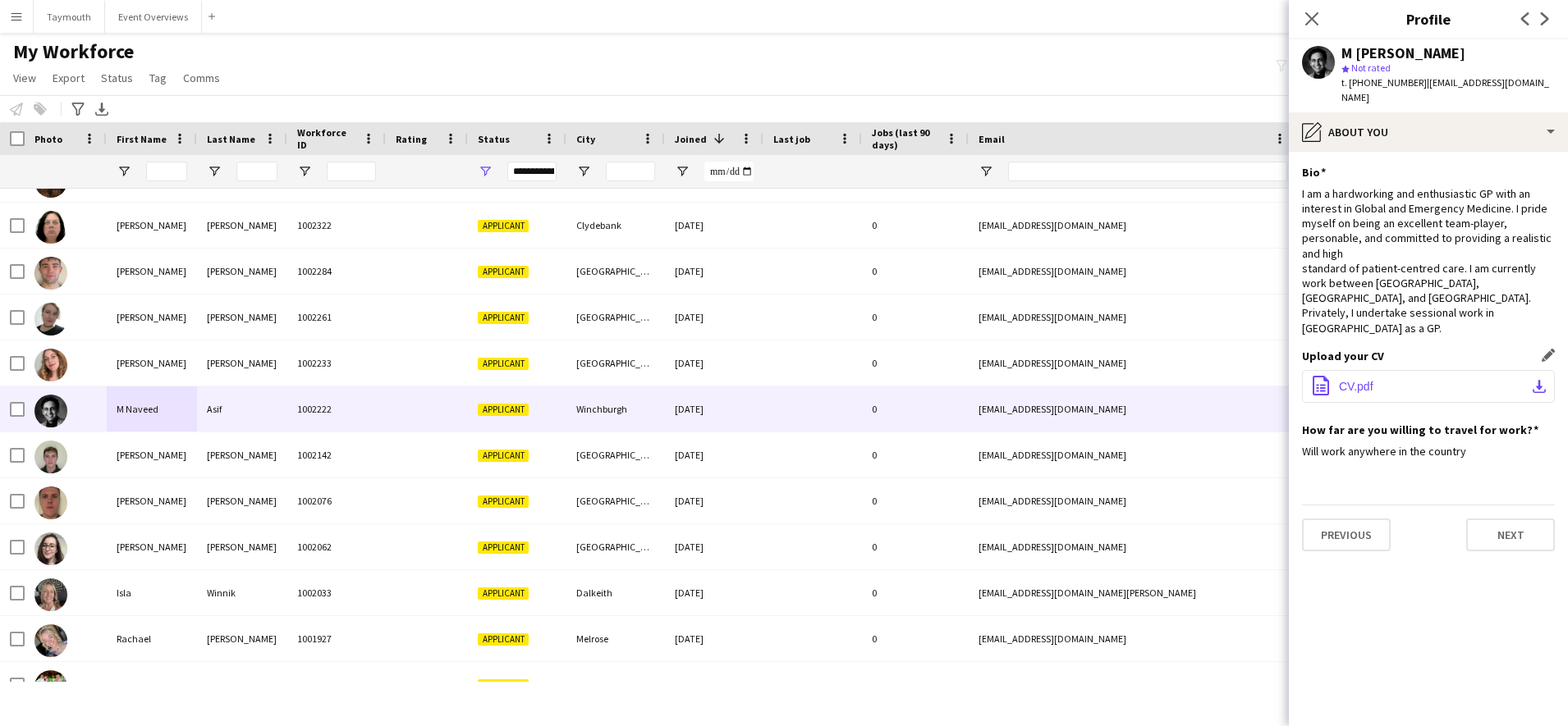
click at [1366, 379] on span "CV.pdf" at bounding box center [1356, 386] width 35 height 13
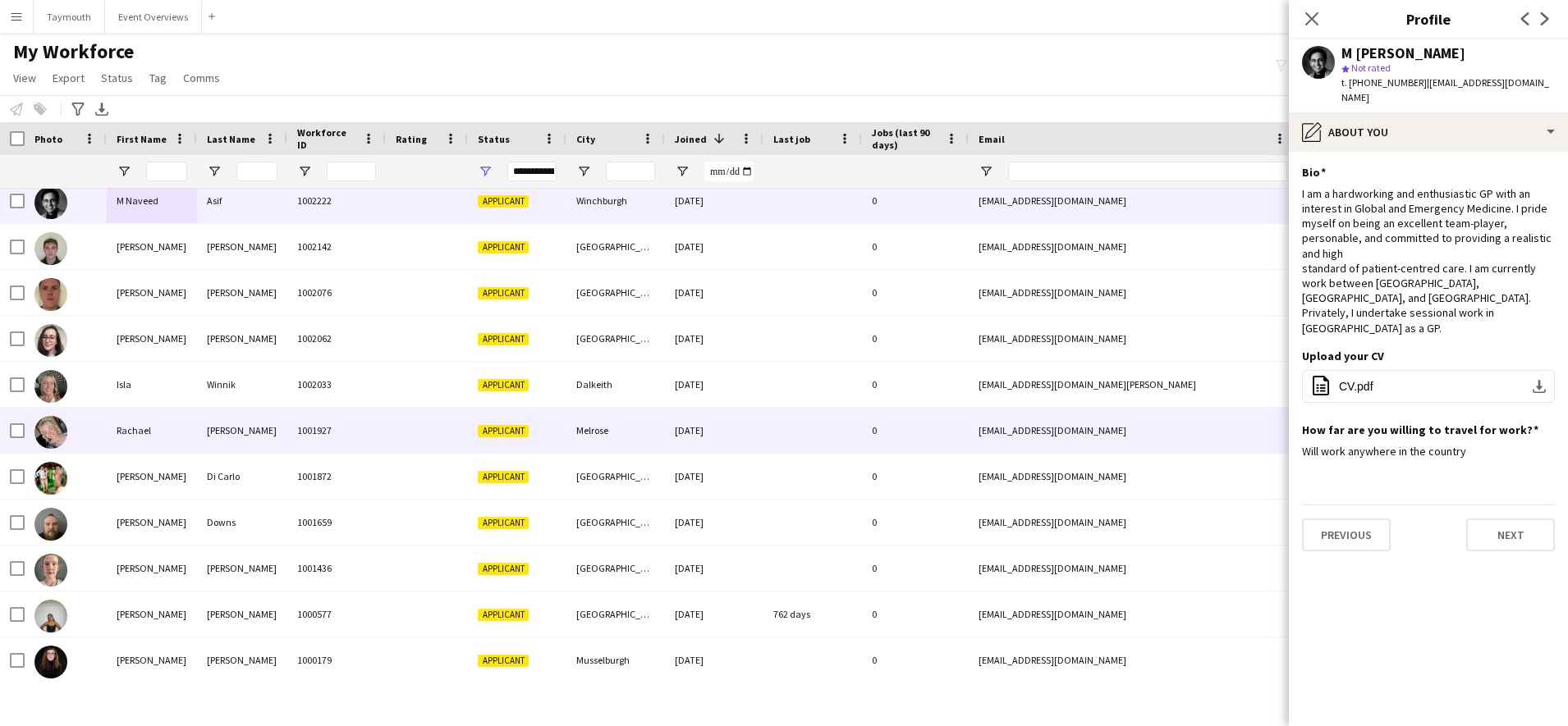
scroll to position [517, 0]
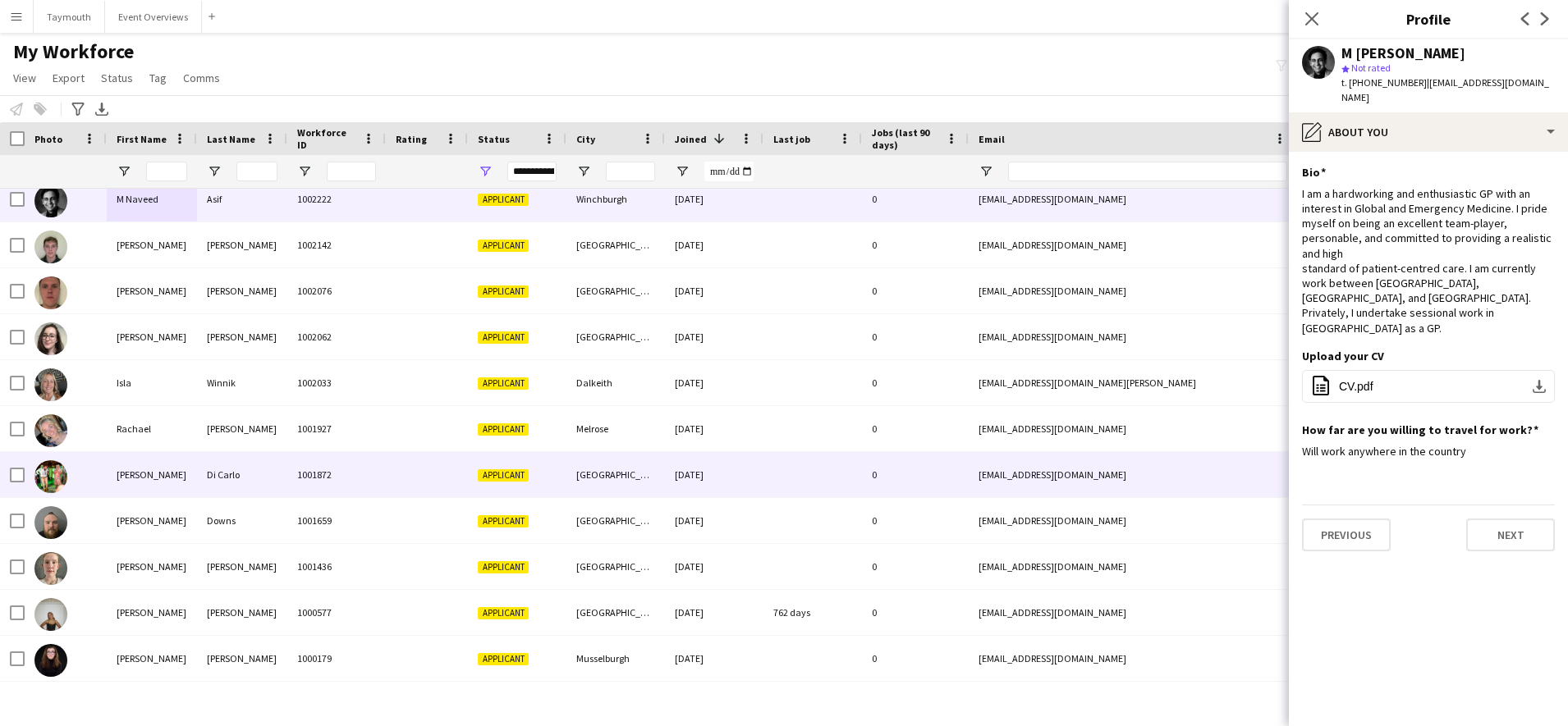
click at [215, 478] on div "Di Carlo" at bounding box center [242, 474] width 90 height 45
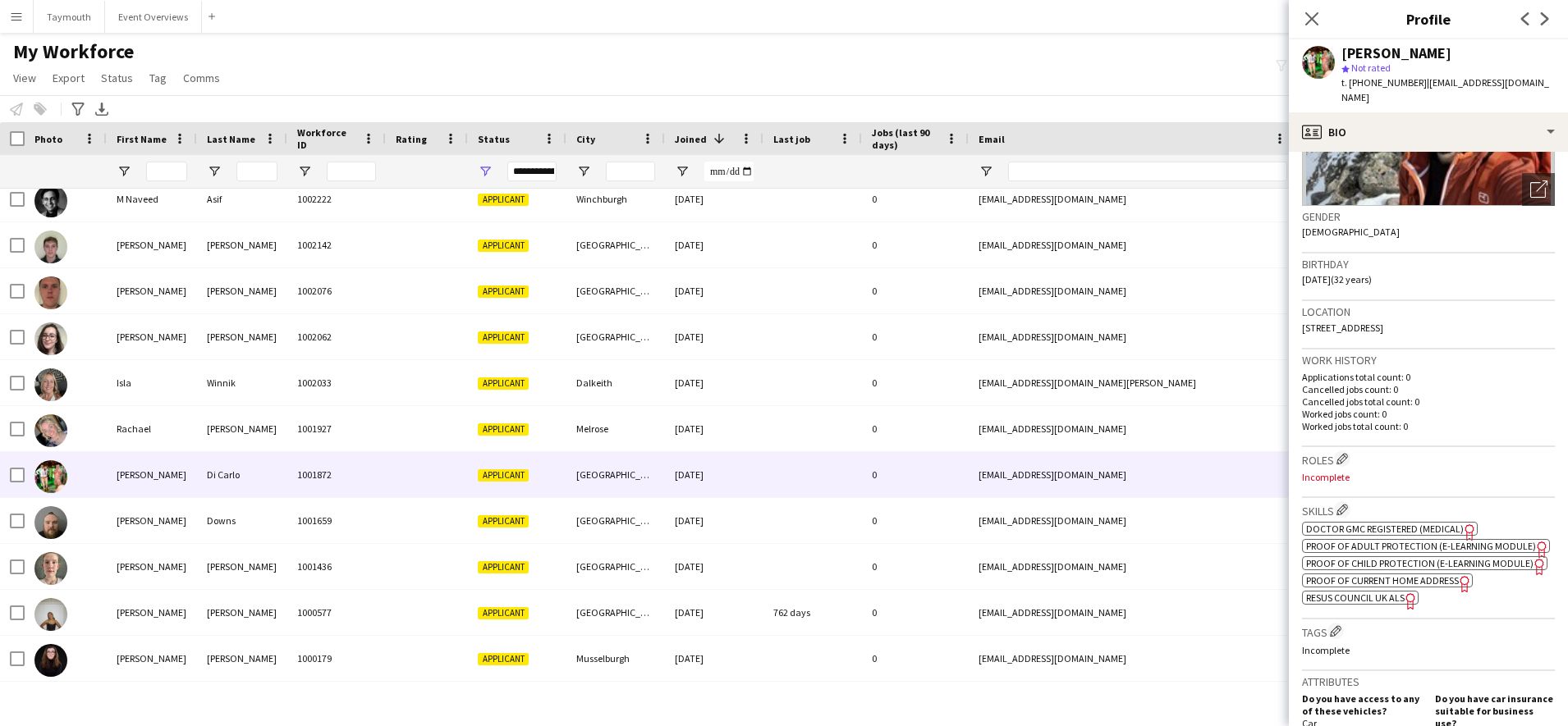
scroll to position [0, 0]
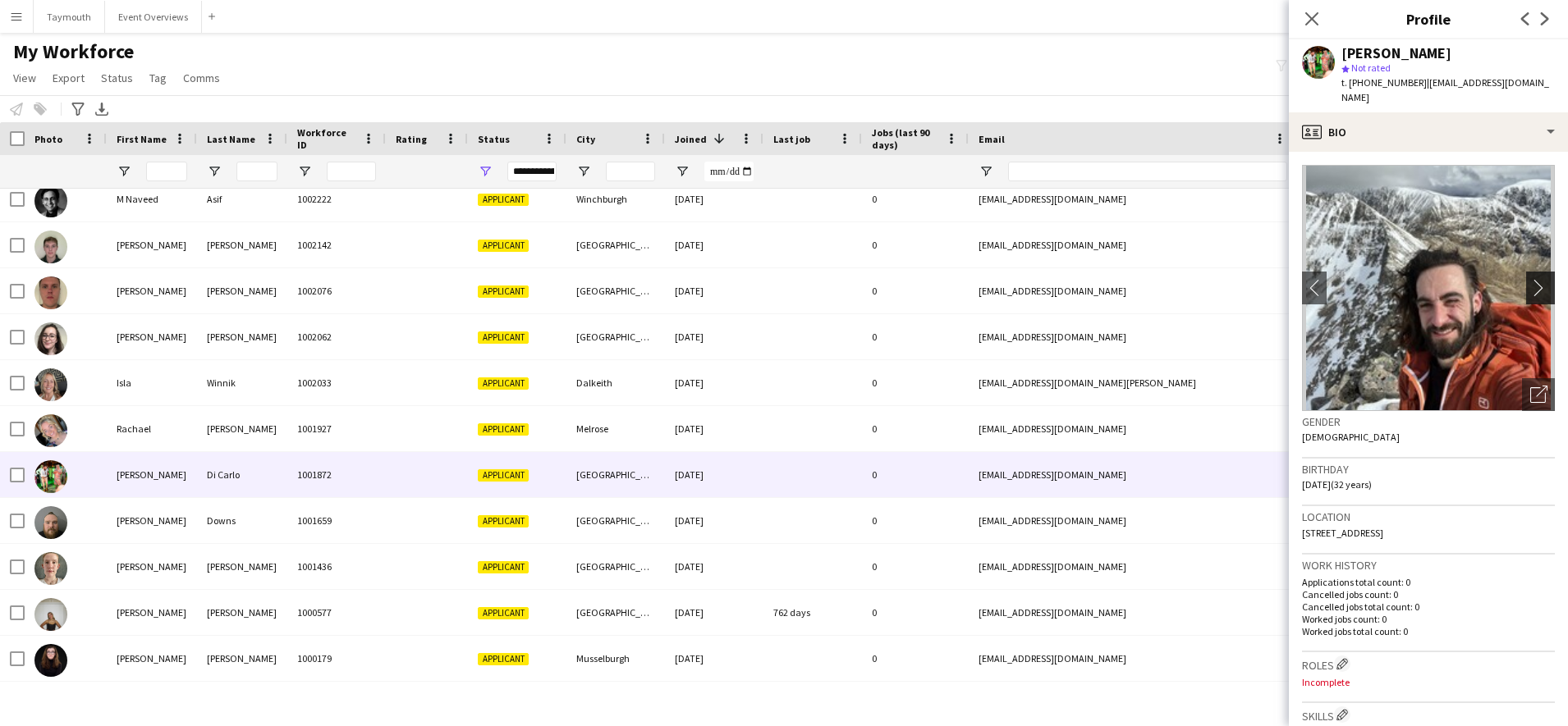
click at [1532, 279] on app-icon "chevron-right" at bounding box center [1543, 287] width 25 height 17
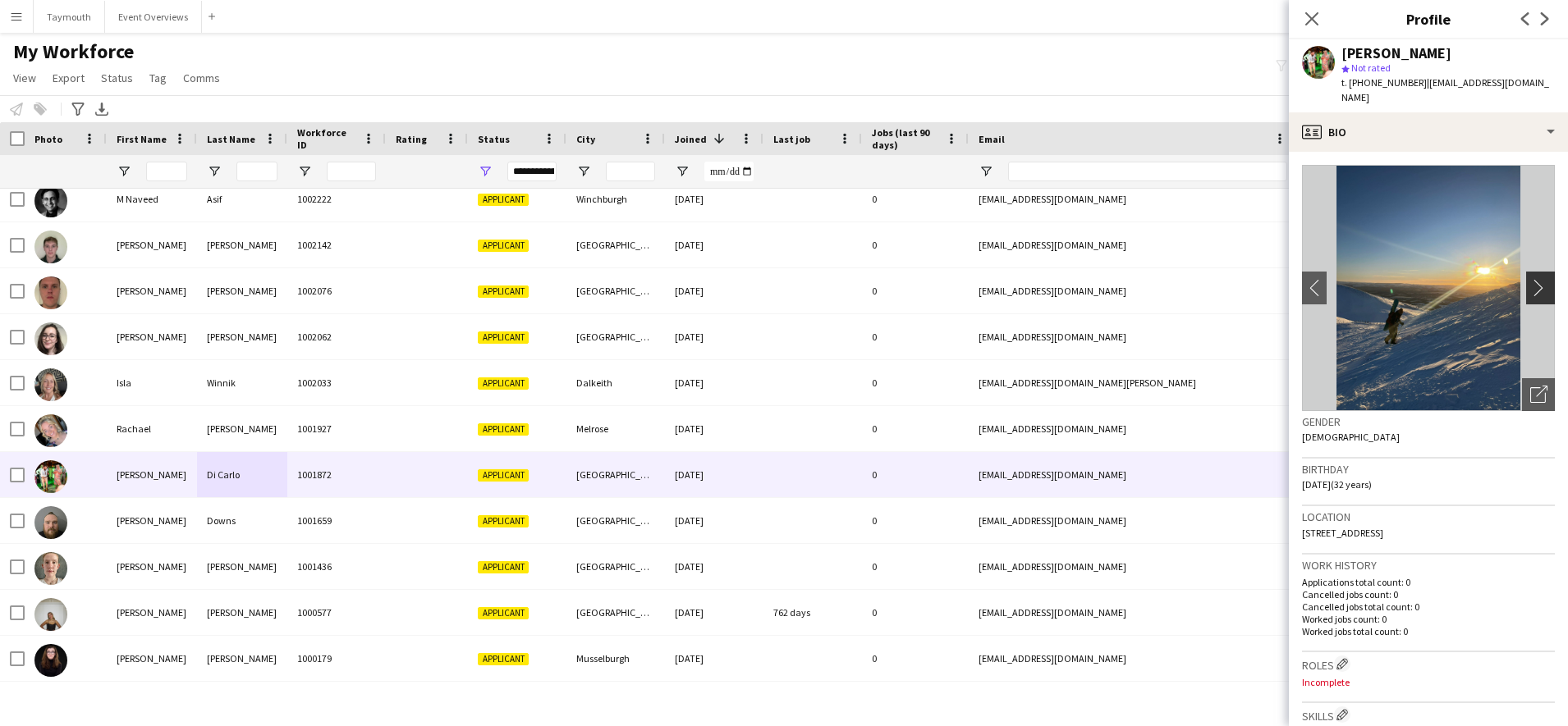
click at [1530, 279] on app-icon "chevron-right" at bounding box center [1543, 287] width 25 height 17
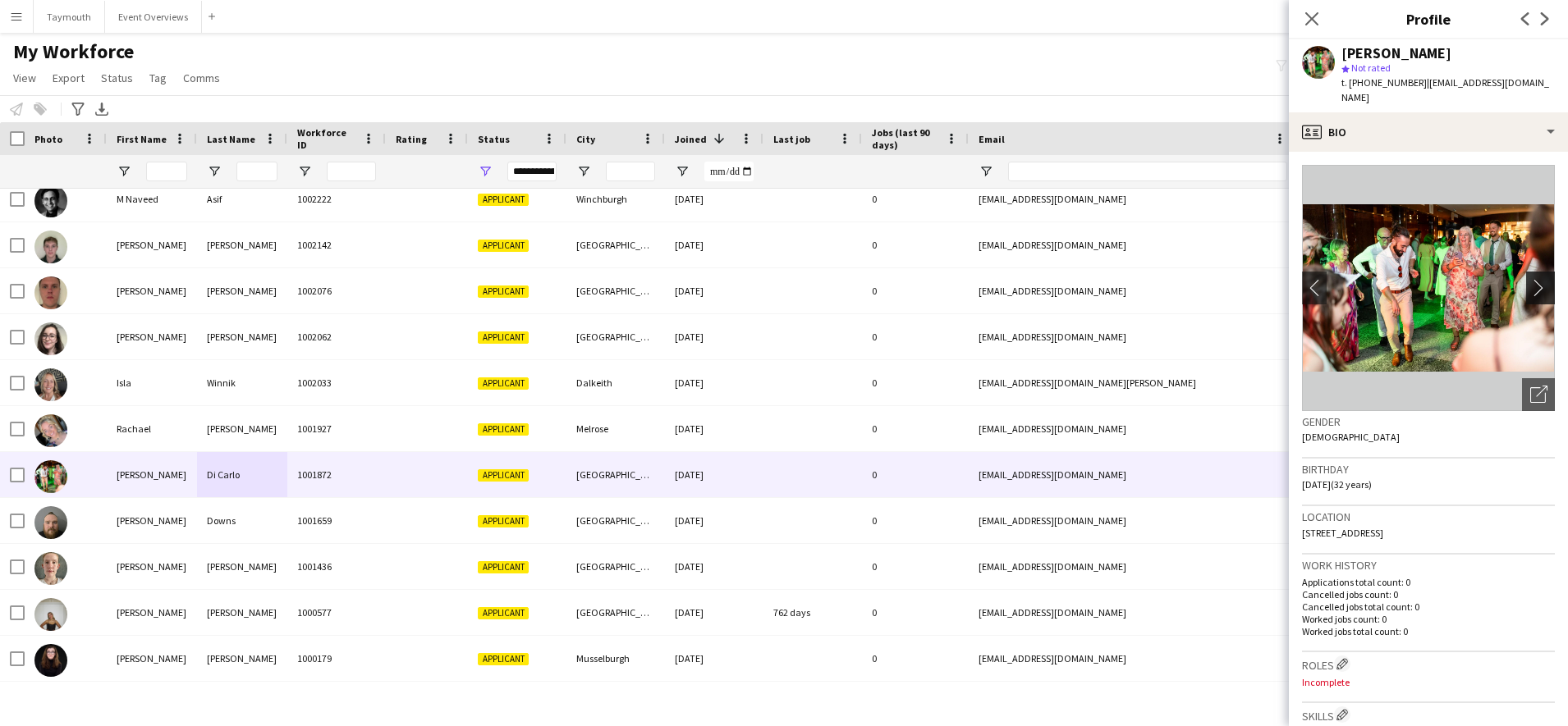
click at [1530, 279] on app-icon "chevron-right" at bounding box center [1543, 287] width 25 height 17
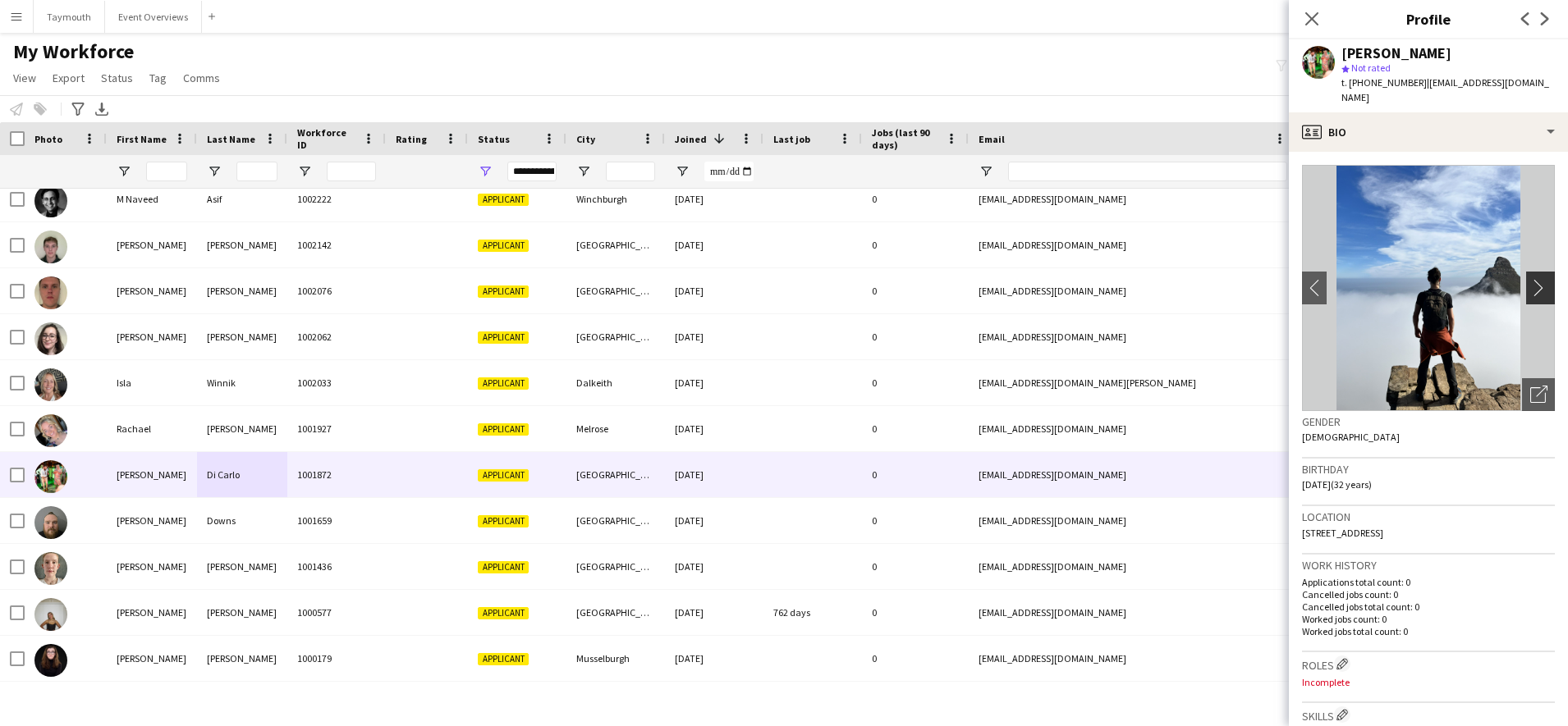
click at [1530, 279] on app-icon "chevron-right" at bounding box center [1543, 287] width 25 height 17
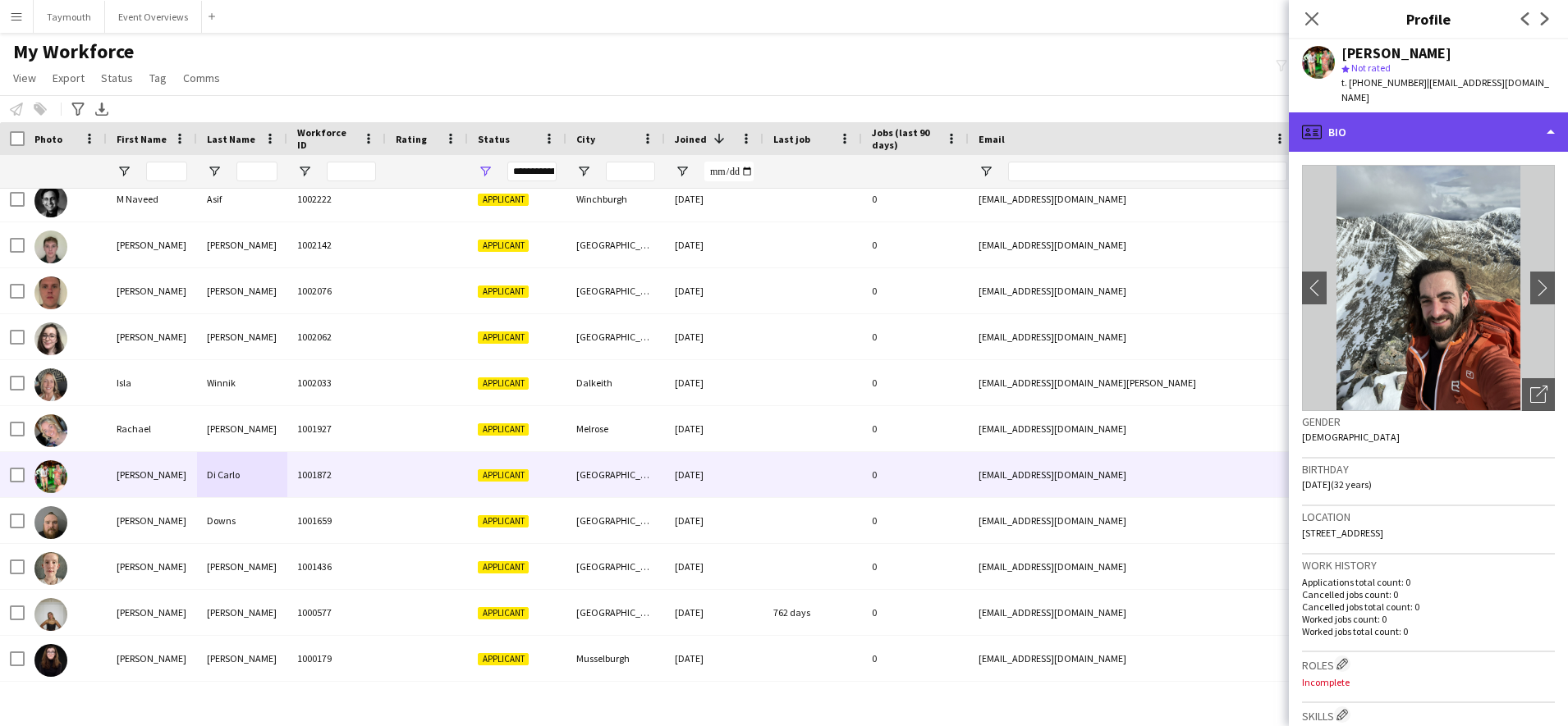
click at [1386, 132] on div "profile Bio" at bounding box center [1428, 132] width 279 height 39
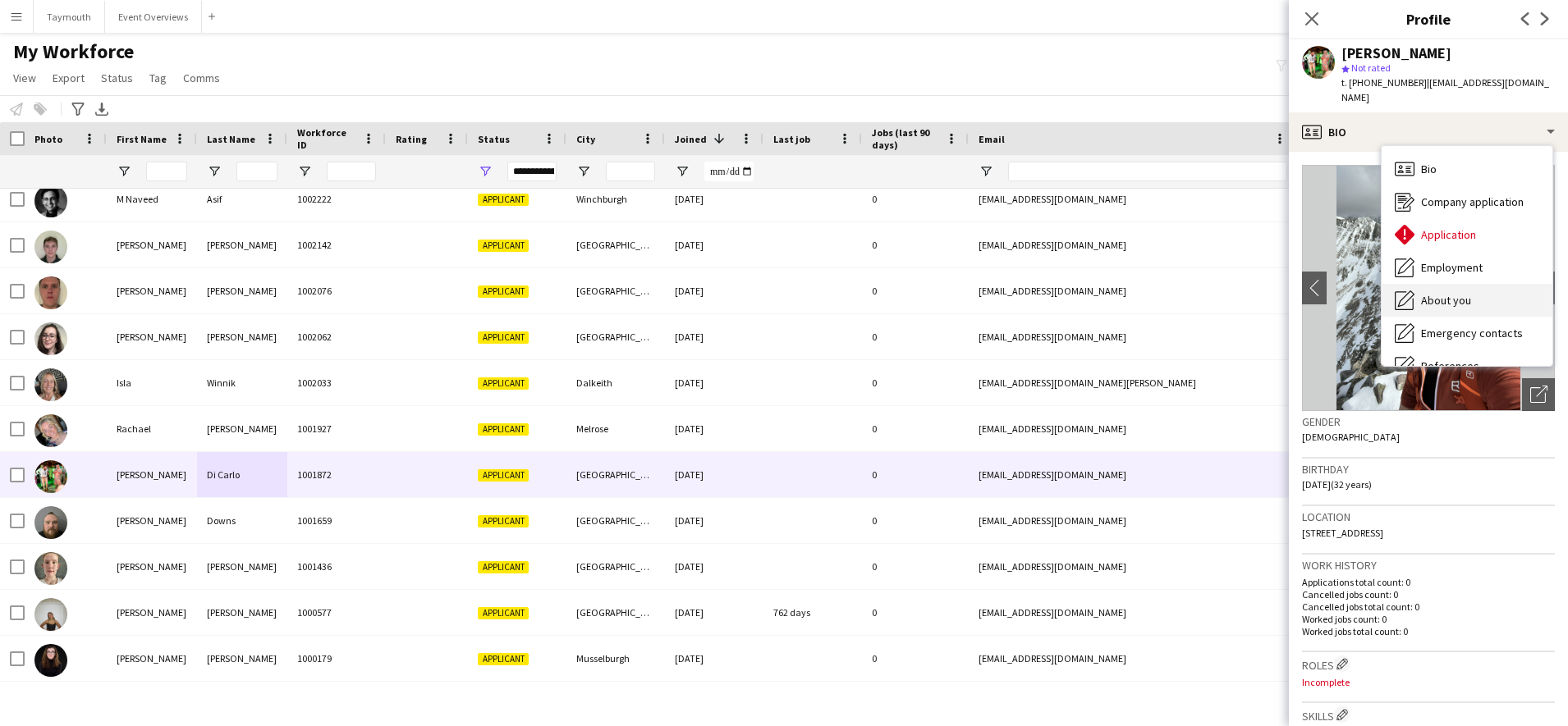
click at [1467, 293] on span "About you" at bounding box center [1446, 301] width 50 height 15
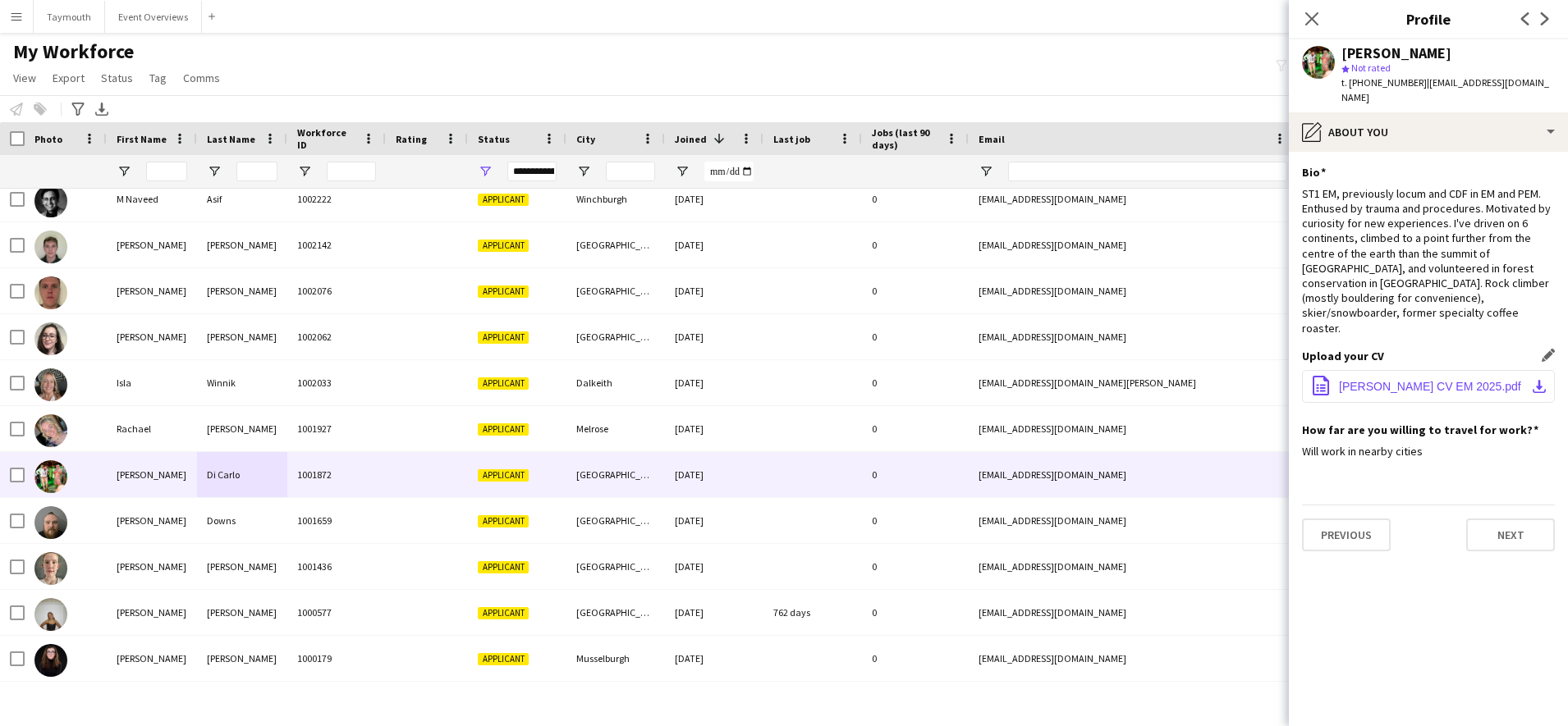
click at [1446, 379] on span "[PERSON_NAME] CV EM 2025.pdf" at bounding box center [1430, 386] width 182 height 13
click at [357, 52] on div "My Workforce View Views Default view Active Staff Applications - First Aider Ap…" at bounding box center [784, 67] width 1568 height 56
